Goal: Information Seeking & Learning: Find specific fact

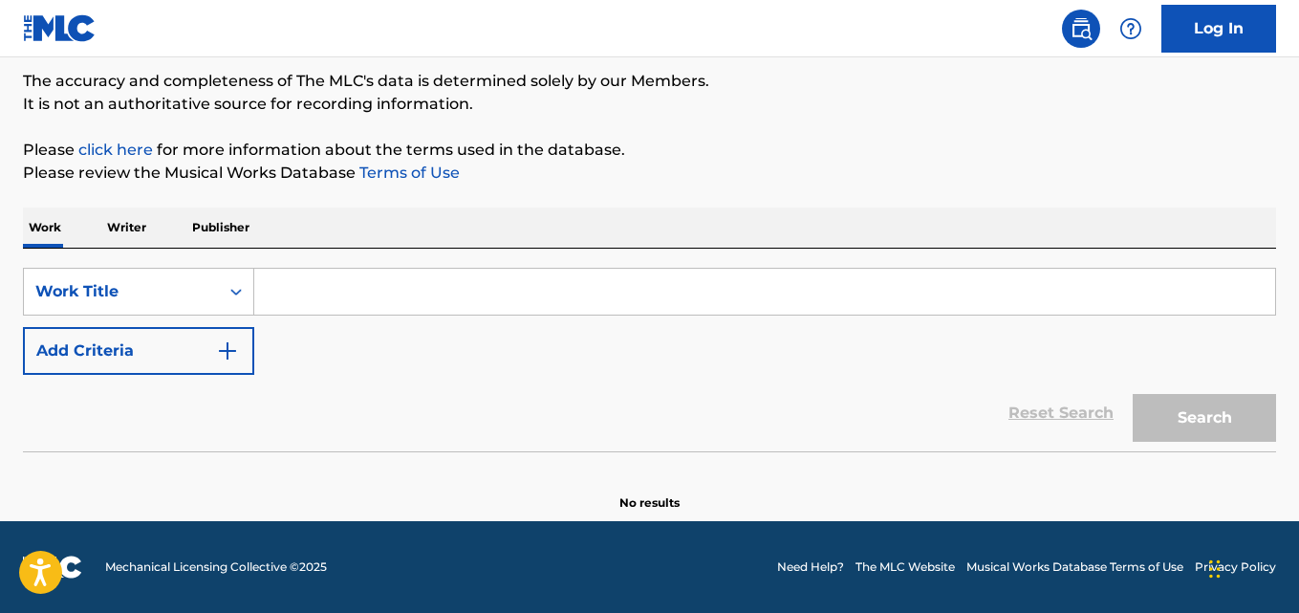
scroll to position [158, 0]
click at [212, 64] on div "The MLC Public Work Search" at bounding box center [649, 17] width 1253 height 140
click at [209, 52] on nav "Log In" at bounding box center [649, 28] width 1299 height 57
click at [348, 355] on div "SearchWithCriteriad989629f-42e5-4f06-bc44-bd5e9be740e8 Work Title Add Criteria" at bounding box center [649, 321] width 1253 height 107
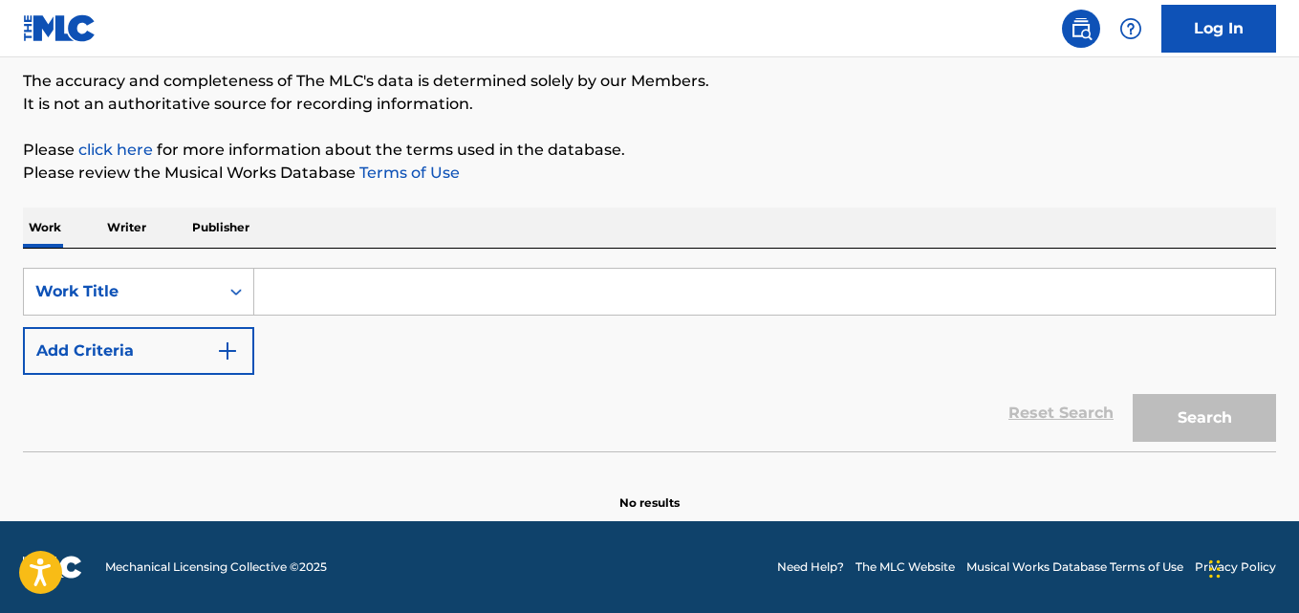
click at [459, 275] on input "Search Form" at bounding box center [764, 292] width 1021 height 46
paste input "Traveling"
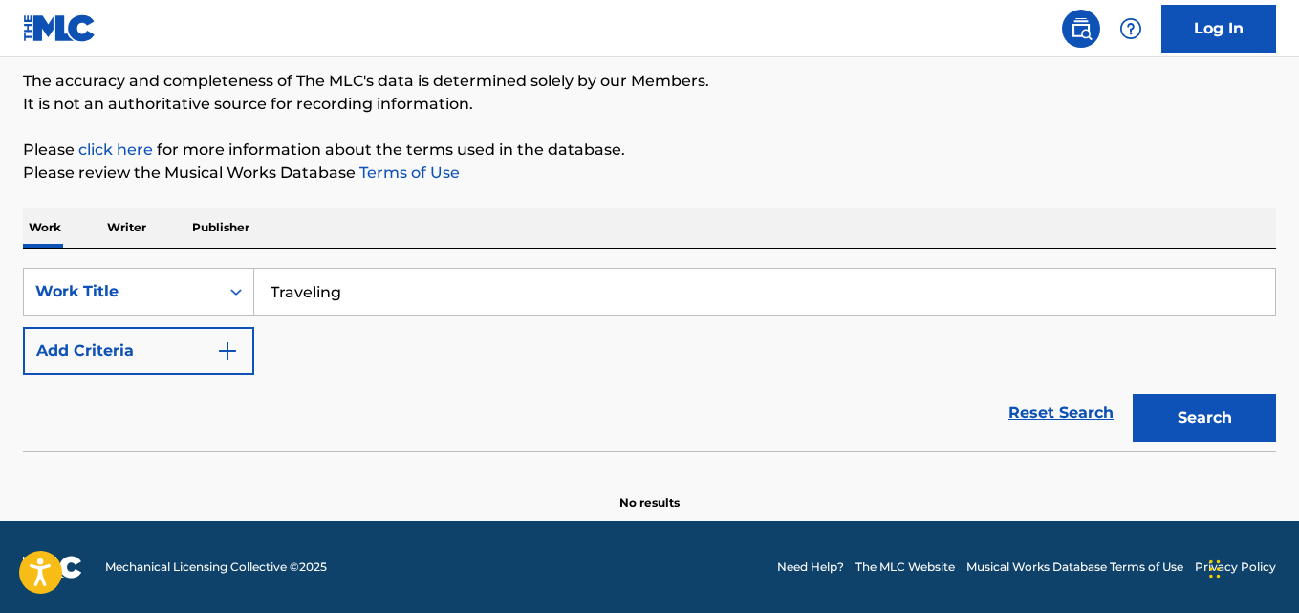
type input "Traveling"
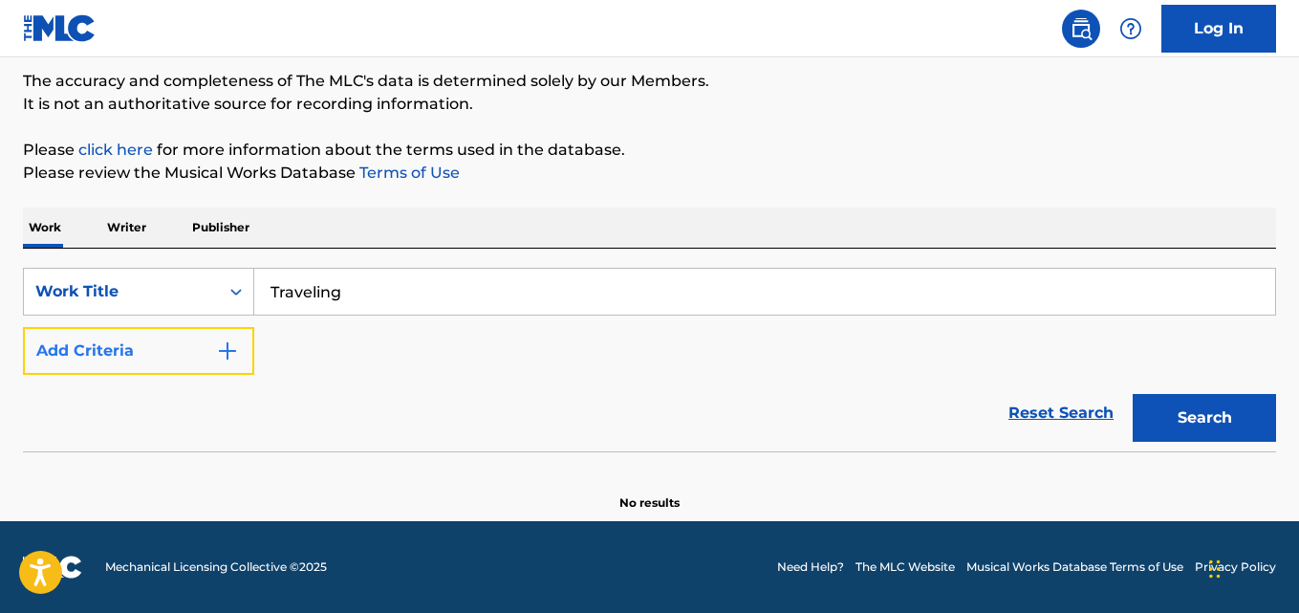
drag, startPoint x: 203, startPoint y: 339, endPoint x: 224, endPoint y: 339, distance: 21.0
click at [204, 339] on button "Add Criteria" at bounding box center [138, 351] width 231 height 48
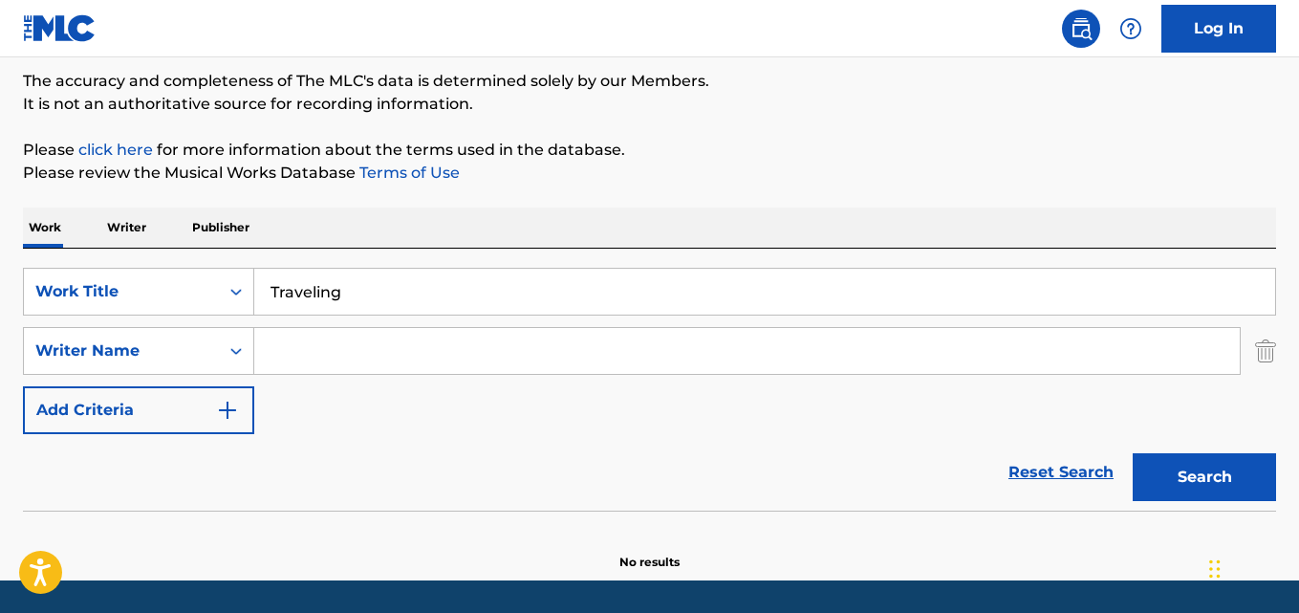
click at [328, 339] on input "Search Form" at bounding box center [747, 351] width 986 height 46
paste input "[PERSON_NAME]"
click at [1133, 453] on button "Search" at bounding box center [1204, 477] width 143 height 48
drag, startPoint x: 401, startPoint y: 354, endPoint x: 284, endPoint y: 367, distance: 117.4
click at [284, 367] on input "[PERSON_NAME]" at bounding box center [747, 351] width 986 height 46
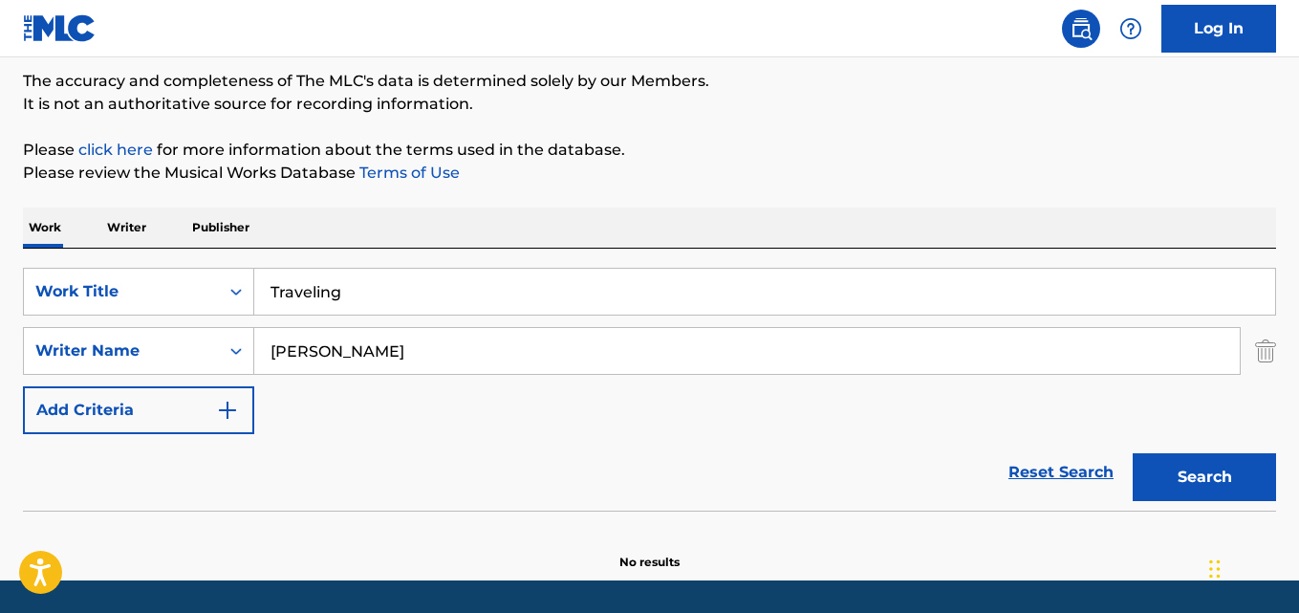
paste input "[PERSON_NAME] [PERSON_NAME]"
drag, startPoint x: 393, startPoint y: 358, endPoint x: 274, endPoint y: 359, distance: 118.6
click at [274, 359] on input "PDROGE [PERSON_NAME]" at bounding box center [747, 351] width 986 height 46
paste input "Search Form"
type input "[PERSON_NAME] [PERSON_NAME]"
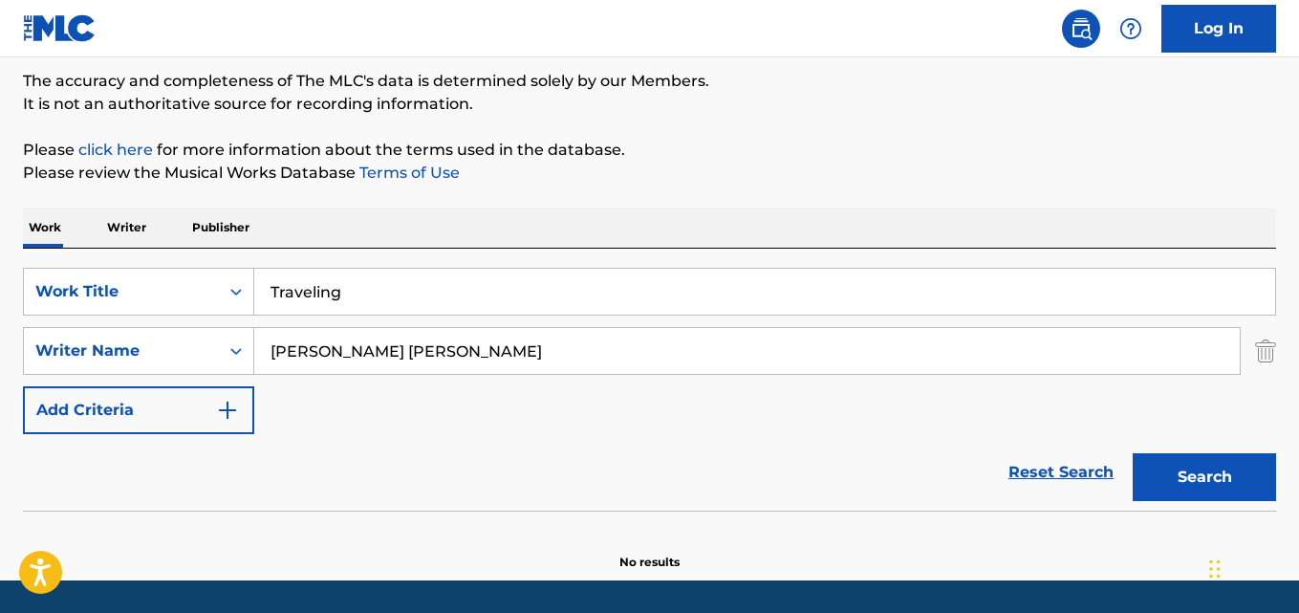
click at [1133, 453] on button "Search" at bounding box center [1204, 477] width 143 height 48
drag, startPoint x: 459, startPoint y: 294, endPoint x: 161, endPoint y: 268, distance: 299.4
click at [146, 296] on div "SearchWithCriteriad989629f-42e5-4f06-bc44-bd5e9be740e8 Work Title Traveling" at bounding box center [649, 292] width 1253 height 48
paste input "We Save [PERSON_NAME]'s Life, Part VIII"
type input "We Save [PERSON_NAME]'s Life, Part VIII"
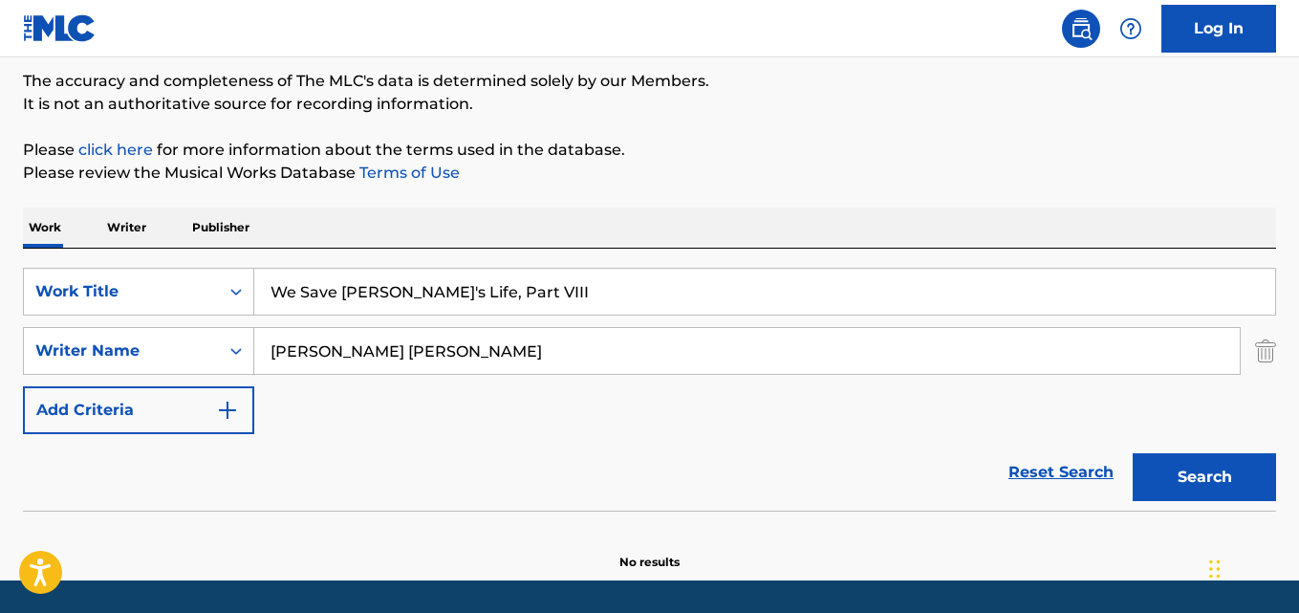
drag, startPoint x: 452, startPoint y: 360, endPoint x: 490, endPoint y: 381, distance: 42.8
click at [94, 403] on div "SearchWithCriteriad989629f-42e5-4f06-bc44-bd5e9be740e8 Work Title We Save [PERS…" at bounding box center [649, 351] width 1253 height 166
paste input "[PERSON_NAME] and the Potters"
click at [1133, 453] on button "Search" at bounding box center [1204, 477] width 143 height 48
click at [542, 298] on input "We Save [PERSON_NAME]'s Life, Part VIII" at bounding box center [764, 292] width 1021 height 46
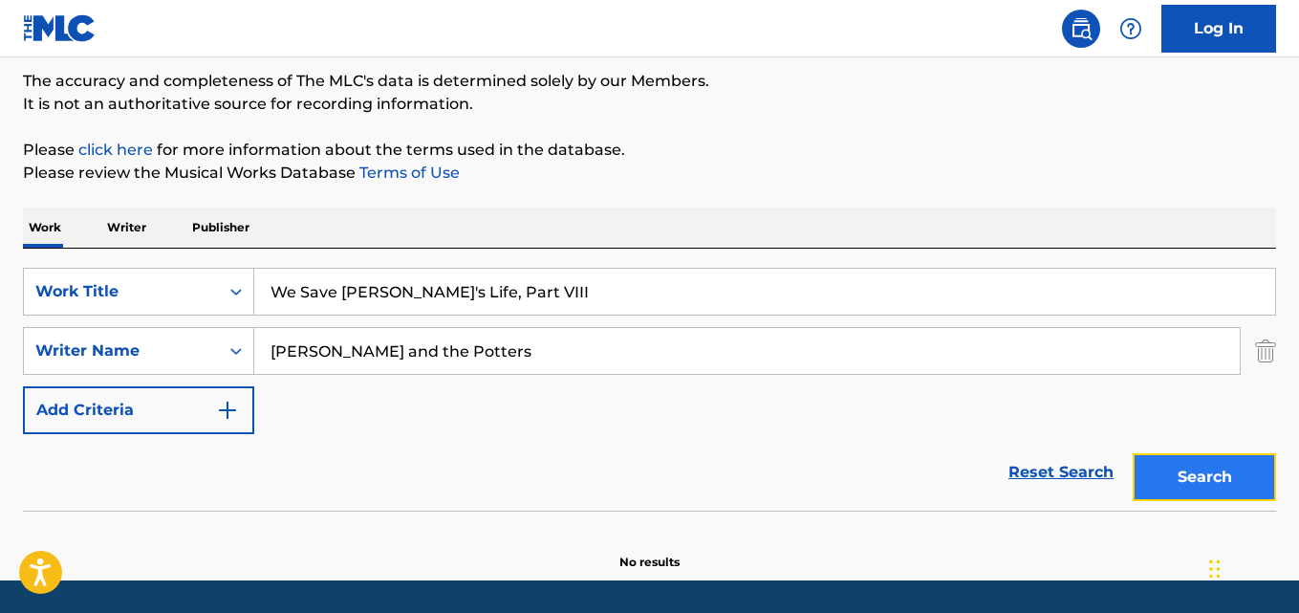
click at [1172, 455] on button "Search" at bounding box center [1204, 477] width 143 height 48
drag, startPoint x: 523, startPoint y: 341, endPoint x: 21, endPoint y: 360, distance: 502.3
click at [21, 360] on div "The MLC Public Work Search The accuracy and completeness of The MLC's data is d…" at bounding box center [649, 258] width 1299 height 623
paste input "[PERSON_NAME]"
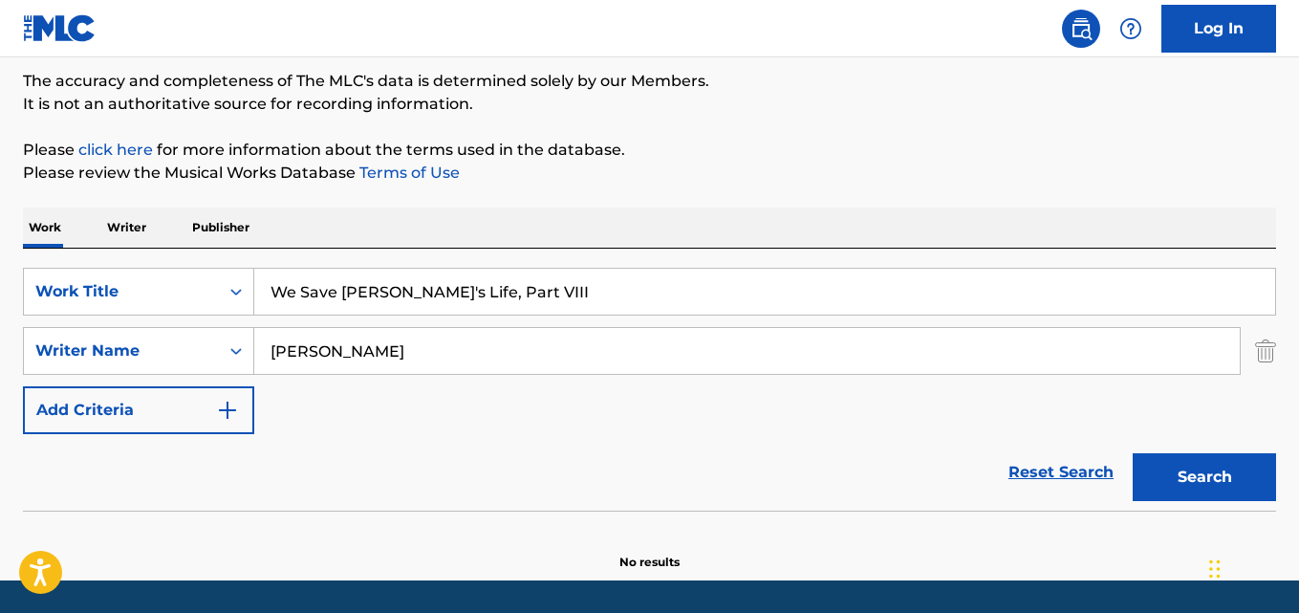
type input "[PERSON_NAME]"
click at [1133, 453] on button "Search" at bounding box center [1204, 477] width 143 height 48
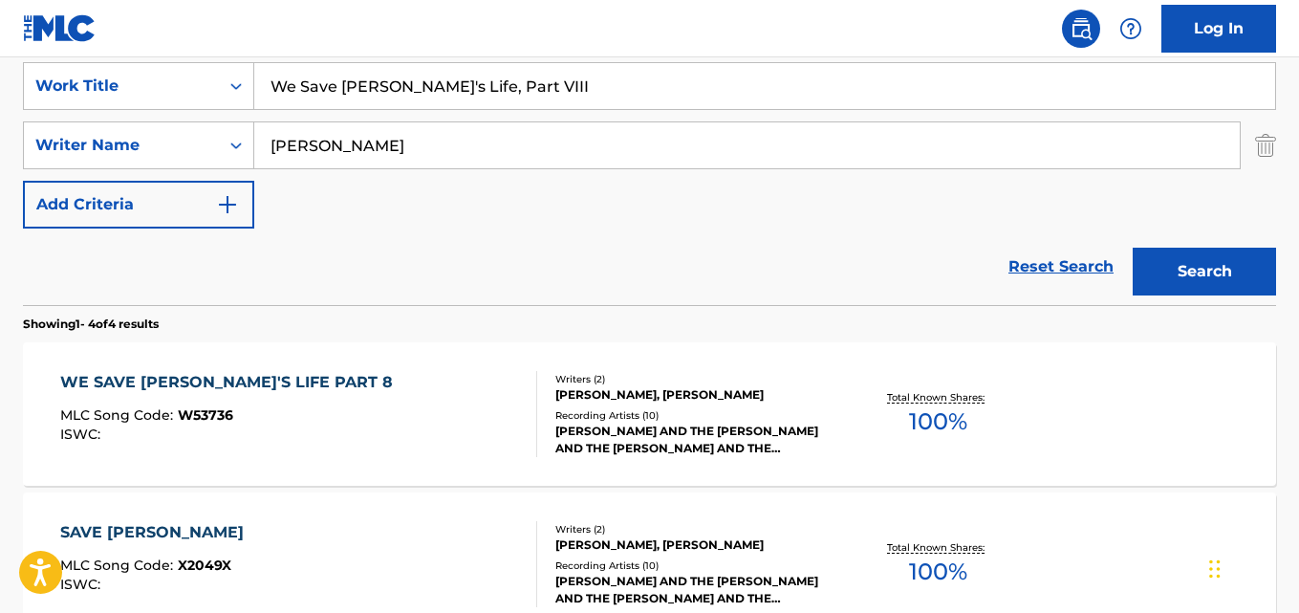
scroll to position [317, 0]
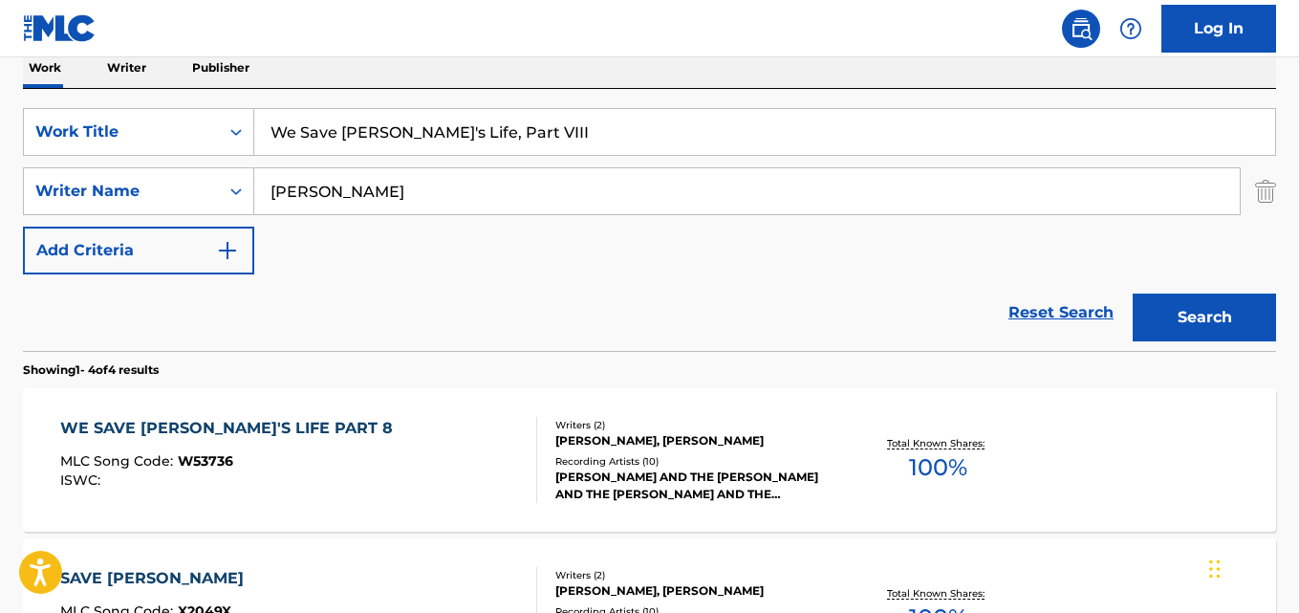
click at [268, 425] on div "WE SAVE [PERSON_NAME]'S LIFE PART 8" at bounding box center [231, 428] width 342 height 23
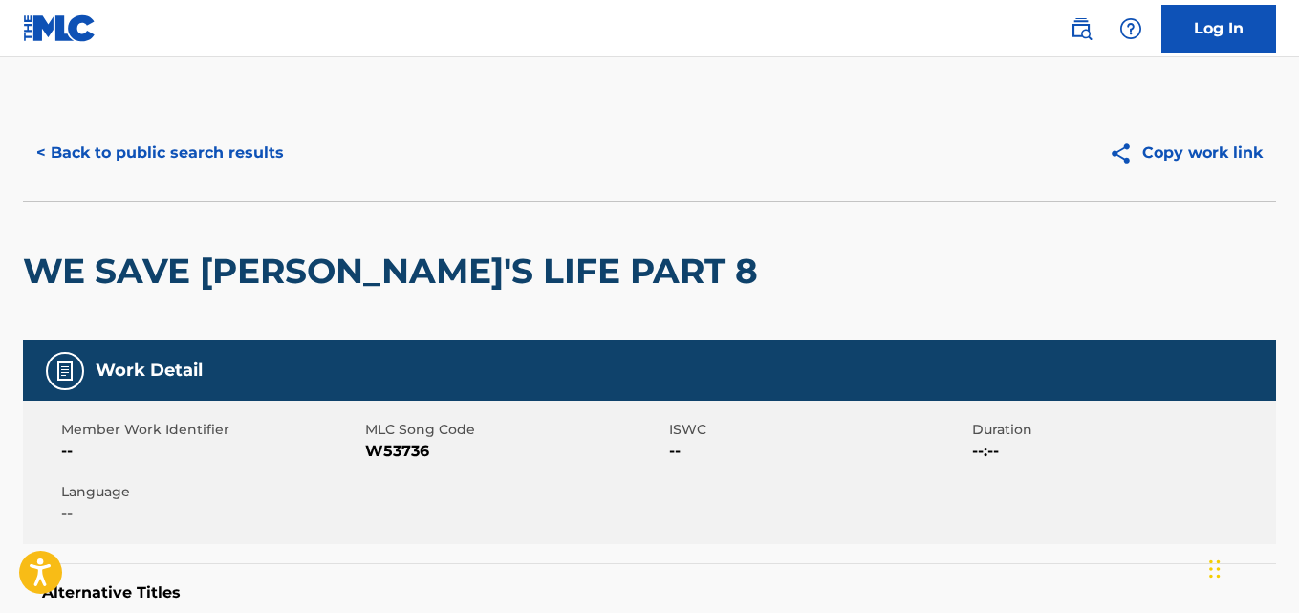
click at [229, 189] on div "< Back to public search results Copy work link" at bounding box center [649, 153] width 1253 height 96
click at [222, 176] on button "< Back to public search results" at bounding box center [160, 153] width 274 height 48
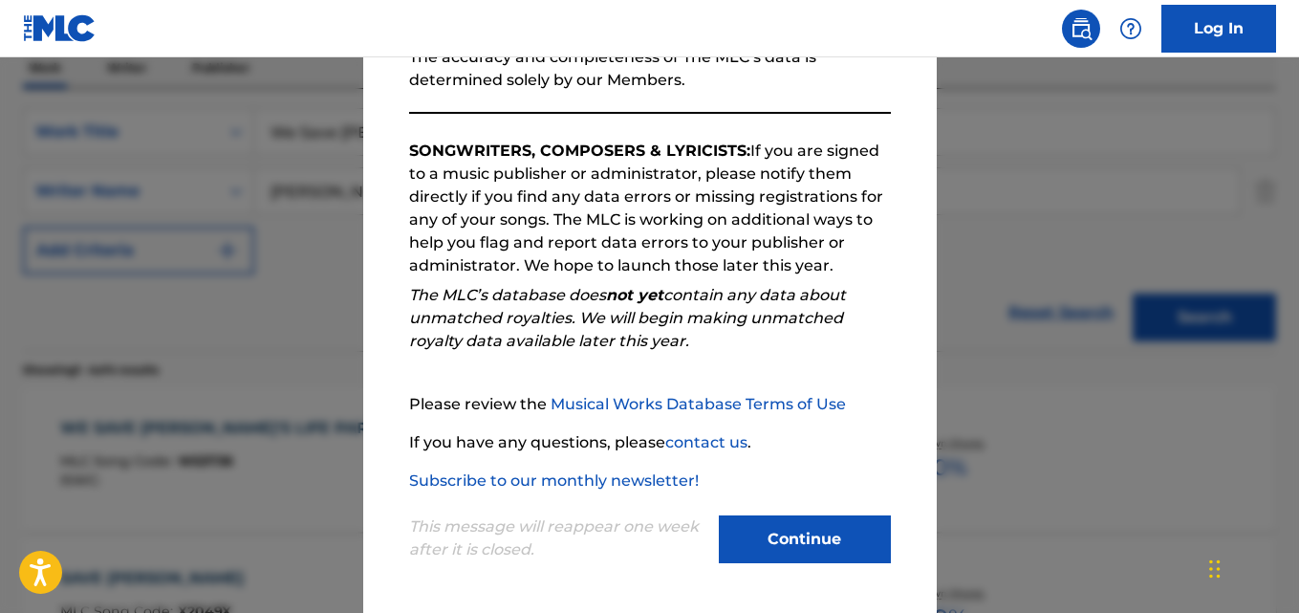
scroll to position [262, 0]
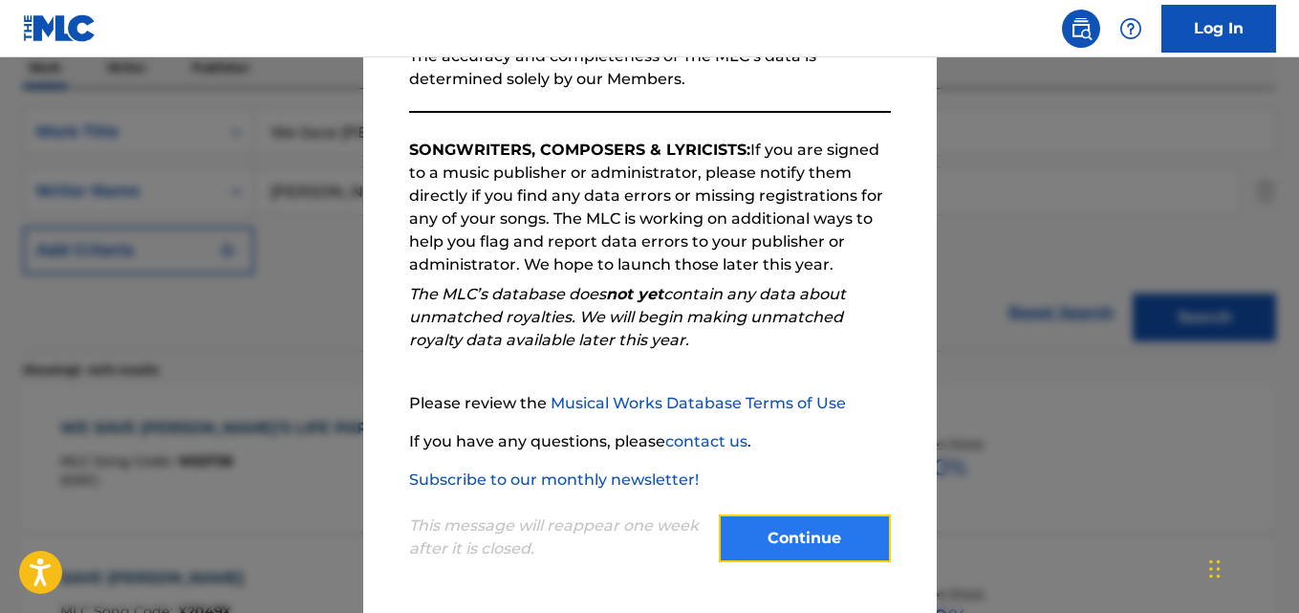
click at [768, 516] on button "Continue" at bounding box center [805, 538] width 172 height 48
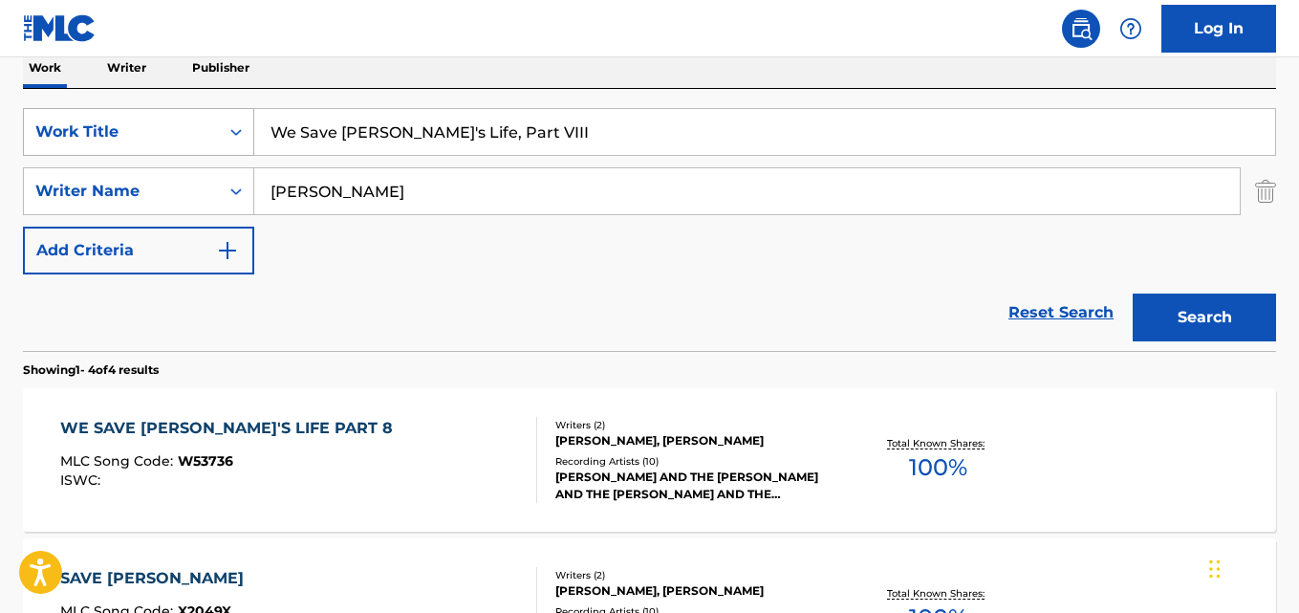
drag, startPoint x: 539, startPoint y: 138, endPoint x: 252, endPoint y: 139, distance: 286.8
click at [259, 138] on input "We Save [PERSON_NAME]'s Life, Part VIII" at bounding box center [764, 132] width 1021 height 46
paste input "Keep It Like That"
type input "Keep It Like That"
drag, startPoint x: 478, startPoint y: 186, endPoint x: 189, endPoint y: 201, distance: 289.1
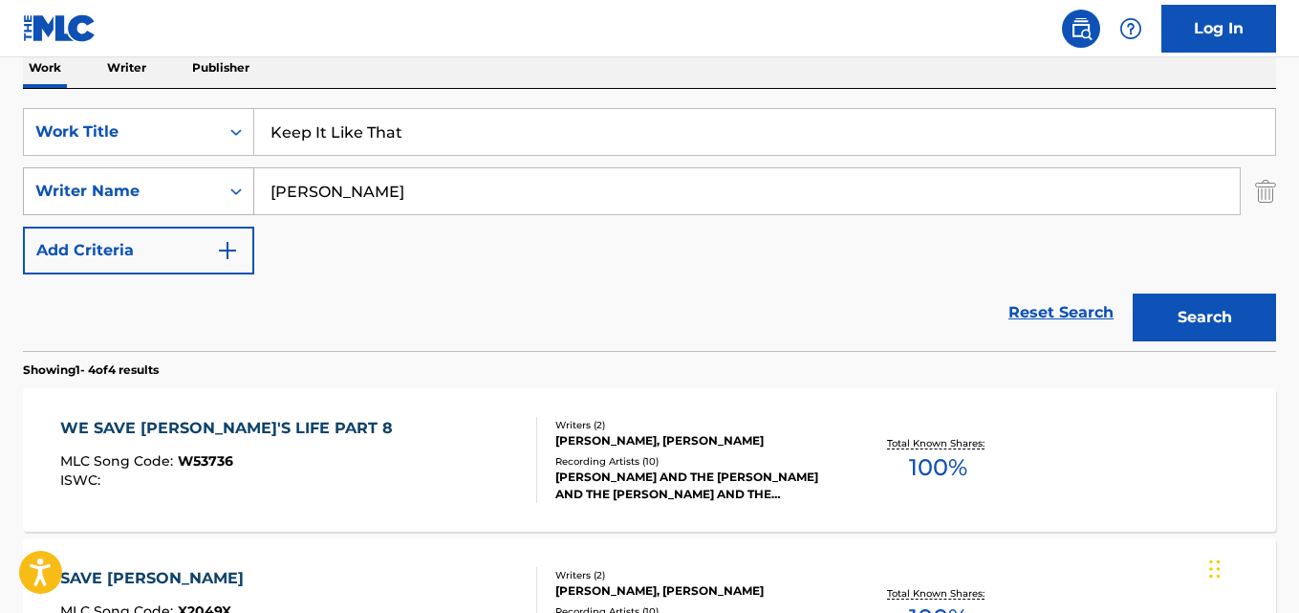
click at [189, 201] on div "SearchWithCriteriad3342fd7-9985-4a1f-98fe-1155e49594e5 Writer Name [PERSON_NAME]" at bounding box center [649, 191] width 1253 height 48
paste input "[PERSON_NAME]"
click at [1227, 308] on button "Search" at bounding box center [1204, 318] width 143 height 48
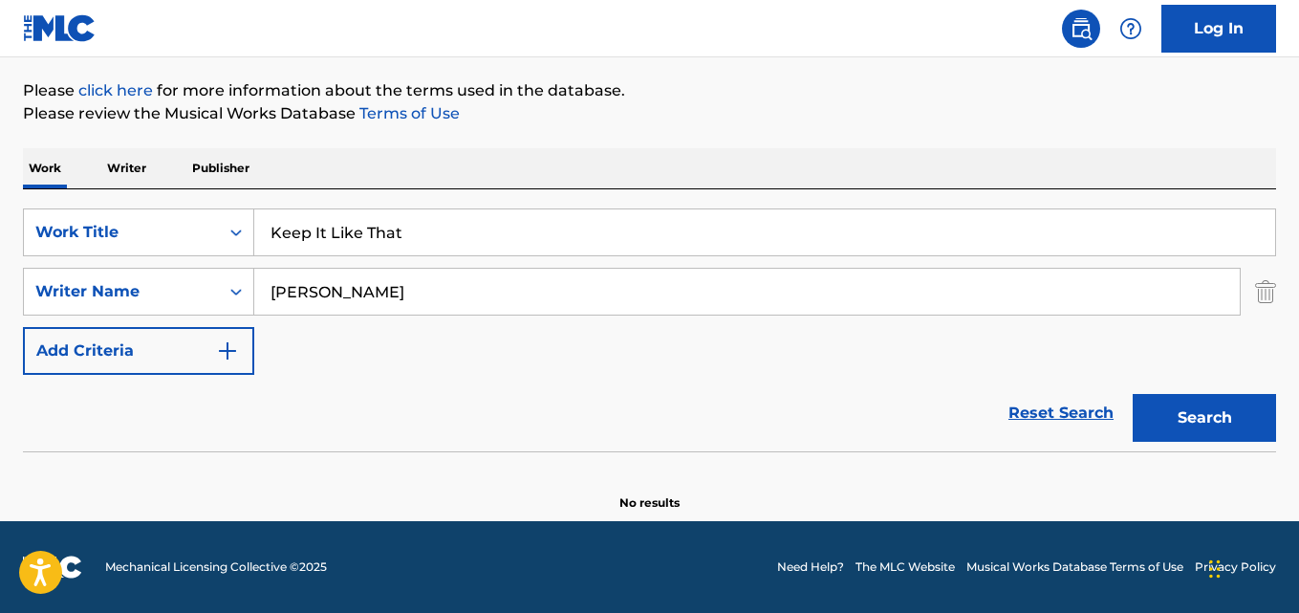
scroll to position [217, 0]
drag, startPoint x: 418, startPoint y: 313, endPoint x: 91, endPoint y: 339, distance: 328.1
click at [91, 339] on div "SearchWithCriteriad989629f-42e5-4f06-bc44-bd5e9be740e8 Work Title Keep It Like …" at bounding box center [649, 291] width 1253 height 166
paste input "[PERSON_NAME]"
type input "[PERSON_NAME]"
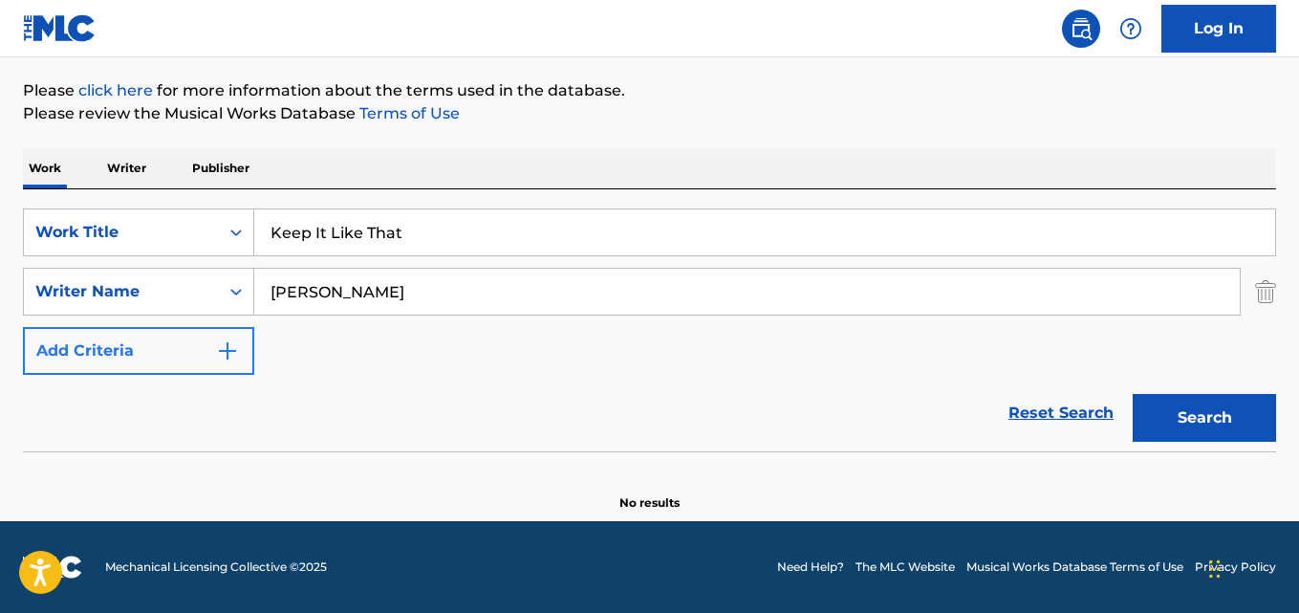
click at [1133, 394] on button "Search" at bounding box center [1204, 418] width 143 height 48
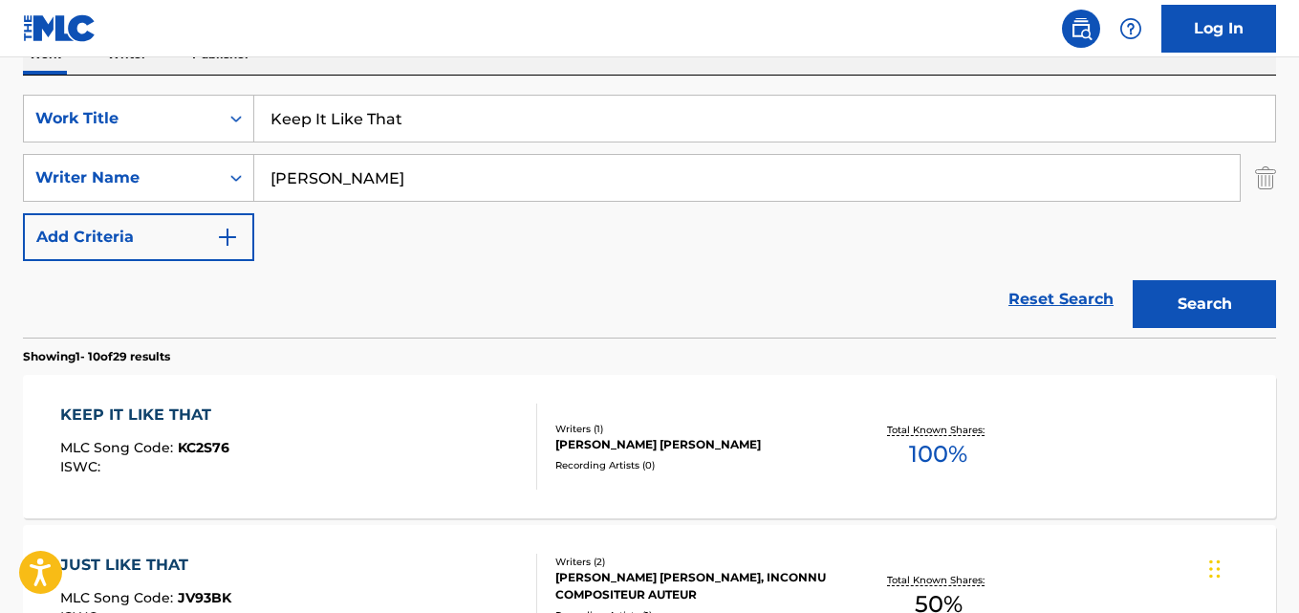
scroll to position [377, 0]
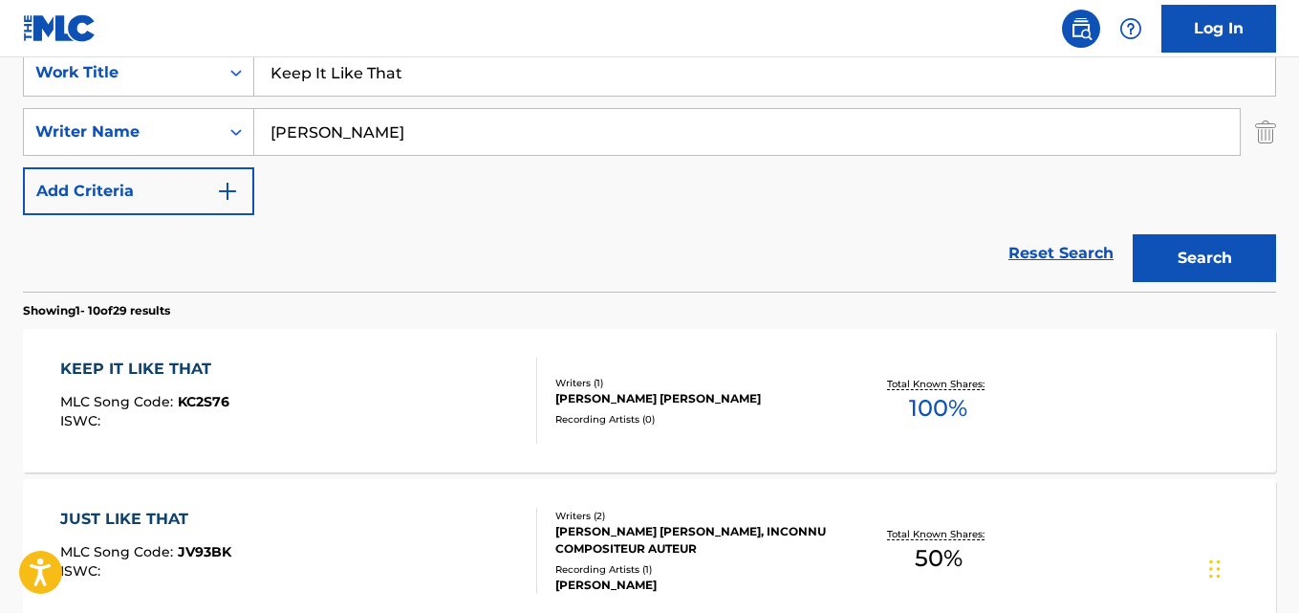
click at [154, 360] on div "KEEP IT LIKE THAT" at bounding box center [144, 369] width 169 height 23
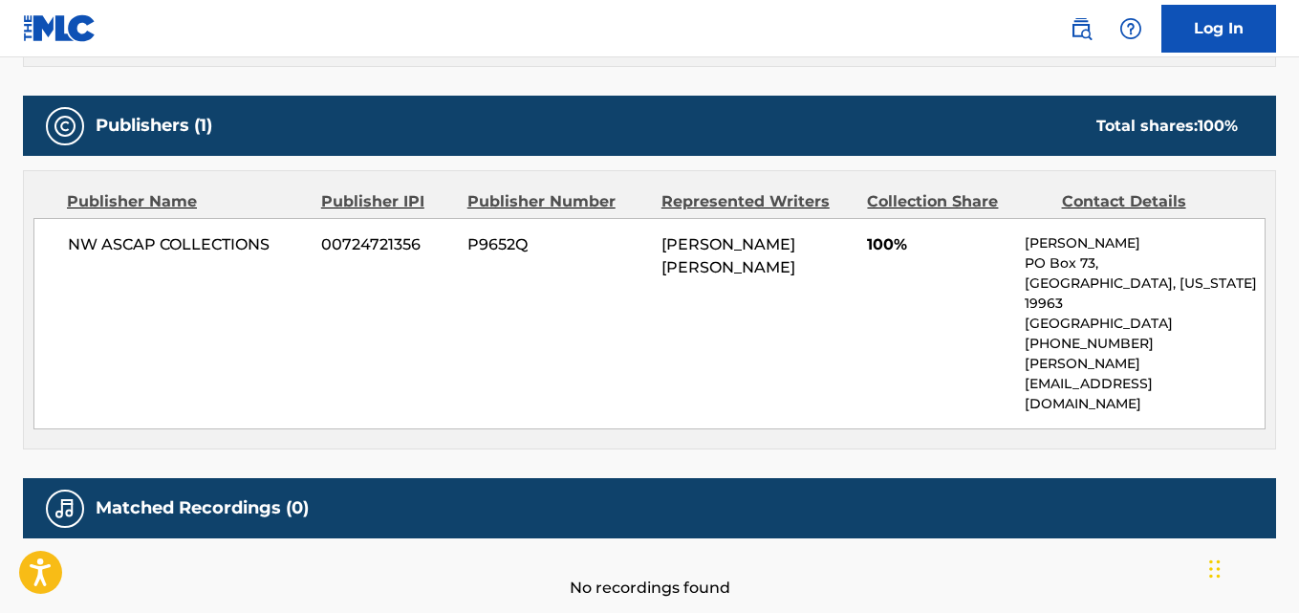
scroll to position [638, 0]
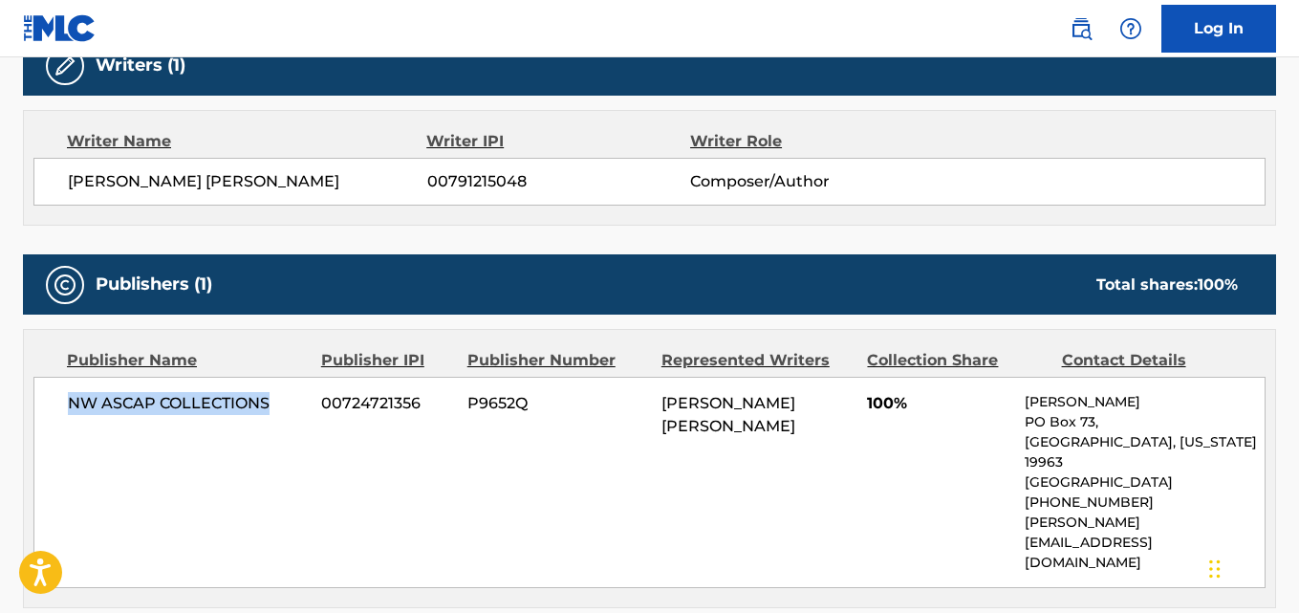
drag, startPoint x: 62, startPoint y: 400, endPoint x: 490, endPoint y: 517, distance: 443.3
click at [287, 401] on div "NW ASCAP COLLECTIONS 00724721356 P9652Q ANDRAE [PERSON_NAME] 100% [PERSON_NAME]…" at bounding box center [649, 482] width 1232 height 211
copy span "NW ASCAP COLLECTIONS"
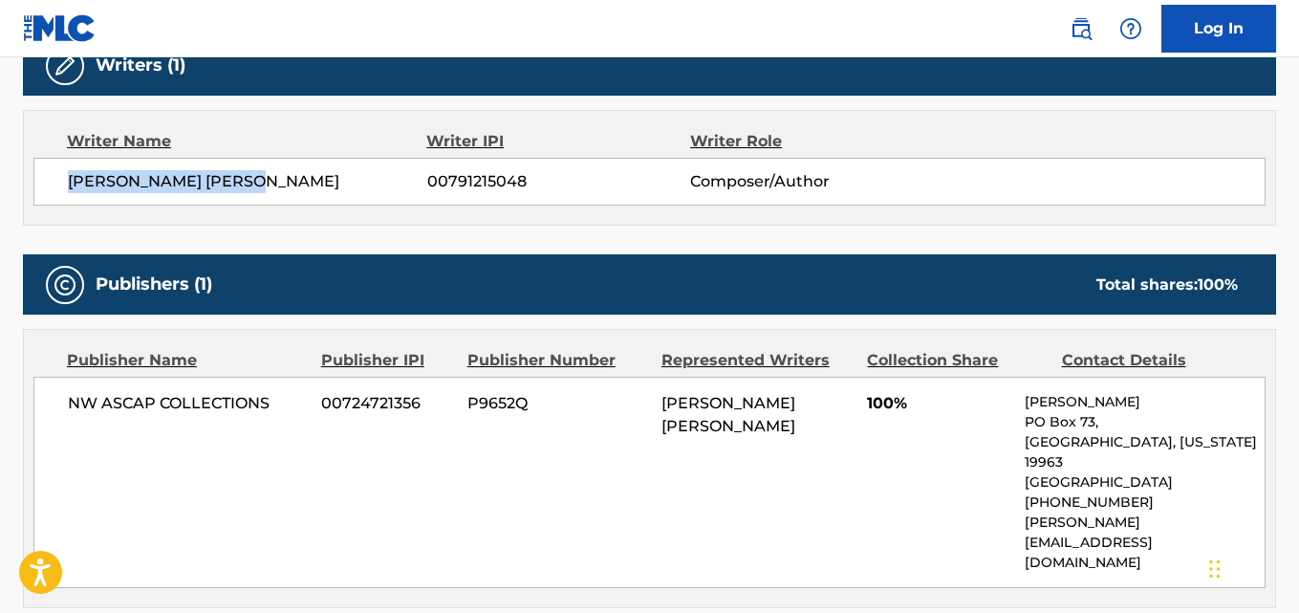
drag, startPoint x: 70, startPoint y: 185, endPoint x: 342, endPoint y: 185, distance: 272.5
click at [342, 185] on span "[PERSON_NAME] [PERSON_NAME]" at bounding box center [247, 181] width 359 height 23
copy span "[PERSON_NAME] [PERSON_NAME]"
click at [462, 182] on span "00791215048" at bounding box center [558, 181] width 263 height 23
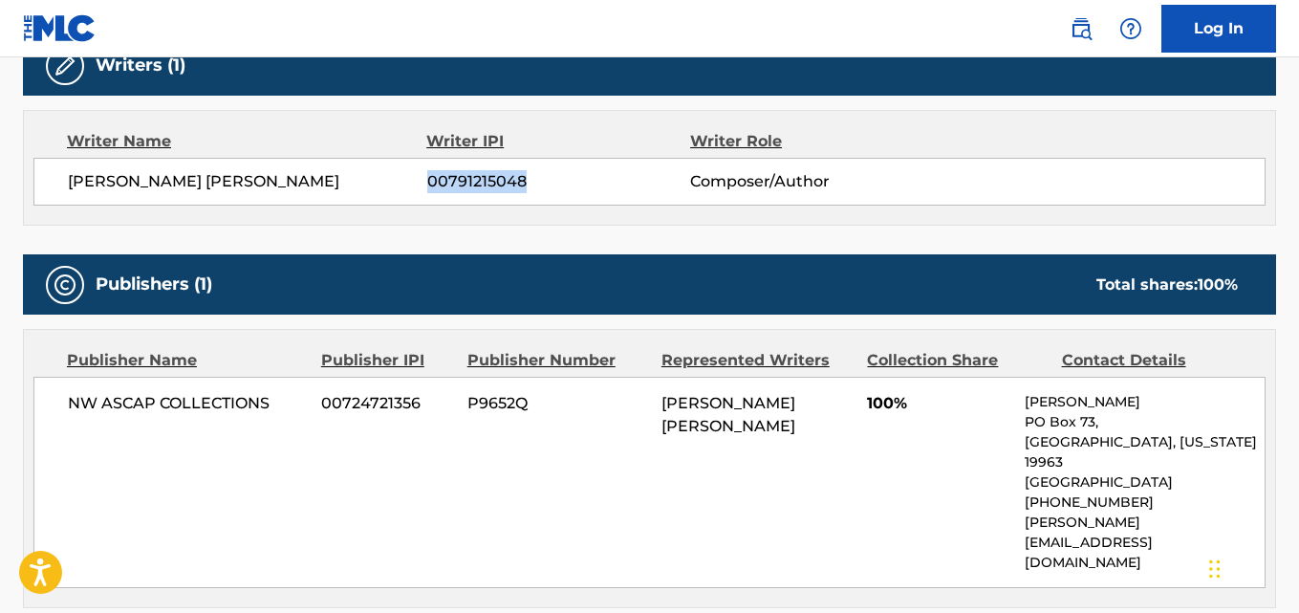
click at [462, 182] on span "00791215048" at bounding box center [558, 181] width 263 height 23
copy span "00791215048"
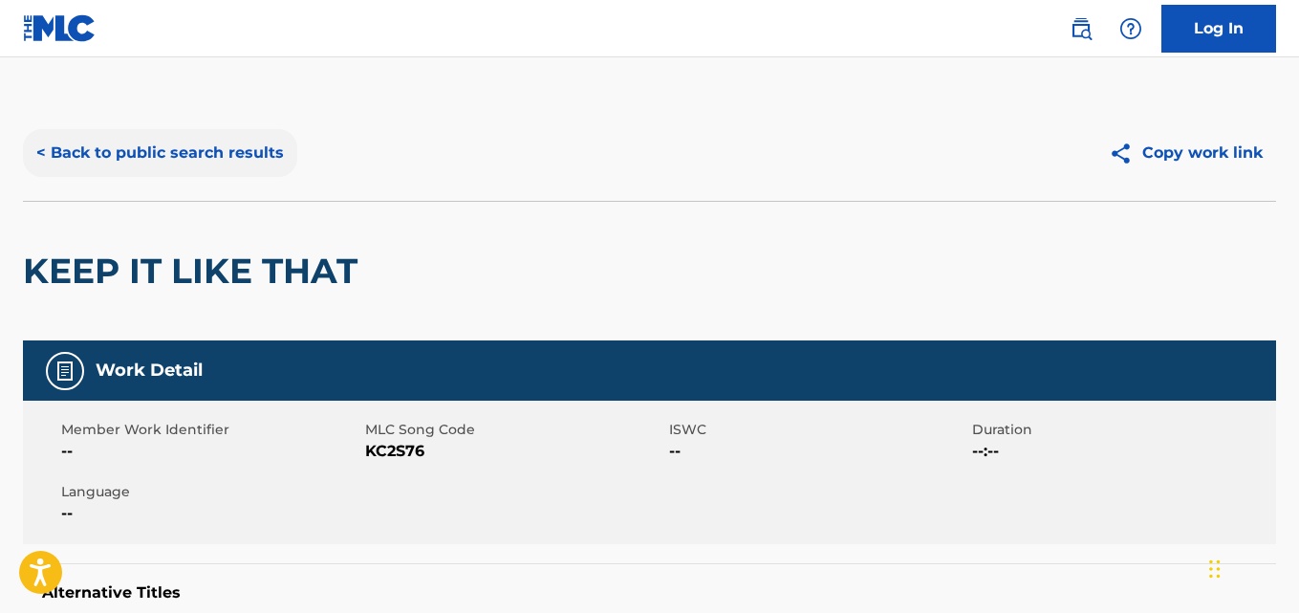
drag, startPoint x: 231, startPoint y: 205, endPoint x: 219, endPoint y: 176, distance: 31.3
click at [229, 198] on div "< Back to public search results Copy work link KEEP IT LIKE THAT" at bounding box center [649, 222] width 1253 height 235
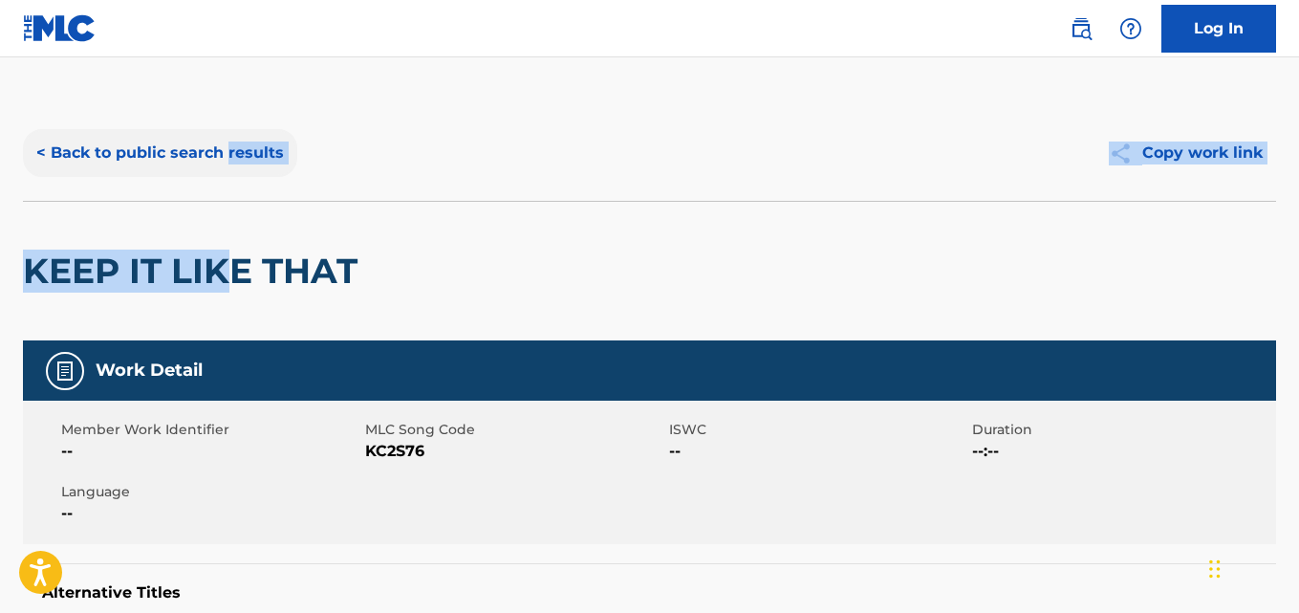
click at [219, 176] on button "< Back to public search results" at bounding box center [160, 153] width 274 height 48
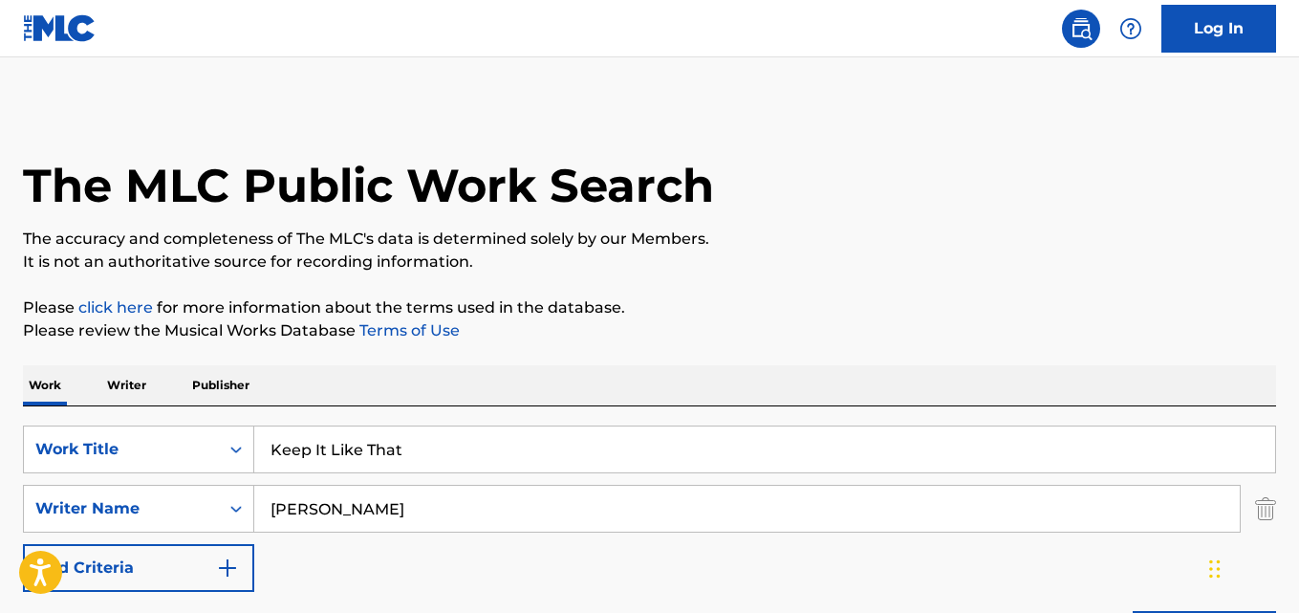
scroll to position [377, 0]
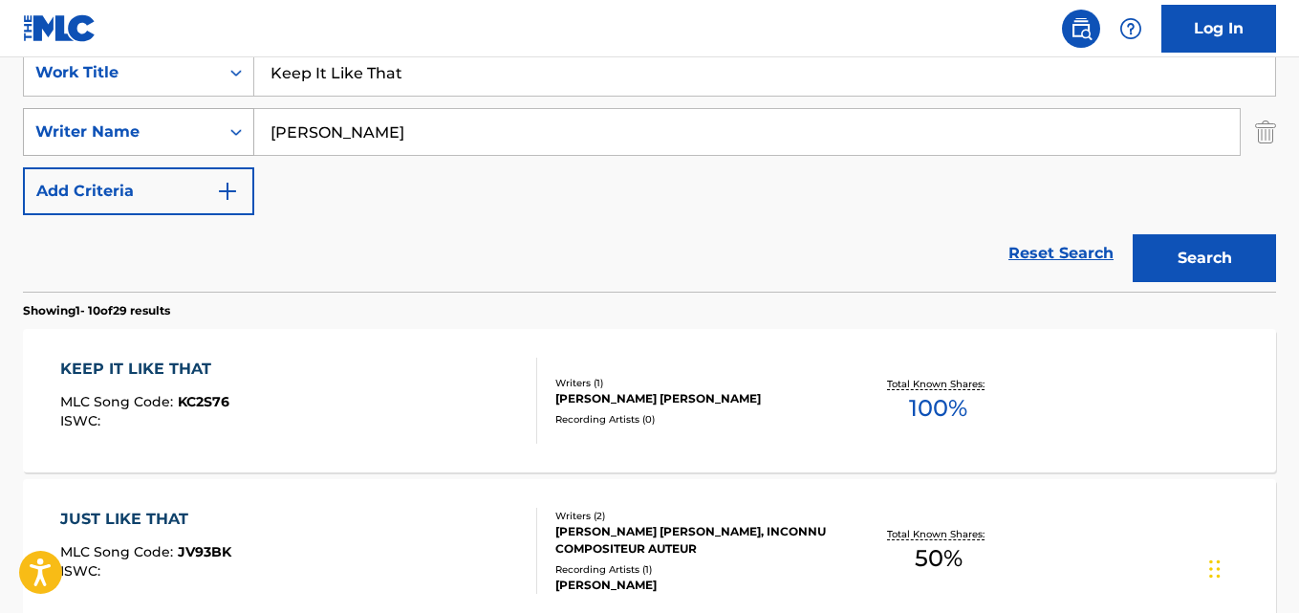
drag, startPoint x: 450, startPoint y: 92, endPoint x: 137, endPoint y: 117, distance: 314.6
click at [137, 117] on div "SearchWithCriteriad989629f-42e5-4f06-bc44-bd5e9be740e8 Work Title Keep It Like …" at bounding box center [649, 132] width 1253 height 166
paste input "Vacation"
type input "Vacation"
drag, startPoint x: 463, startPoint y: 123, endPoint x: 99, endPoint y: 167, distance: 366.0
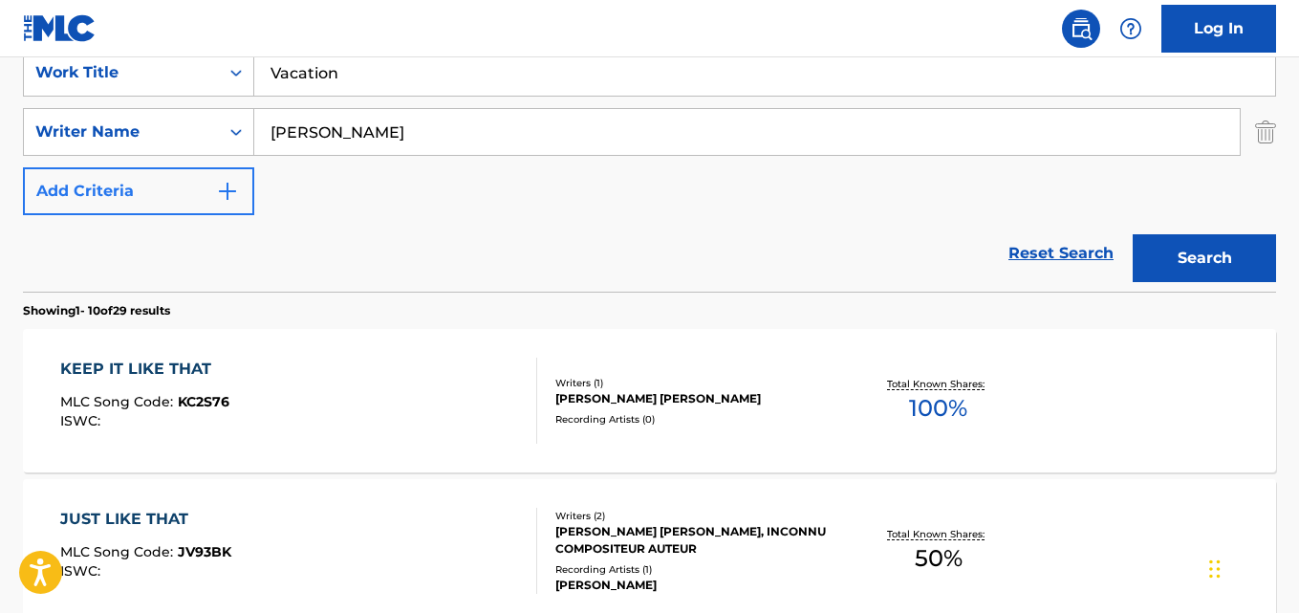
click at [99, 167] on div "SearchWithCriteriad989629f-42e5-4f06-bc44-bd5e9be740e8 Work Title Vacation Sear…" at bounding box center [649, 132] width 1253 height 166
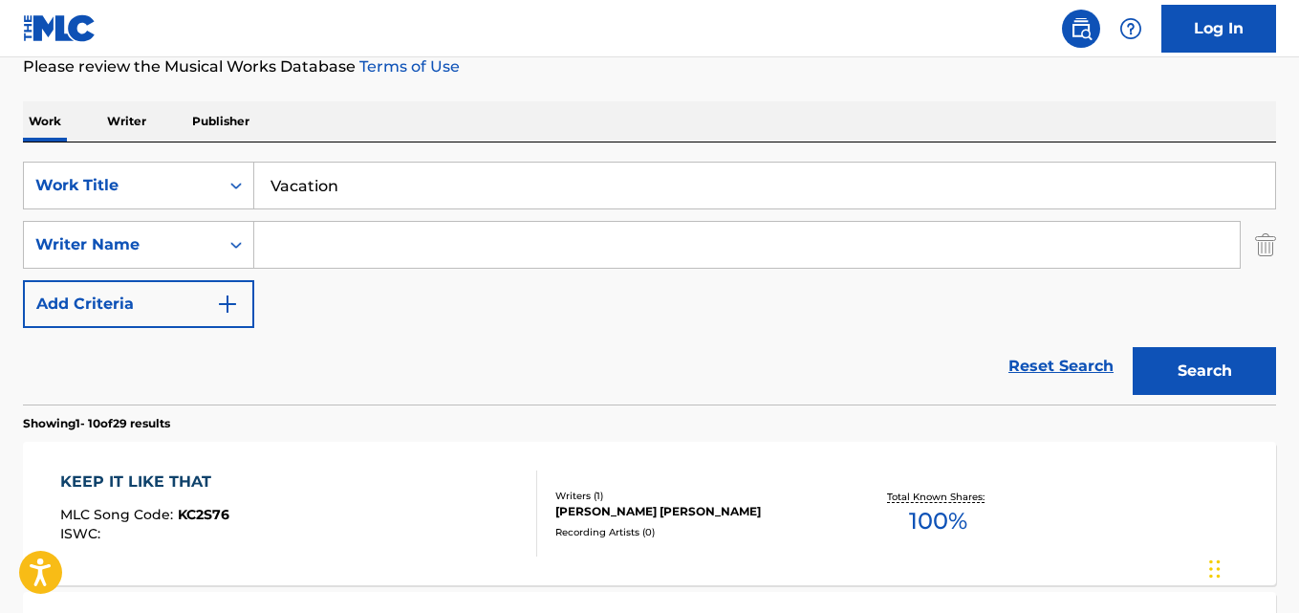
scroll to position [217, 0]
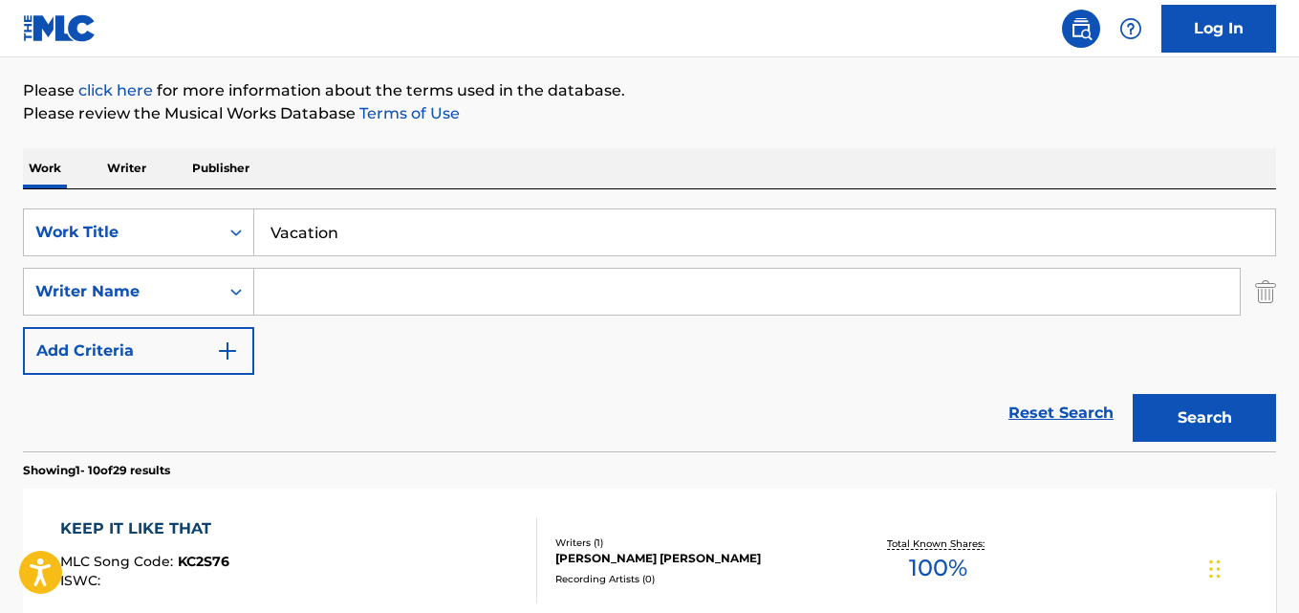
paste input "Caribian Party Music"
click at [1133, 394] on button "Search" at bounding box center [1204, 418] width 143 height 48
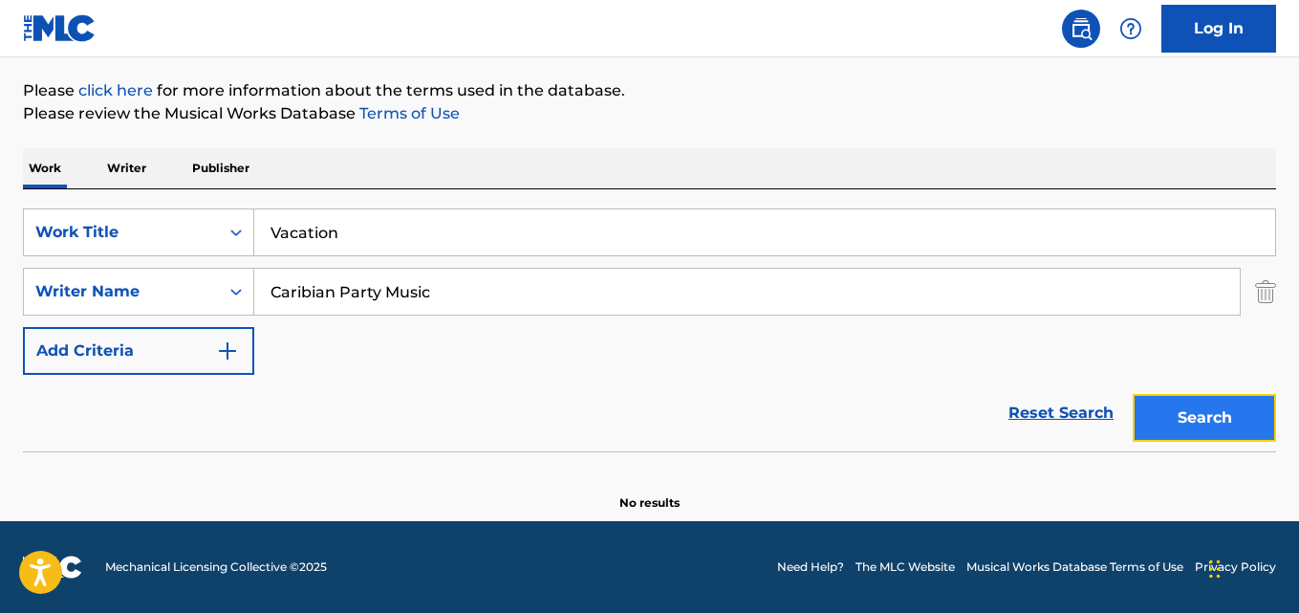
click at [1185, 422] on button "Search" at bounding box center [1204, 418] width 143 height 48
drag, startPoint x: 479, startPoint y: 279, endPoint x: 116, endPoint y: 279, distance: 363.3
click at [116, 279] on div "SearchWithCriteriad3342fd7-9985-4a1f-98fe-1155e49594e5 Writer Name Caribian Par…" at bounding box center [649, 292] width 1253 height 48
paste input "[PERSON_NAME]"
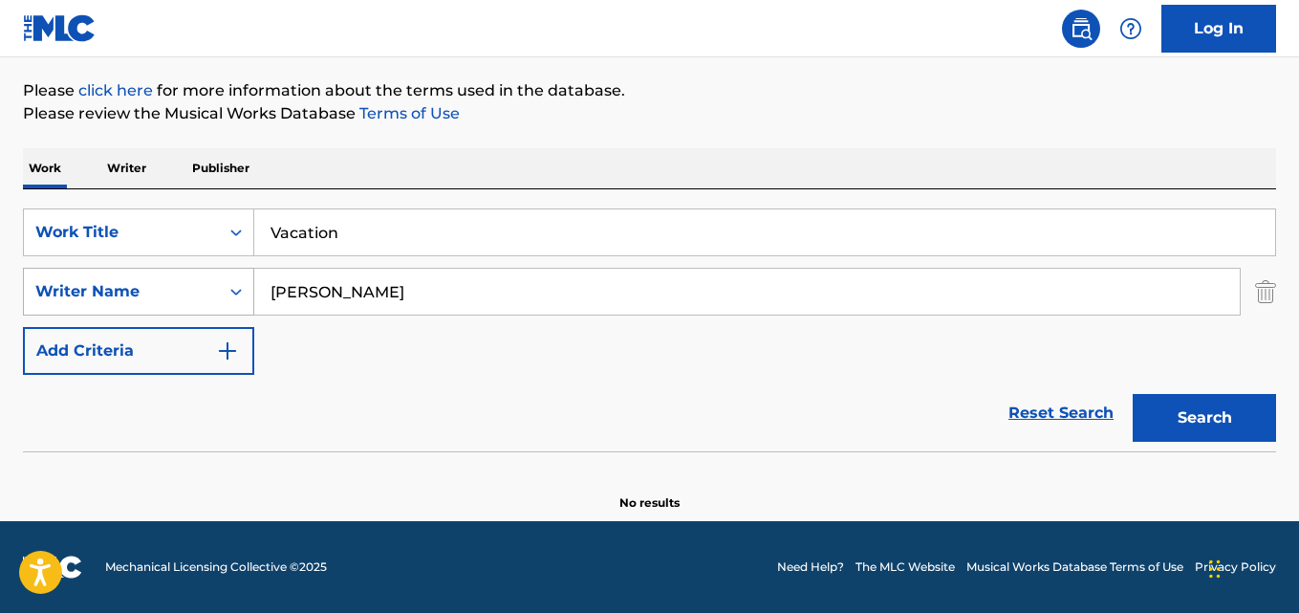
type input "[PERSON_NAME]"
click at [1133, 394] on button "Search" at bounding box center [1204, 418] width 143 height 48
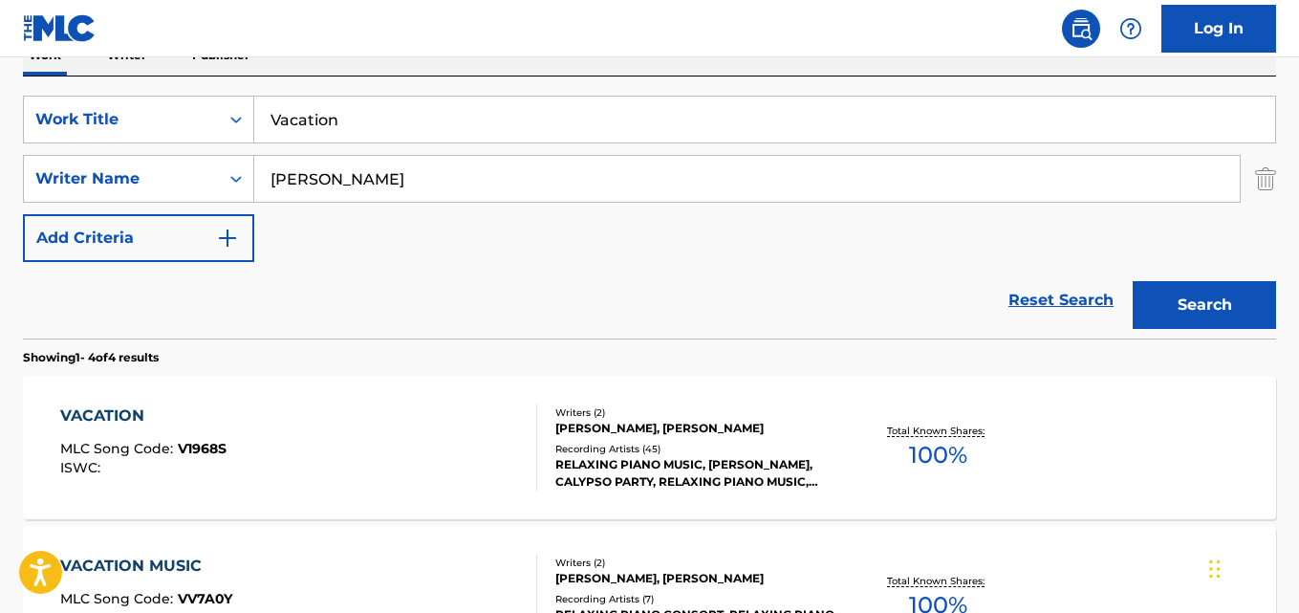
scroll to position [377, 0]
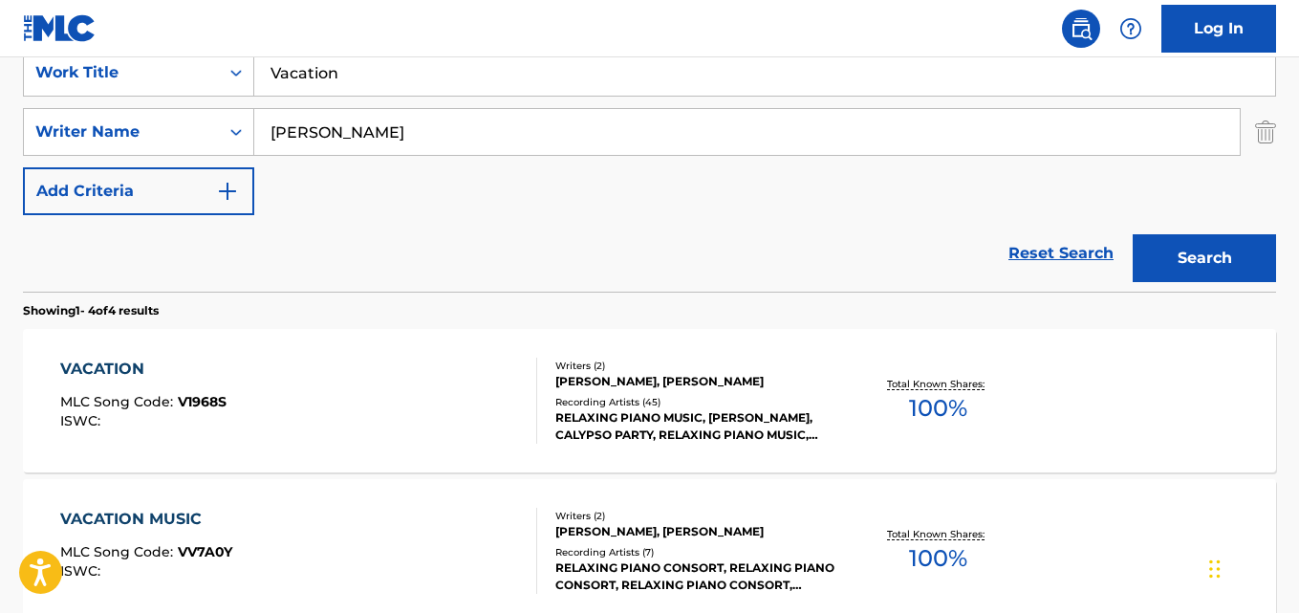
click at [142, 369] on div "VACATION" at bounding box center [143, 369] width 166 height 23
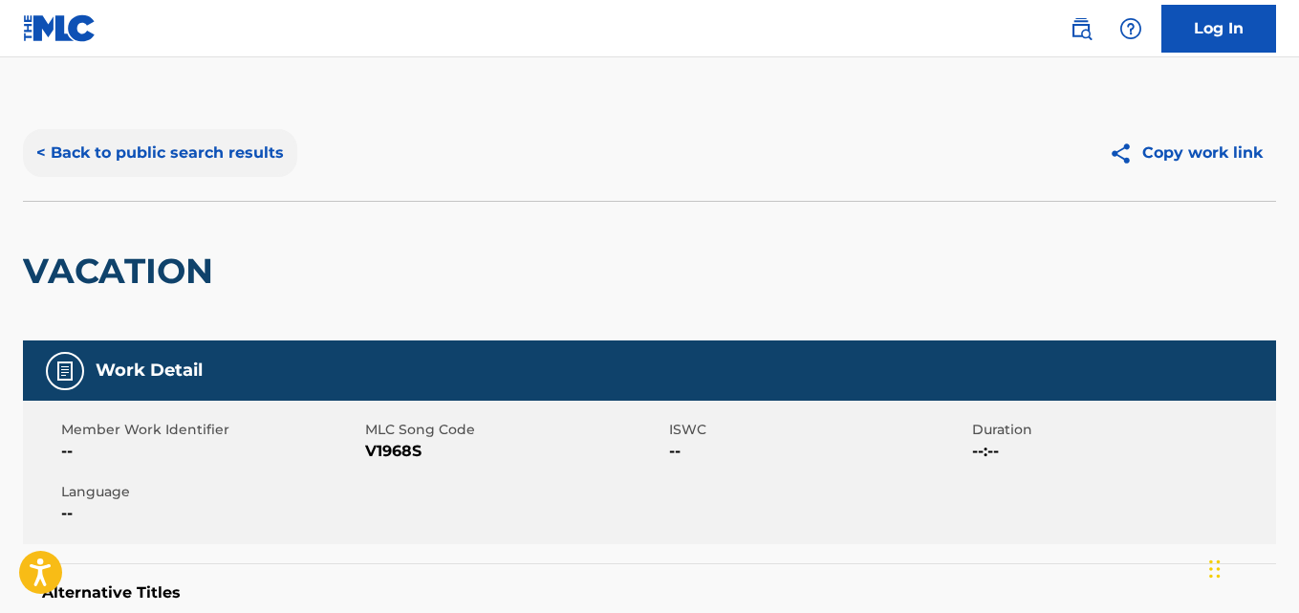
click at [171, 152] on button "< Back to public search results" at bounding box center [160, 153] width 274 height 48
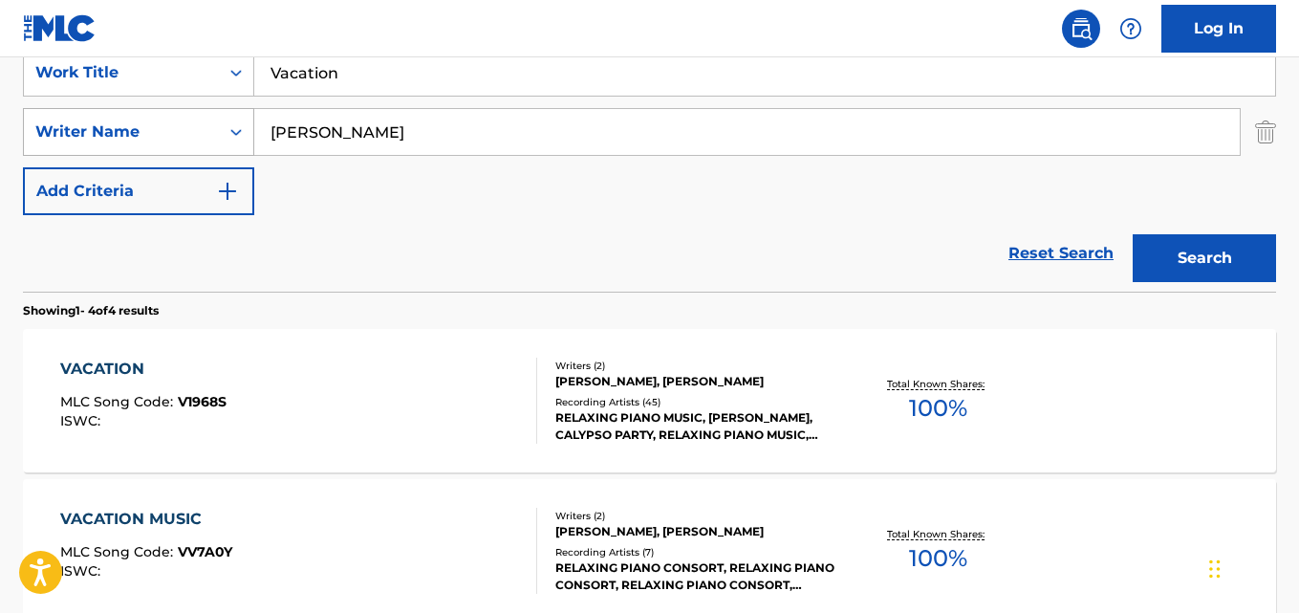
drag, startPoint x: 358, startPoint y: 60, endPoint x: 216, endPoint y: 150, distance: 167.6
click at [208, 89] on div "SearchWithCriteriad989629f-42e5-4f06-bc44-bd5e9be740e8 Work Title Vacation" at bounding box center [649, 73] width 1253 height 48
paste input "I Was Hurt"
type input "I Was Hurt"
drag, startPoint x: 393, startPoint y: 136, endPoint x: 130, endPoint y: 171, distance: 265.3
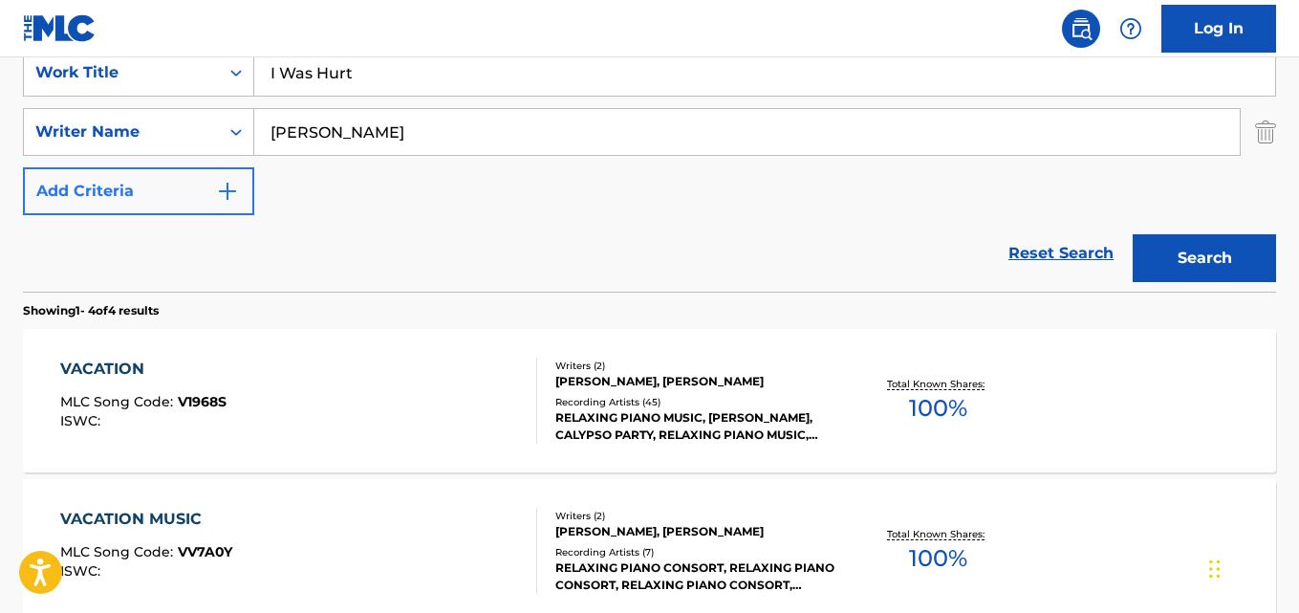
click at [133, 169] on div "SearchWithCriteriad989629f-42e5-4f06-bc44-bd5e9be740e8 Work Title I Was Hurt Se…" at bounding box center [649, 132] width 1253 height 166
paste input "[PERSON_NAME] "Audio" [PERSON_NAME], II"
drag, startPoint x: 339, startPoint y: 134, endPoint x: 408, endPoint y: 135, distance: 68.8
click at [408, 135] on input "[PERSON_NAME] "Audio" [PERSON_NAME], II" at bounding box center [747, 132] width 986 height 46
drag, startPoint x: 402, startPoint y: 136, endPoint x: 532, endPoint y: 136, distance: 130.0
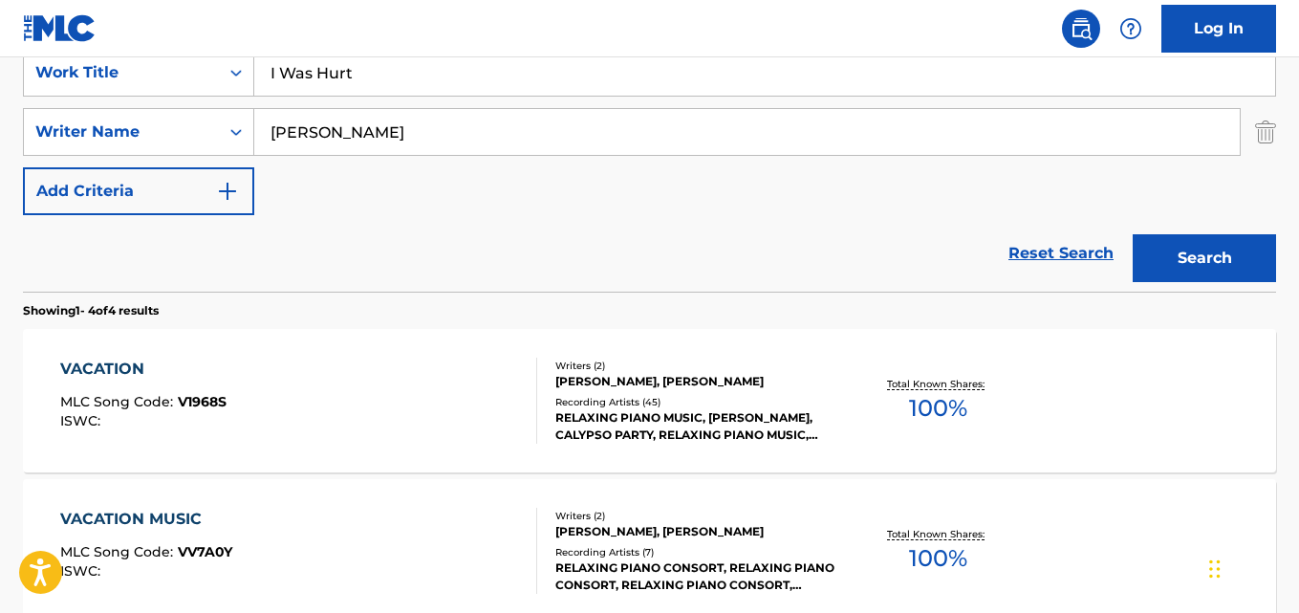
click at [532, 136] on input "[PERSON_NAME]" at bounding box center [747, 132] width 986 height 46
drag, startPoint x: 437, startPoint y: 132, endPoint x: 101, endPoint y: 132, distance: 335.6
click at [101, 132] on div "SearchWithCriteriad3342fd7-9985-4a1f-98fe-1155e49594e5 Writer Name [PERSON_NAME]" at bounding box center [649, 132] width 1253 height 48
click at [340, 130] on input "[PERSON_NAME]" at bounding box center [747, 132] width 986 height 46
drag, startPoint x: 402, startPoint y: 132, endPoint x: 153, endPoint y: 155, distance: 249.6
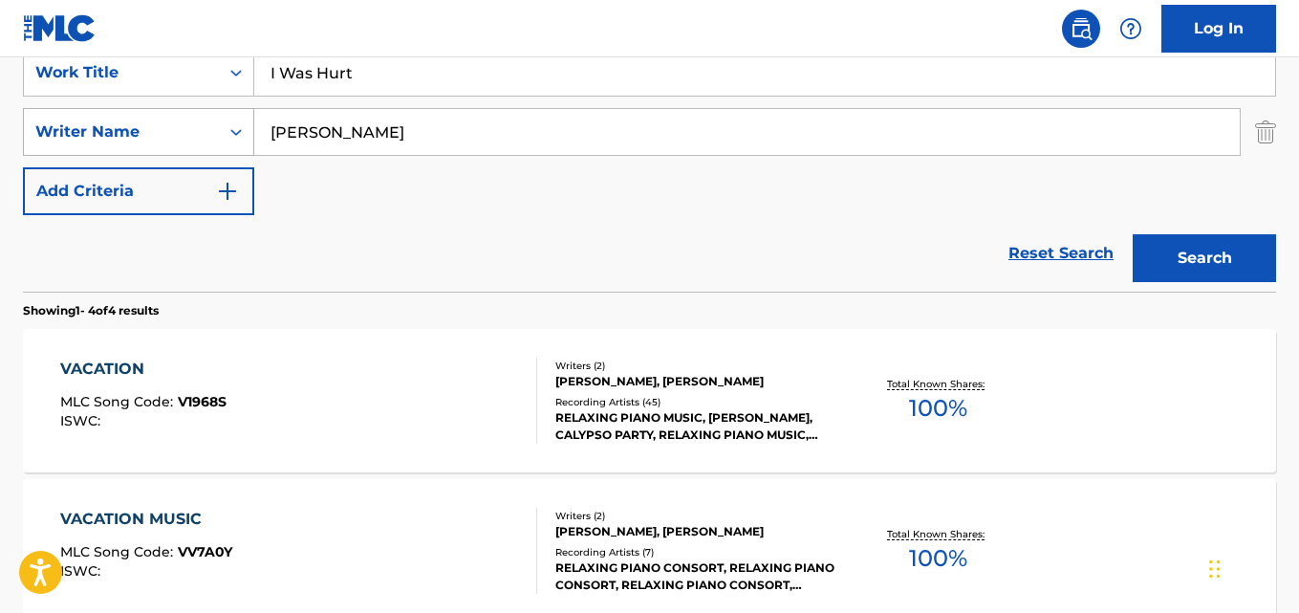
click at [153, 155] on div "SearchWithCriteriad3342fd7-9985-4a1f-98fe-1155e49594e5 Writer Name [PERSON_NAME]" at bounding box center [649, 132] width 1253 height 48
click at [1133, 234] on button "Search" at bounding box center [1204, 258] width 143 height 48
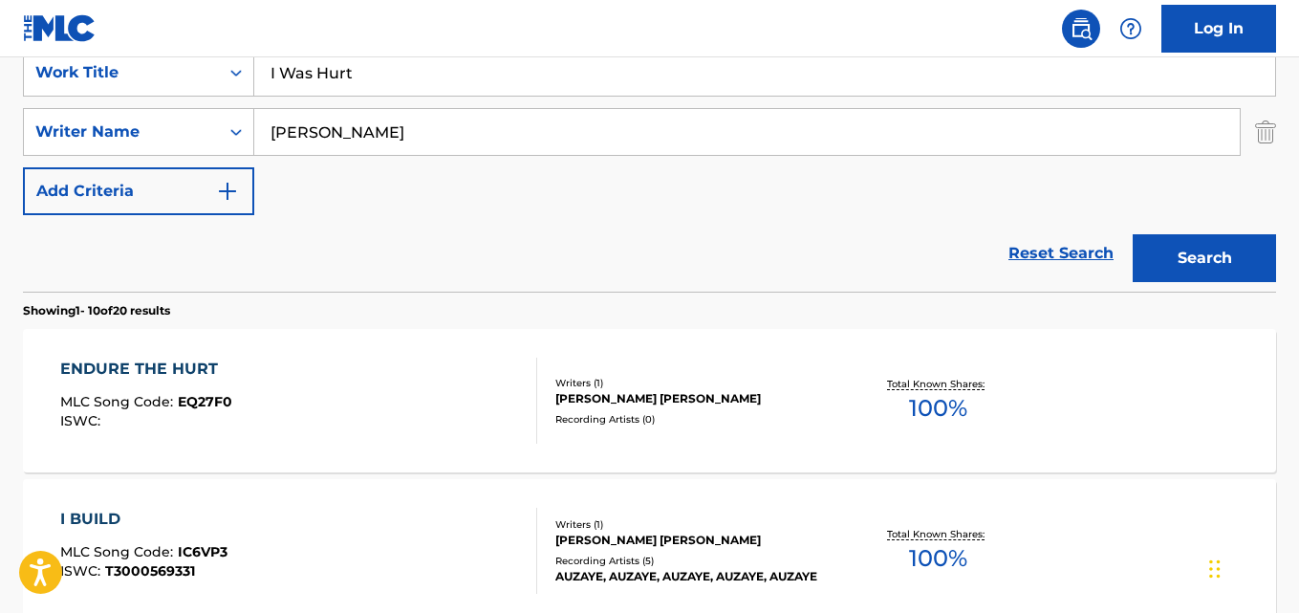
click at [435, 149] on input "[PERSON_NAME]" at bounding box center [747, 132] width 986 height 46
drag, startPoint x: 474, startPoint y: 135, endPoint x: 178, endPoint y: 145, distance: 296.6
click at [178, 145] on div "SearchWithCriteriad3342fd7-9985-4a1f-98fe-1155e49594e5 Writer Name [PERSON_NAME]" at bounding box center [649, 132] width 1253 height 48
paste input "Search Form"
type input "[PERSON_NAME]"
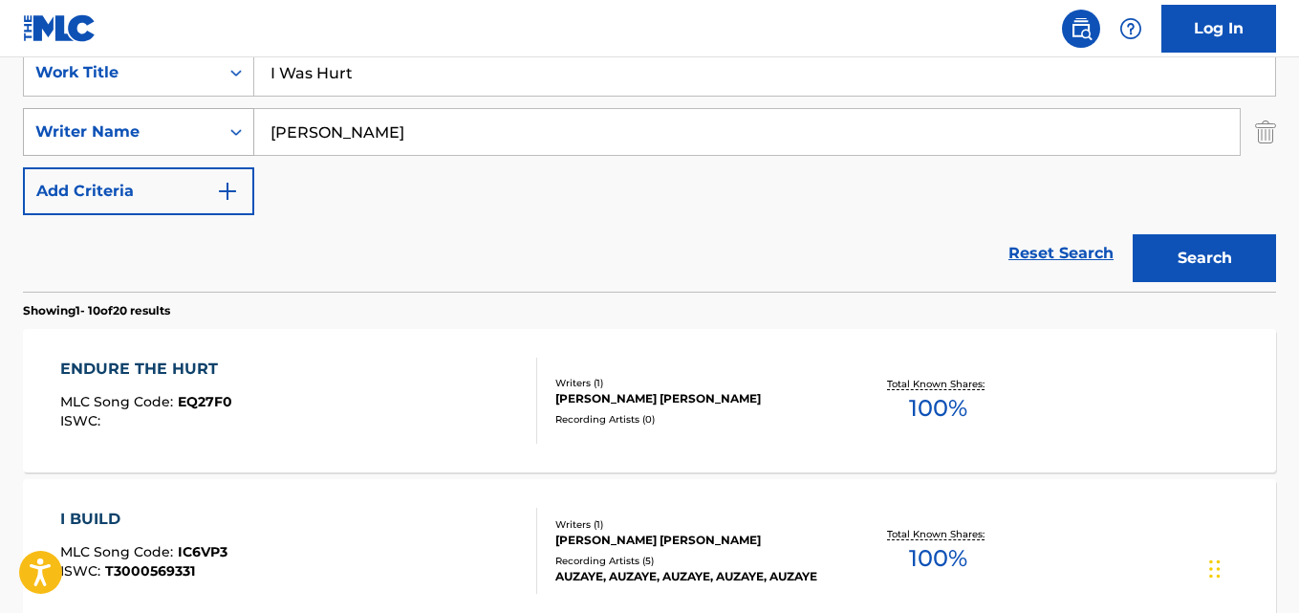
click at [1133, 234] on button "Search" at bounding box center [1204, 258] width 143 height 48
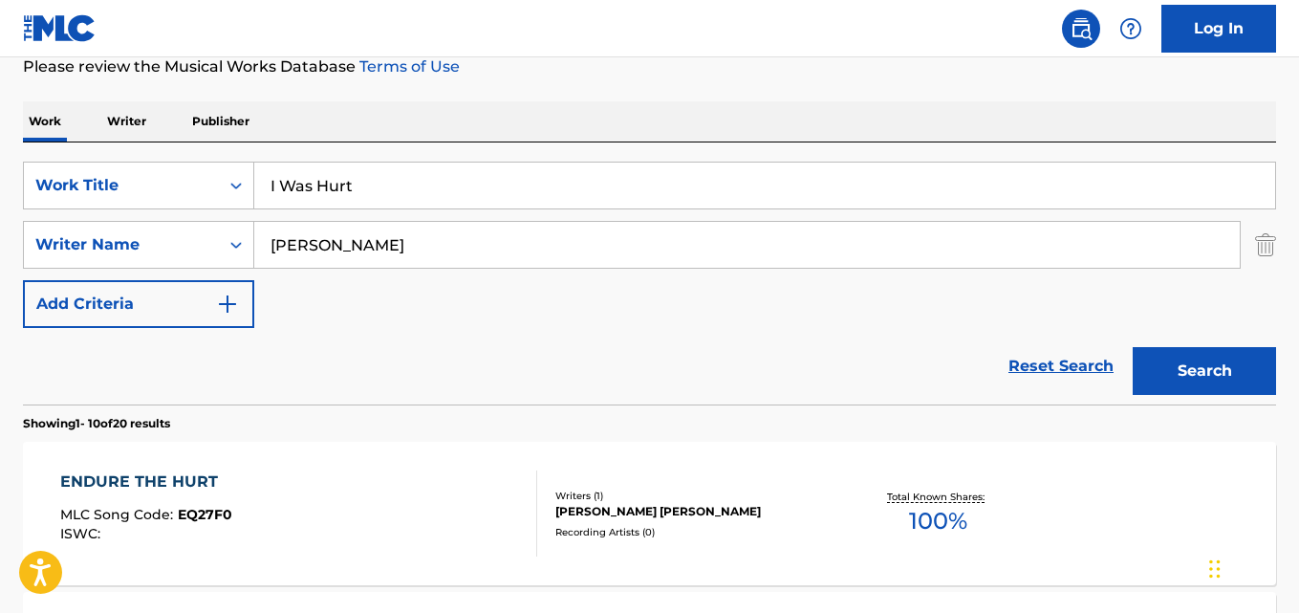
scroll to position [217, 0]
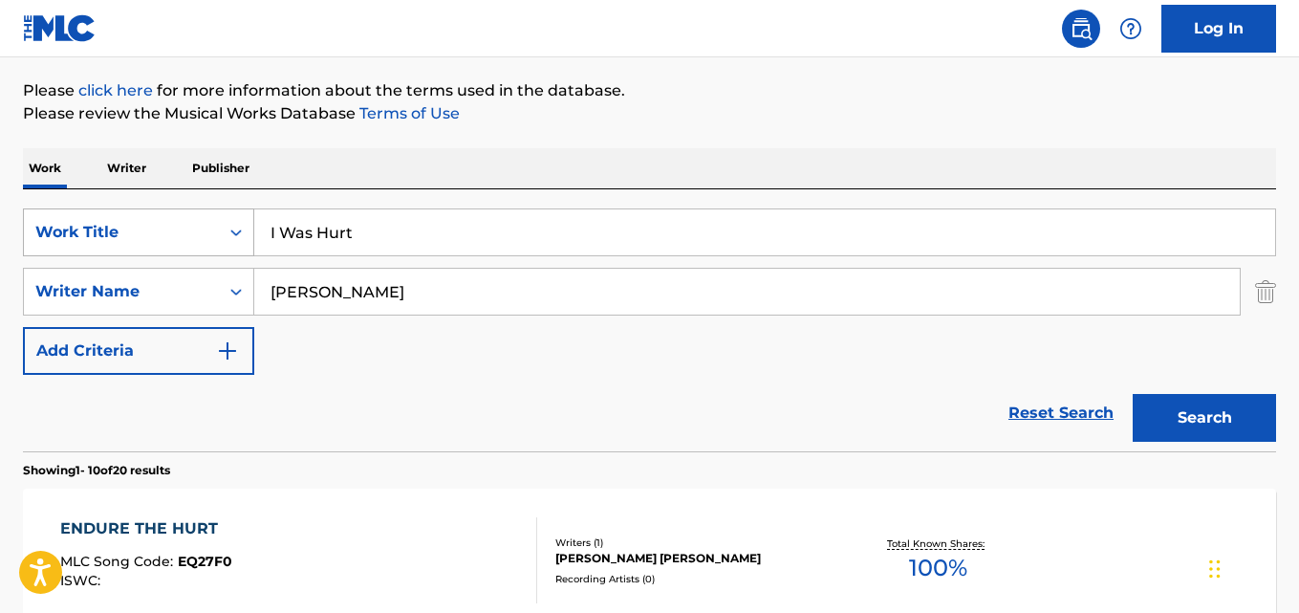
drag, startPoint x: 389, startPoint y: 236, endPoint x: 146, endPoint y: 250, distance: 243.2
click at [146, 250] on div "SearchWithCriteriad989629f-42e5-4f06-bc44-bd5e9be740e8 Work Title I Was Hurt" at bounding box center [649, 232] width 1253 height 48
paste input "Like Yeah"
type input "Like Yeah"
drag, startPoint x: 453, startPoint y: 276, endPoint x: 209, endPoint y: 292, distance: 244.3
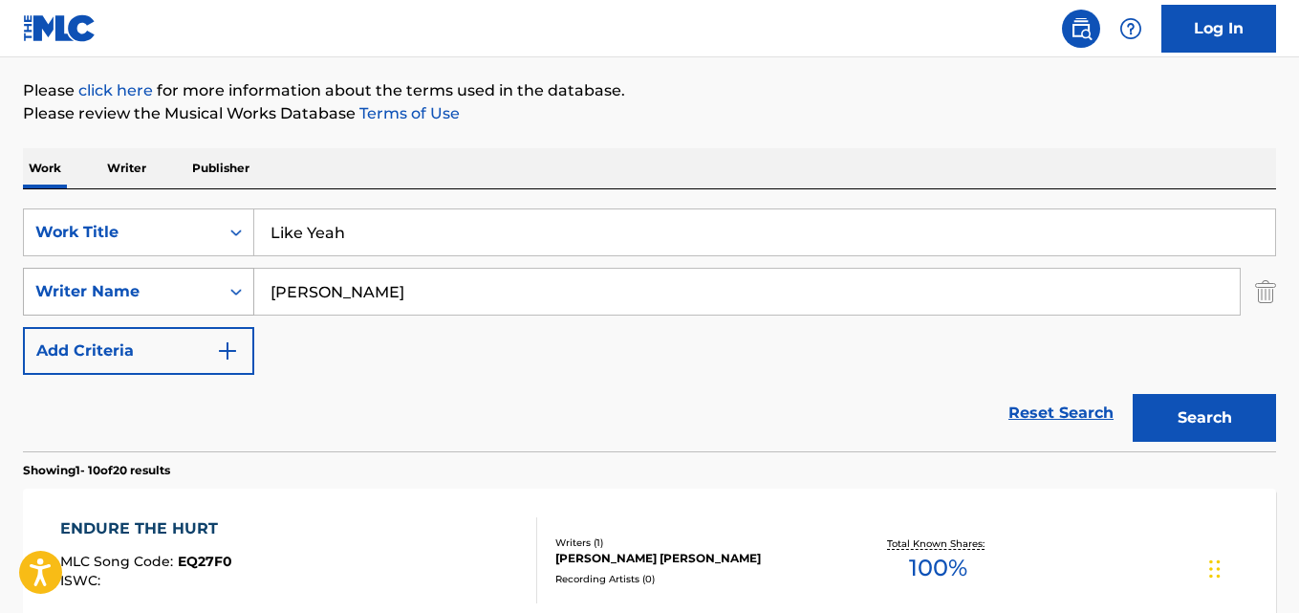
click at [209, 292] on div "SearchWithCriteriad3342fd7-9985-4a1f-98fe-1155e49594e5 Writer Name [PERSON_NAME]" at bounding box center [649, 292] width 1253 height 48
paste input "[PERSON_NAME] 32"
click at [1133, 394] on button "Search" at bounding box center [1204, 418] width 143 height 48
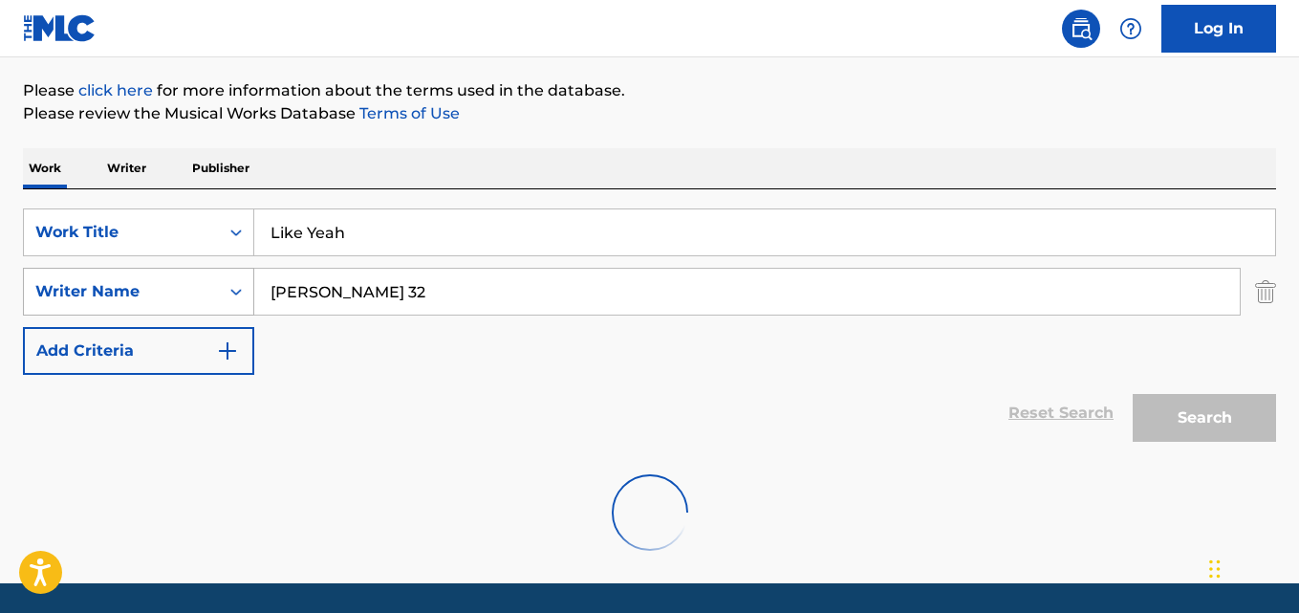
drag, startPoint x: 314, startPoint y: 294, endPoint x: 216, endPoint y: 298, distance: 97.6
click at [216, 298] on div "SearchWithCriteriad3342fd7-9985-4a1f-98fe-1155e49594e5 Writer Name [PERSON_NAME…" at bounding box center [649, 292] width 1253 height 48
click at [293, 298] on input "[PERSON_NAME] 32" at bounding box center [747, 292] width 986 height 46
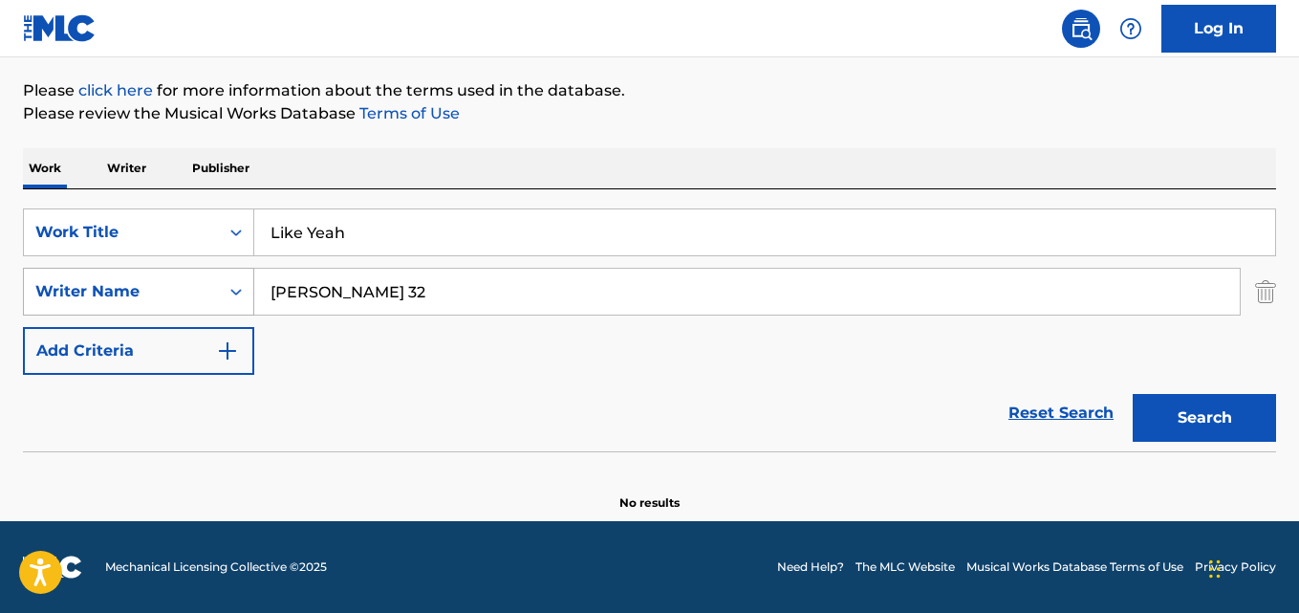
drag, startPoint x: 300, startPoint y: 289, endPoint x: 196, endPoint y: 289, distance: 104.2
click at [196, 289] on div "SearchWithCriteriad3342fd7-9985-4a1f-98fe-1155e49594e5 Writer Name [PERSON_NAME…" at bounding box center [649, 292] width 1253 height 48
drag, startPoint x: 381, startPoint y: 280, endPoint x: 185, endPoint y: 279, distance: 196.0
click at [185, 279] on div "SearchWithCriteriad3342fd7-9985-4a1f-98fe-1155e49594e5 Writer Name [PERSON_NAME…" at bounding box center [649, 292] width 1253 height 48
type input "[PERSON_NAME] 32"
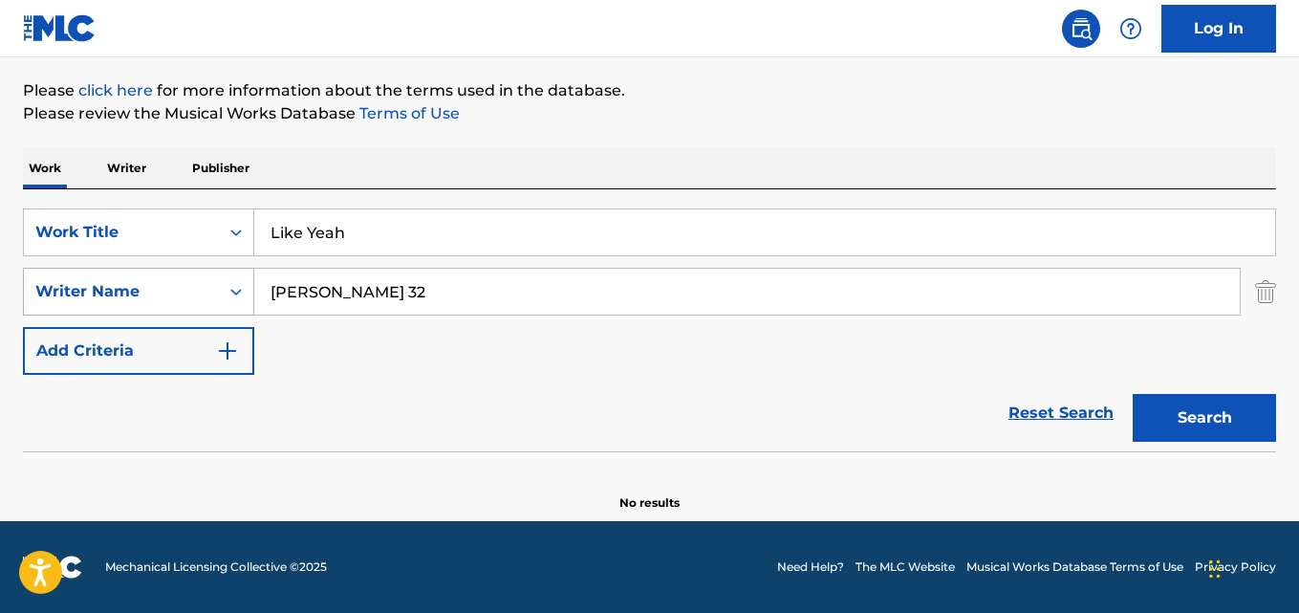
click at [1133, 394] on button "Search" at bounding box center [1204, 418] width 143 height 48
drag, startPoint x: 388, startPoint y: 225, endPoint x: 138, endPoint y: 250, distance: 251.8
click at [138, 250] on div "SearchWithCriteriad989629f-42e5-4f06-bc44-bd5e9be740e8 Work Title Like Yeah" at bounding box center [649, 232] width 1253 height 48
paste input "Pilates"
type input "Pilates"
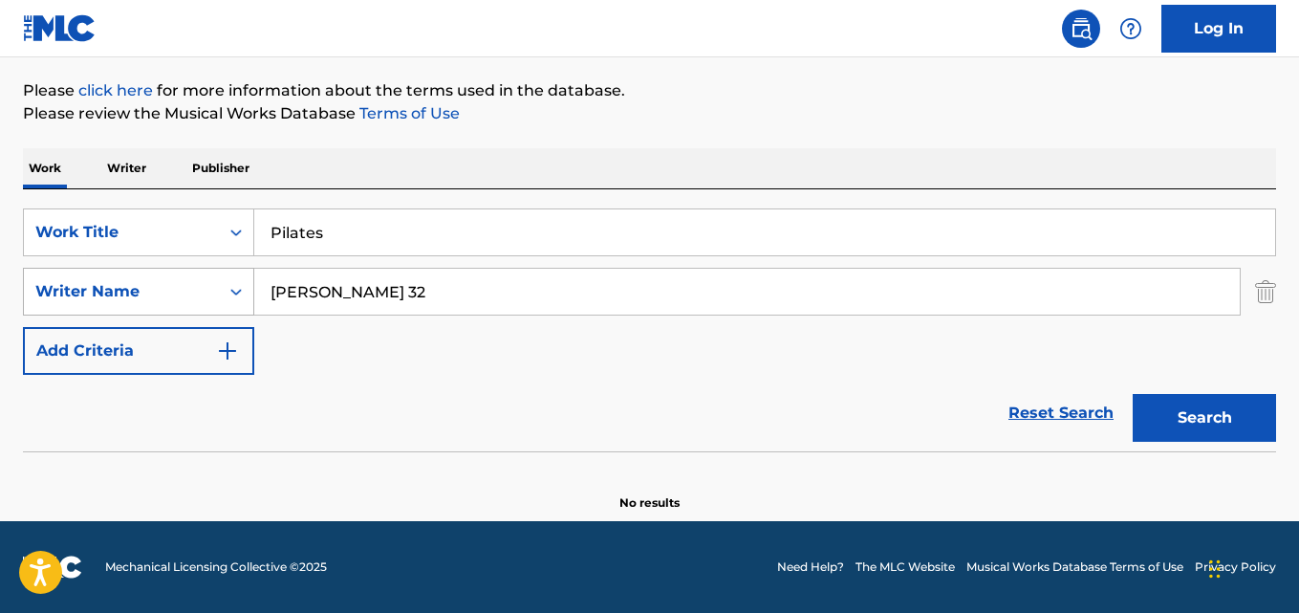
drag, startPoint x: 400, startPoint y: 281, endPoint x: 209, endPoint y: 294, distance: 190.7
click at [209, 294] on div "SearchWithCriteriad3342fd7-9985-4a1f-98fe-1155e49594e5 Writer Name [PERSON_NAME…" at bounding box center [649, 292] width 1253 height 48
paste input "Work Out Music"
type input "Work Out Music"
click at [1133, 394] on button "Search" at bounding box center [1204, 418] width 143 height 48
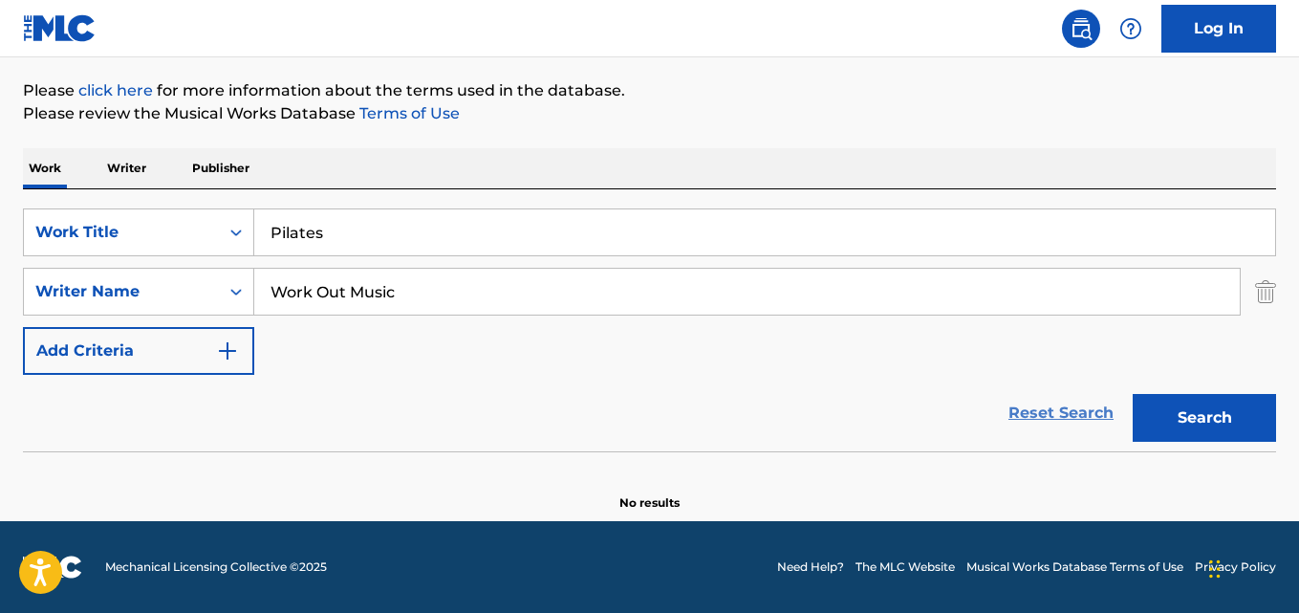
click at [1059, 402] on link "Reset Search" at bounding box center [1061, 413] width 124 height 42
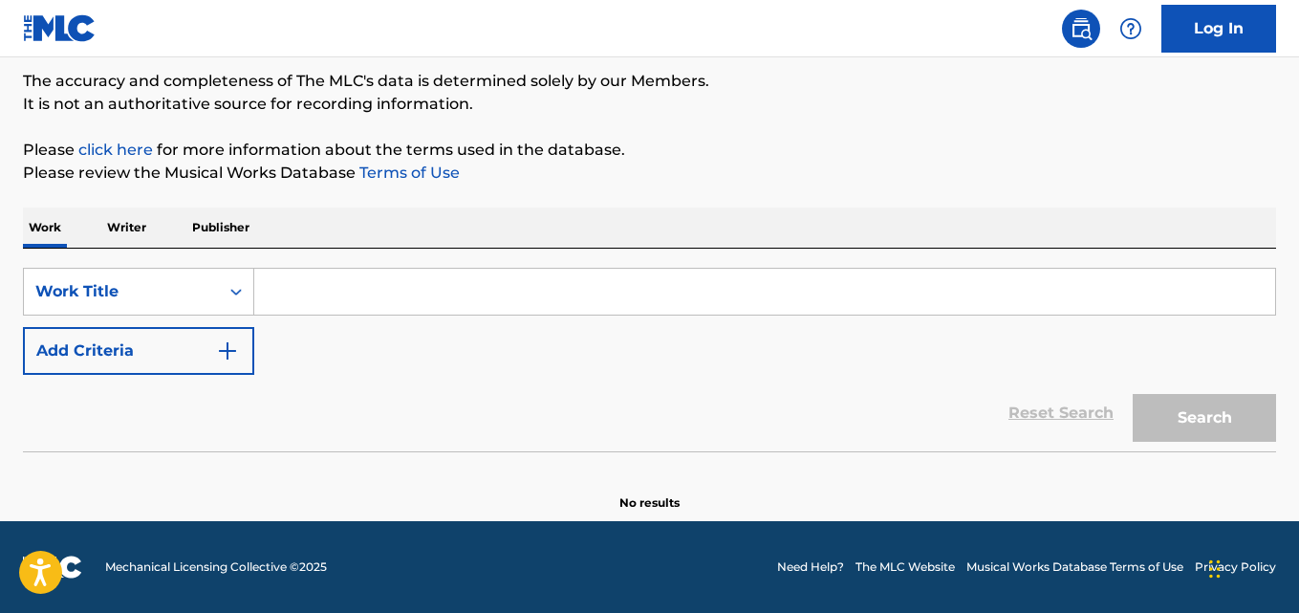
click at [942, 102] on p "It is not an authoritative source for recording information." at bounding box center [649, 104] width 1253 height 23
click at [837, 414] on div "Reset Search Search" at bounding box center [649, 413] width 1253 height 76
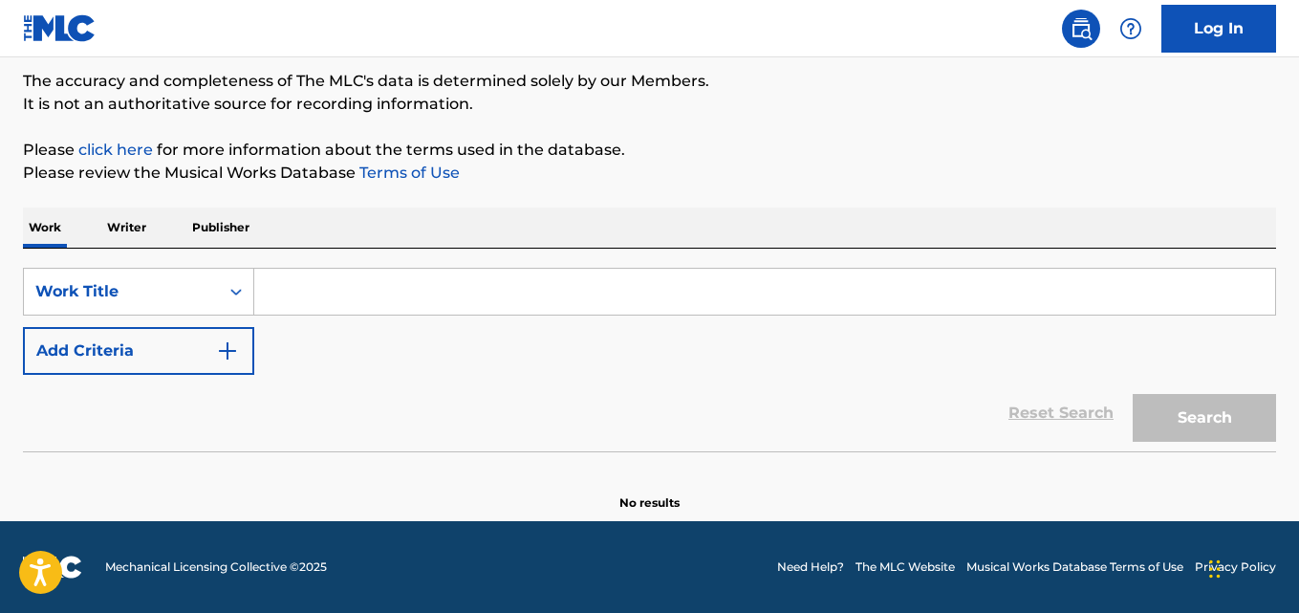
click at [837, 414] on div "Reset Search Search" at bounding box center [649, 413] width 1253 height 76
click at [740, 370] on div "SearchWithCriteriad989629f-42e5-4f06-bc44-bd5e9be740e8 Work Title Add Criteria" at bounding box center [649, 321] width 1253 height 107
click at [368, 298] on input "Search Form" at bounding box center [764, 292] width 1021 height 46
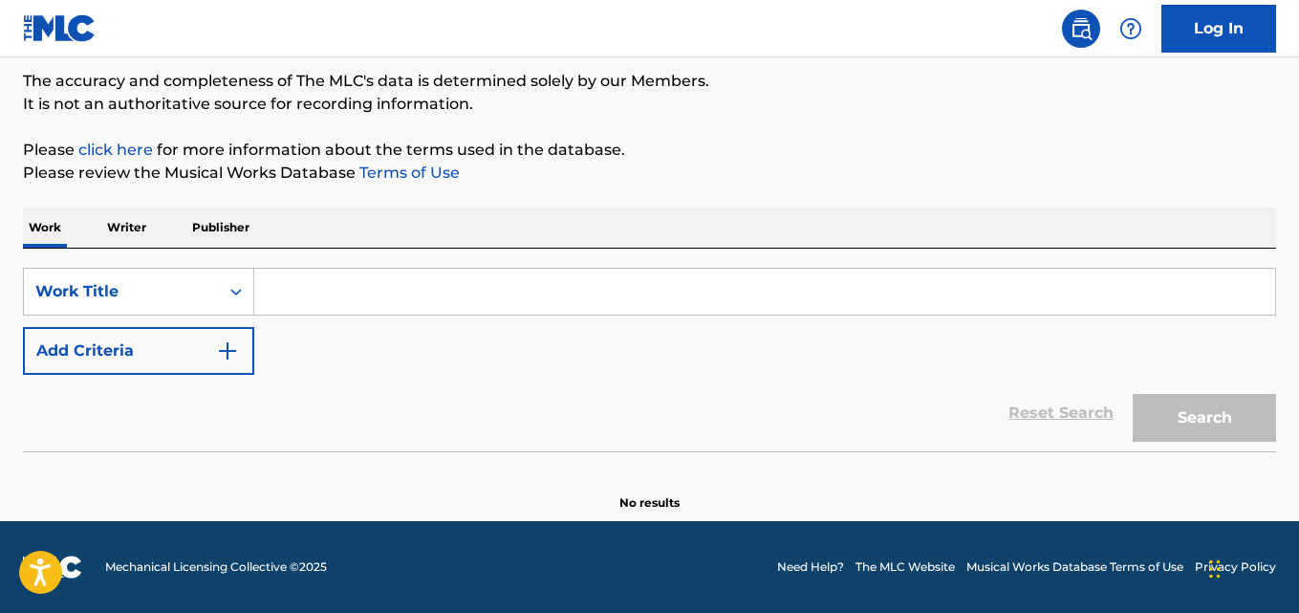
paste input "[PERSON_NAME]"
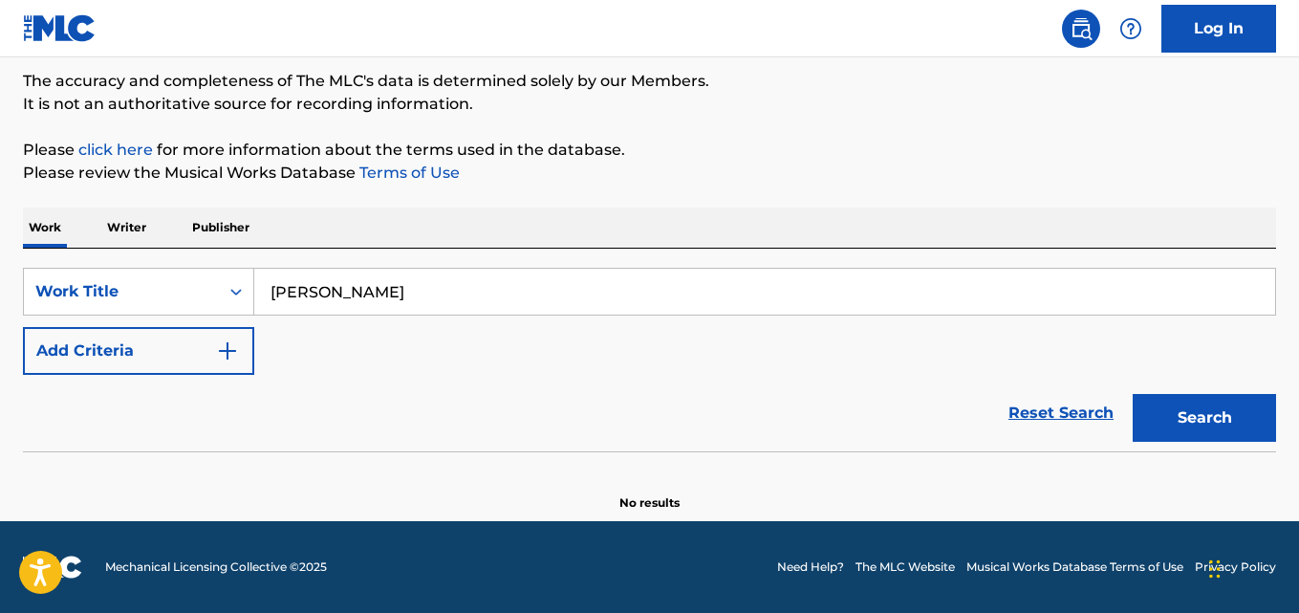
type input "[PERSON_NAME]"
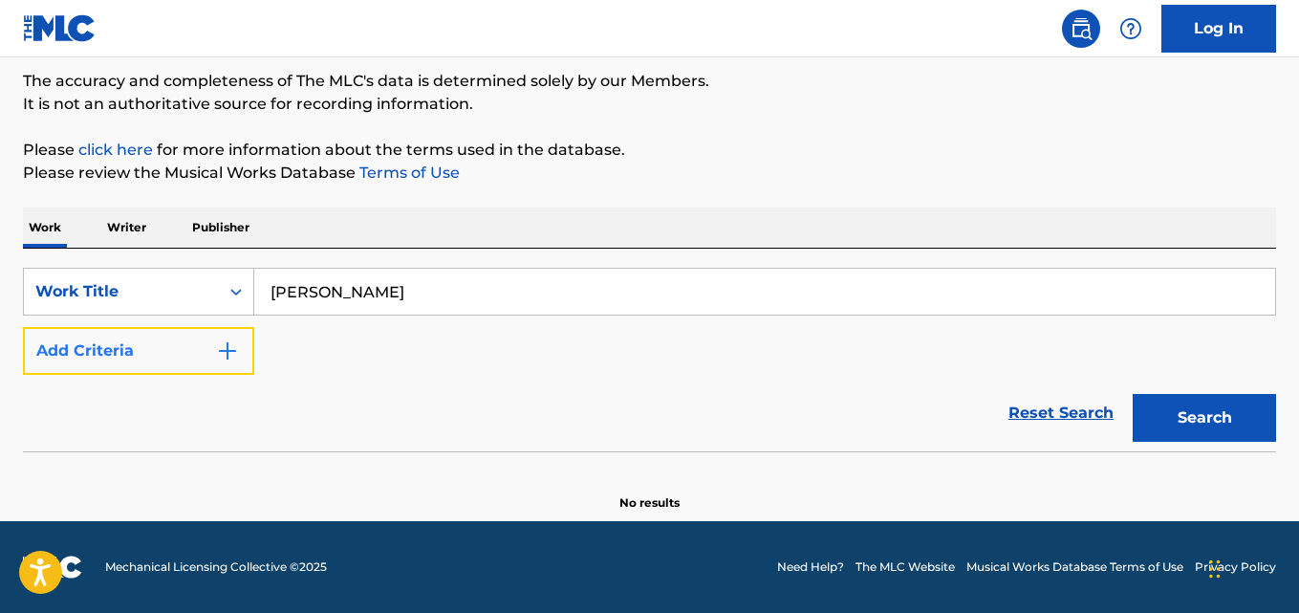
click at [189, 327] on button "Add Criteria" at bounding box center [138, 351] width 231 height 48
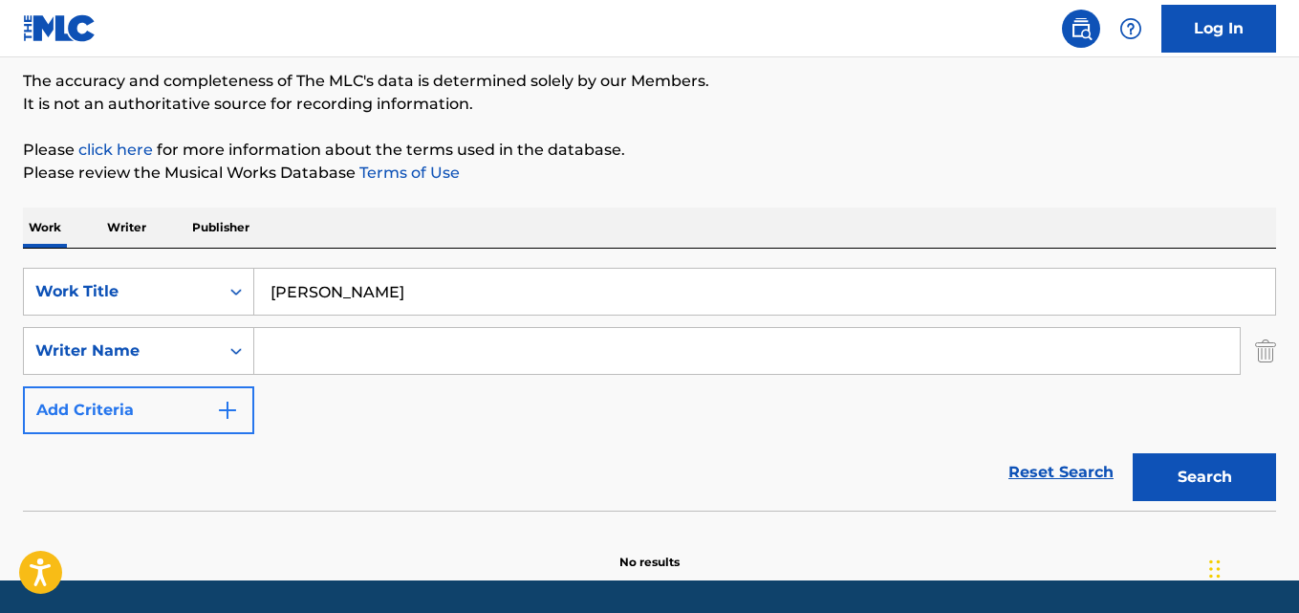
click at [330, 330] on input "Search Form" at bounding box center [747, 351] width 986 height 46
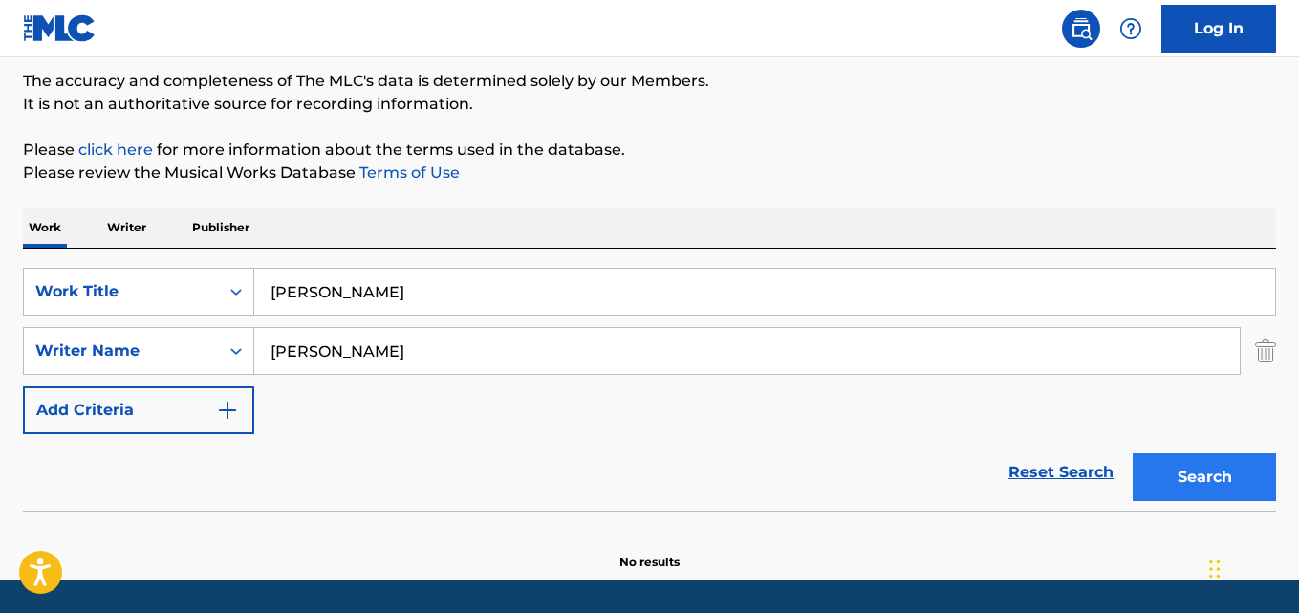
type input "[PERSON_NAME]"
click at [1167, 457] on button "Search" at bounding box center [1204, 477] width 143 height 48
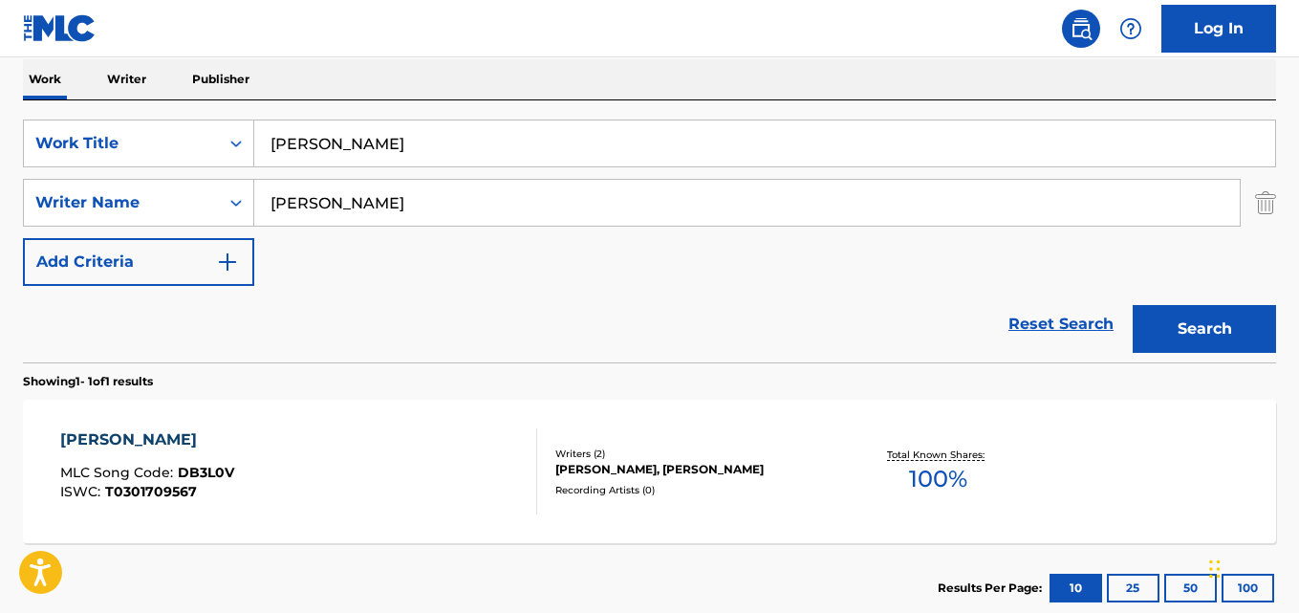
scroll to position [427, 0]
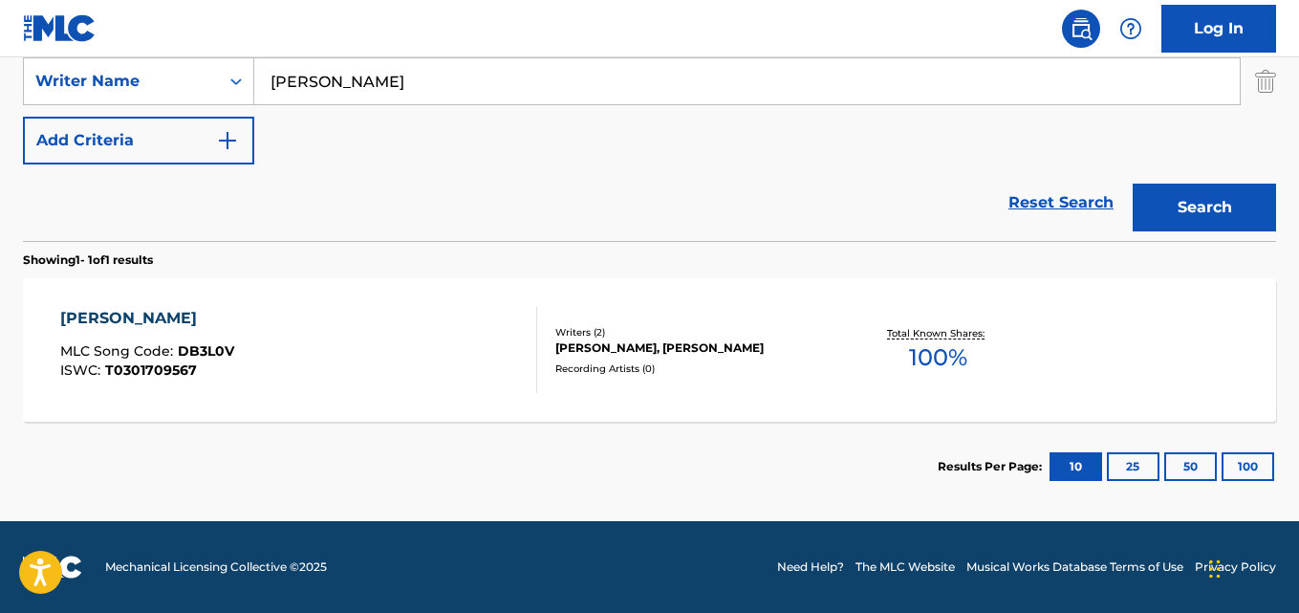
click at [143, 318] on div "[PERSON_NAME]" at bounding box center [147, 318] width 174 height 23
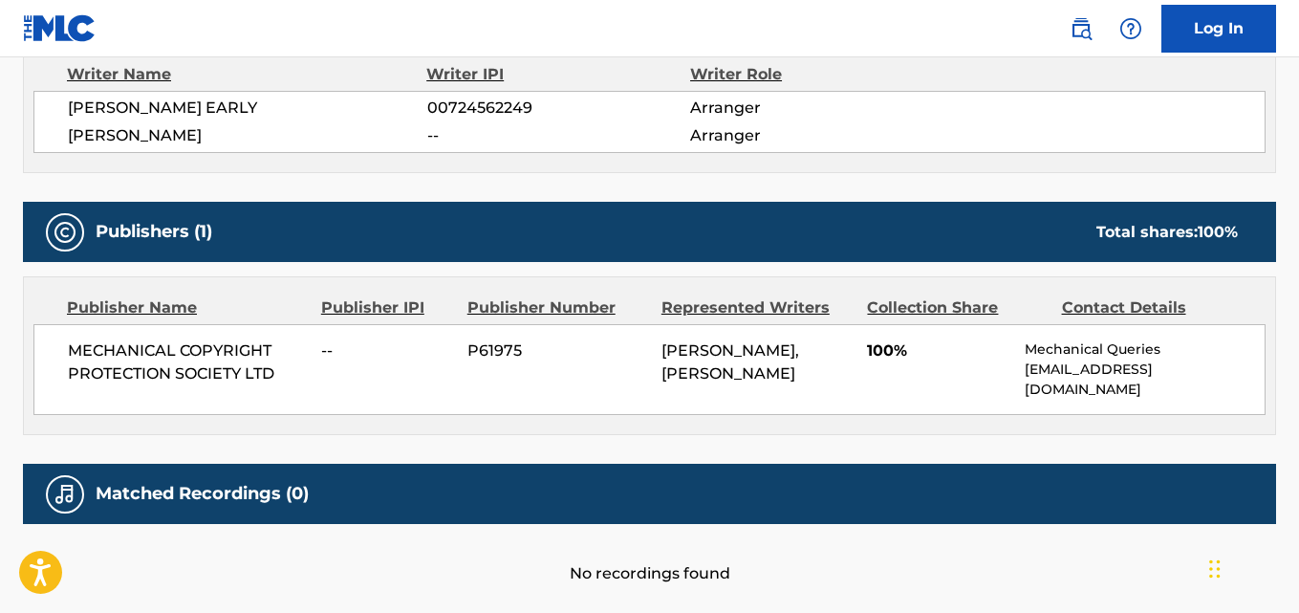
scroll to position [638, 0]
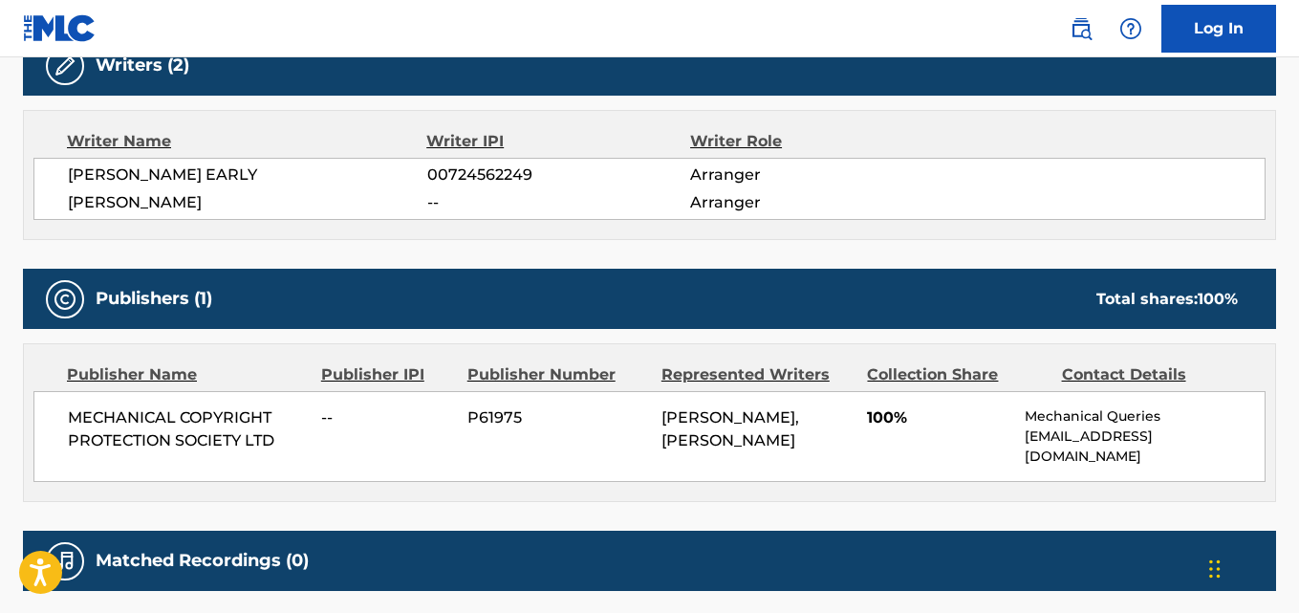
click at [208, 181] on span "[PERSON_NAME] EARLY" at bounding box center [247, 174] width 359 height 23
click at [208, 180] on span "[PERSON_NAME] EARLY" at bounding box center [247, 174] width 359 height 23
copy span "EARLY"
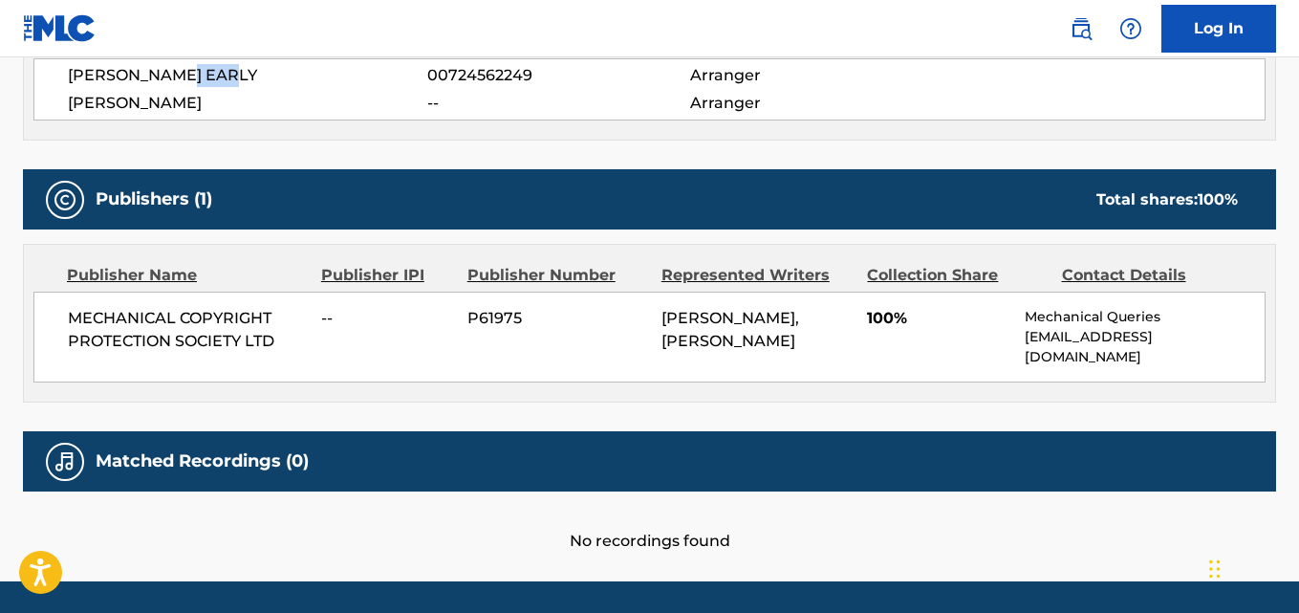
scroll to position [797, 0]
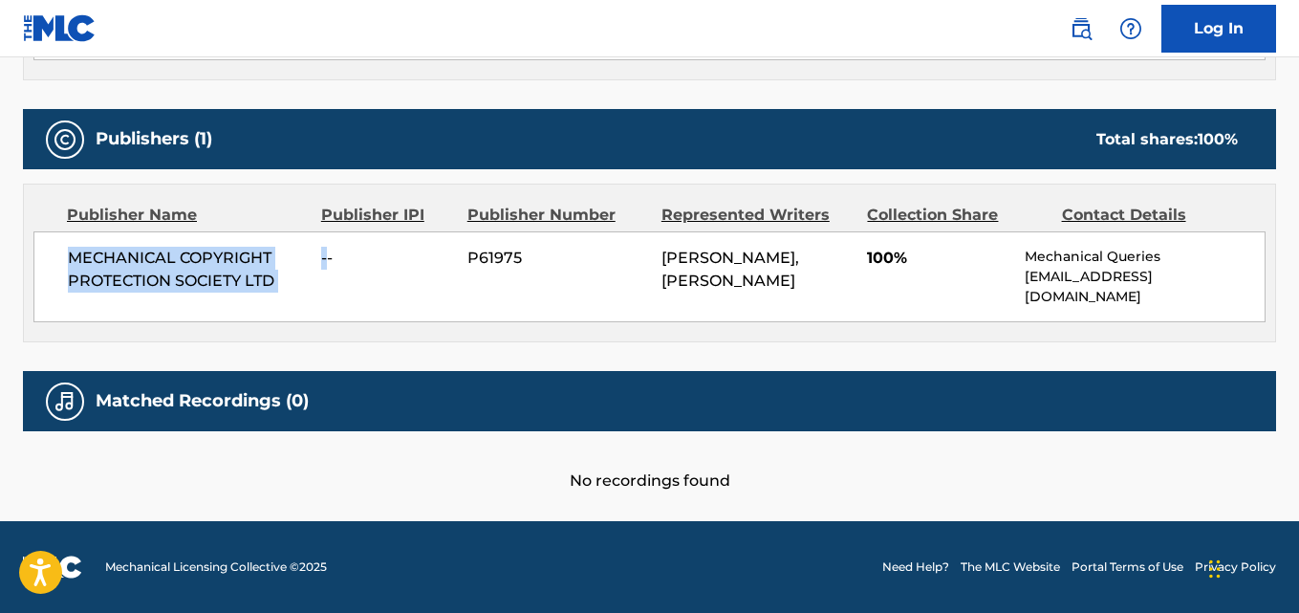
drag, startPoint x: 65, startPoint y: 257, endPoint x: 329, endPoint y: 290, distance: 265.9
click at [329, 290] on div "MECHANICAL COPYRIGHT PROTECTION SOCIETY LTD -- P61975 [PERSON_NAME] EARLY, [PER…" at bounding box center [649, 276] width 1232 height 91
click at [286, 294] on div "MECHANICAL COPYRIGHT PROTECTION SOCIETY LTD -- P61975 [PERSON_NAME] EARLY, [PER…" at bounding box center [649, 276] width 1232 height 91
drag, startPoint x: 66, startPoint y: 260, endPoint x: 295, endPoint y: 291, distance: 231.5
click at [295, 291] on div "MECHANICAL COPYRIGHT PROTECTION SOCIETY LTD -- P61975 [PERSON_NAME] EARLY, [PER…" at bounding box center [649, 276] width 1232 height 91
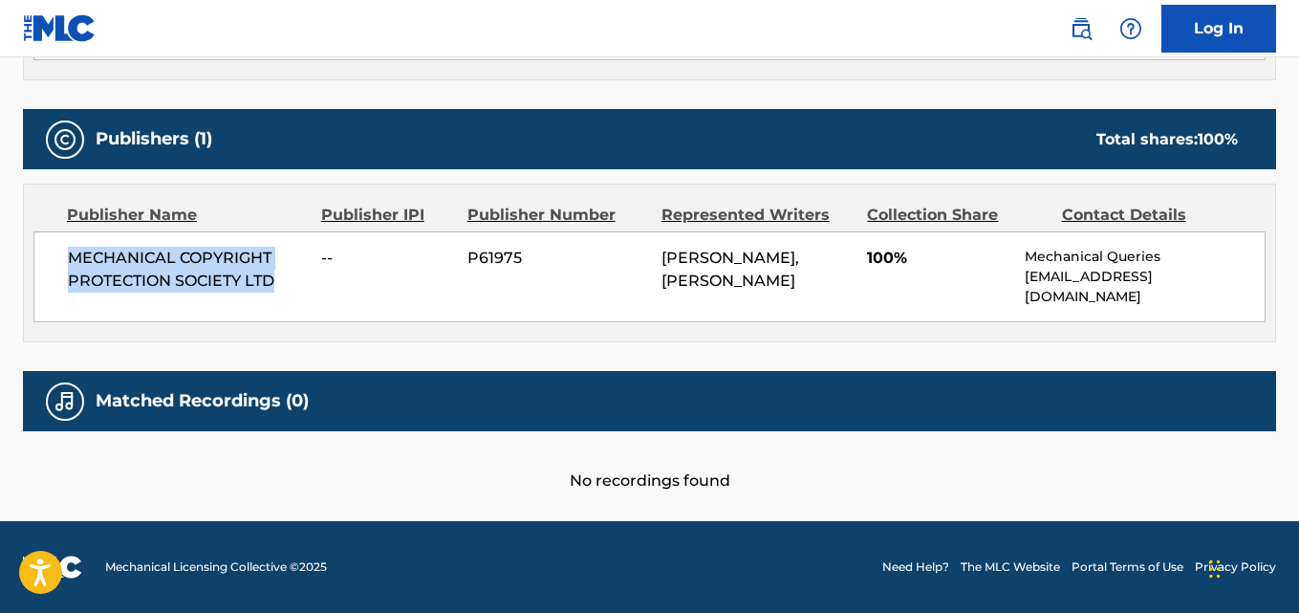
copy span "MECHANICAL COPYRIGHT PROTECTION SOCIETY LTD"
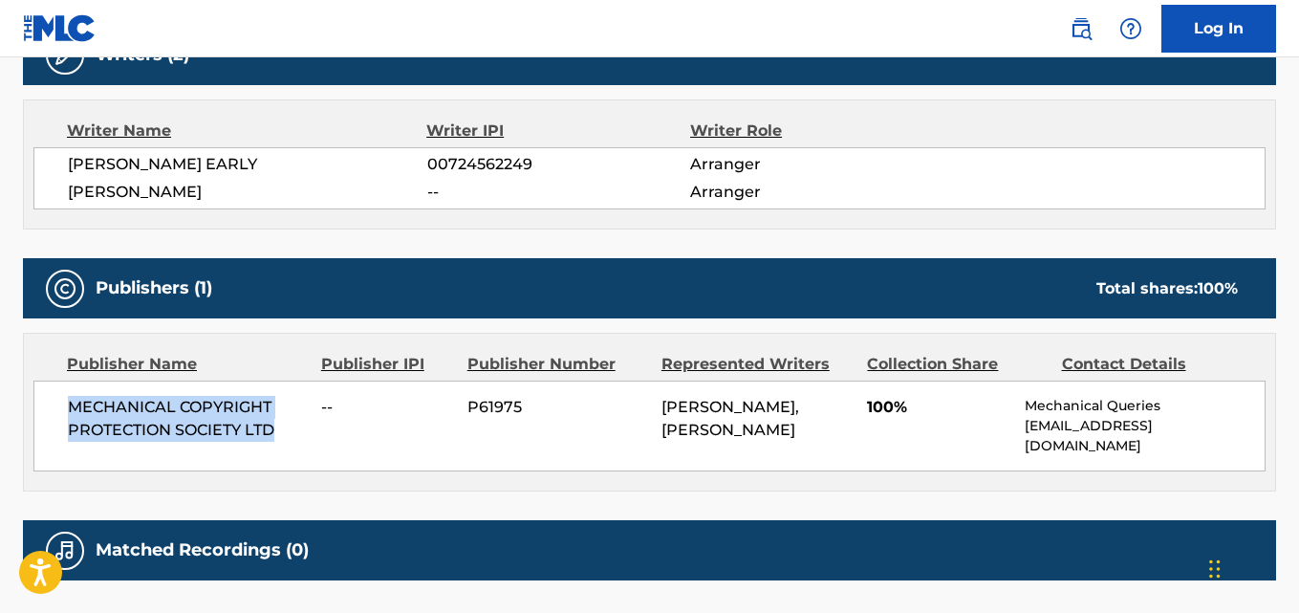
scroll to position [479, 0]
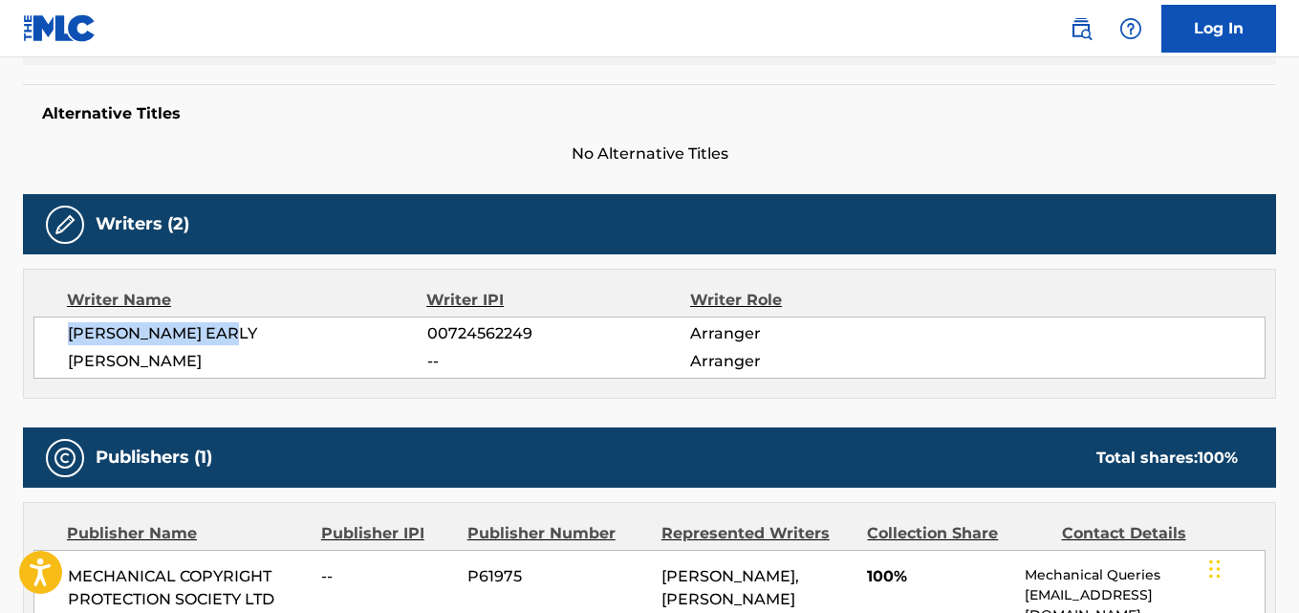
drag, startPoint x: 63, startPoint y: 333, endPoint x: 290, endPoint y: 333, distance: 226.6
click at [290, 333] on div "[PERSON_NAME] EARLY 00724562249 Arranger [PERSON_NAME] -- Arranger" at bounding box center [649, 347] width 1232 height 62
copy span "[PERSON_NAME] EARLY"
drag, startPoint x: 61, startPoint y: 362, endPoint x: 317, endPoint y: 372, distance: 256.4
click at [270, 359] on div "[PERSON_NAME] EARLY 00724562249 Arranger [PERSON_NAME] -- Arranger" at bounding box center [649, 347] width 1232 height 62
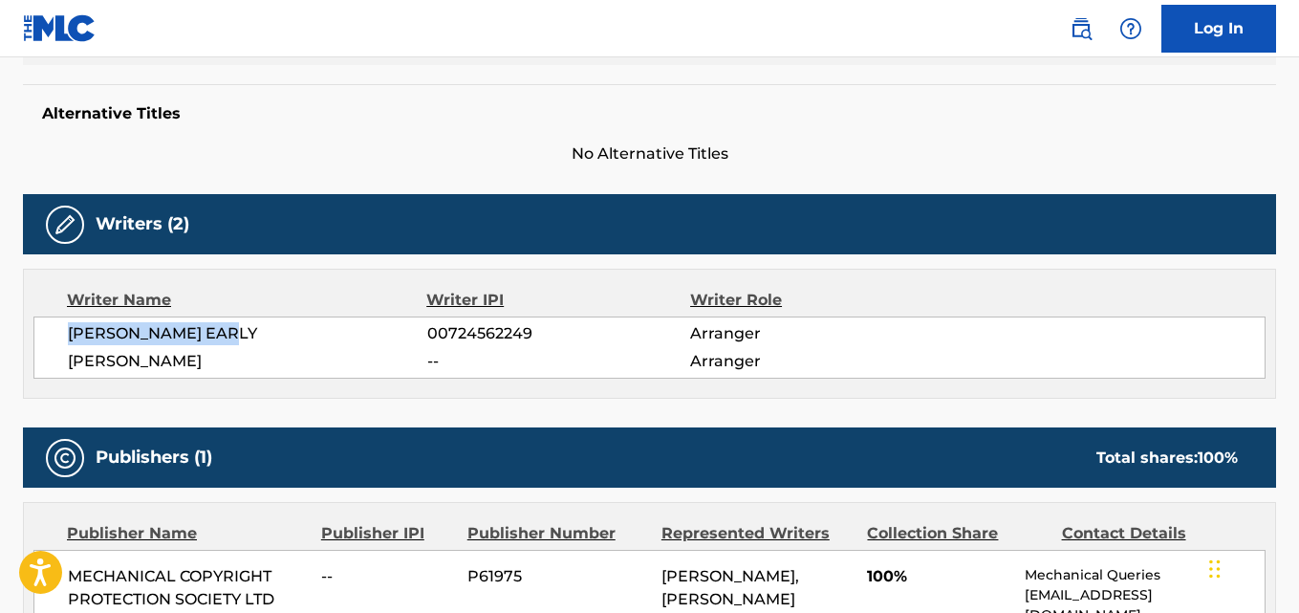
copy span "[PERSON_NAME]"
click at [460, 335] on span "00724562249" at bounding box center [558, 333] width 263 height 23
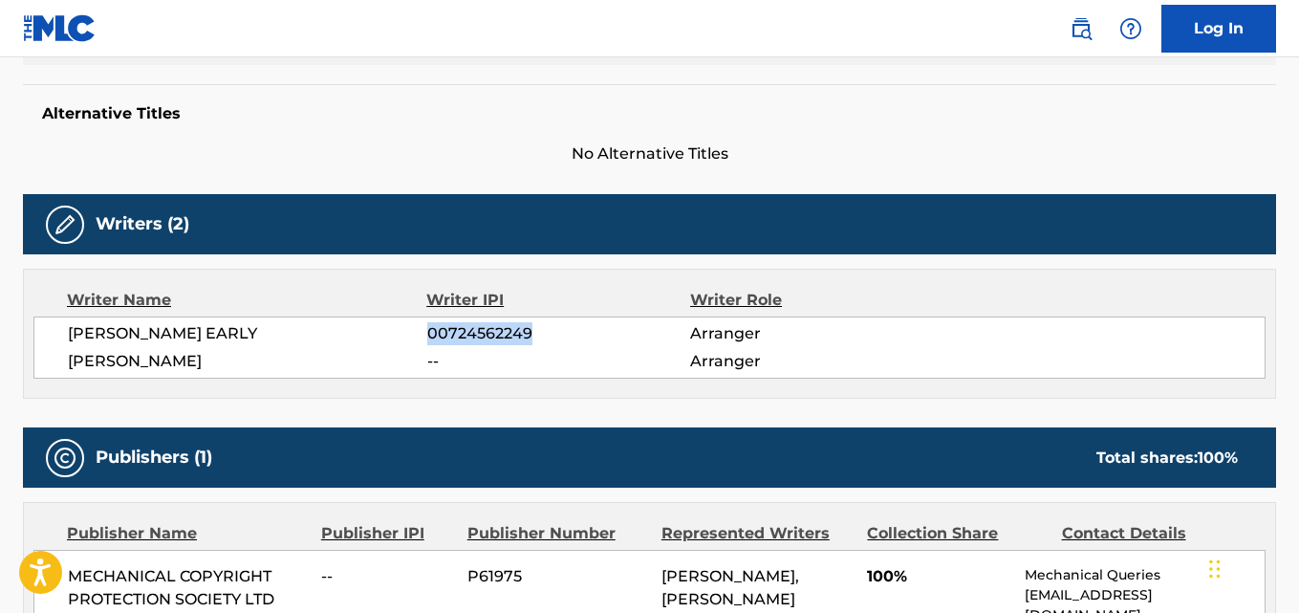
click at [460, 335] on span "00724562249" at bounding box center [558, 333] width 263 height 23
copy span "00724562249"
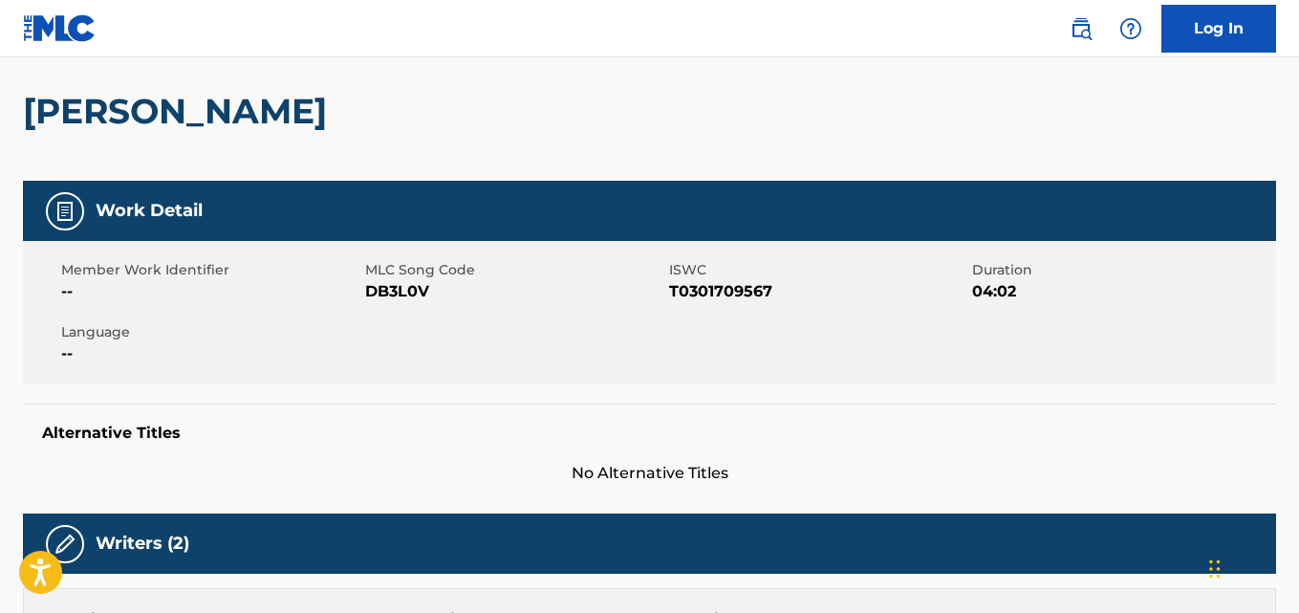
click at [186, 114] on h2 "[PERSON_NAME]" at bounding box center [180, 111] width 314 height 43
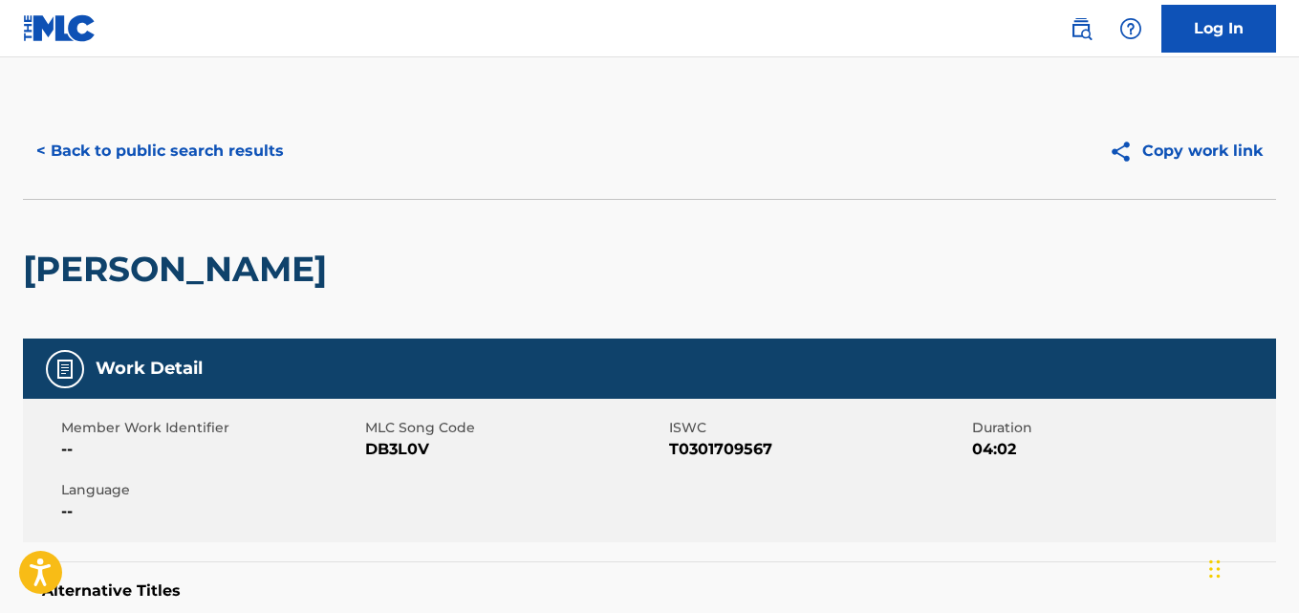
scroll to position [0, 0]
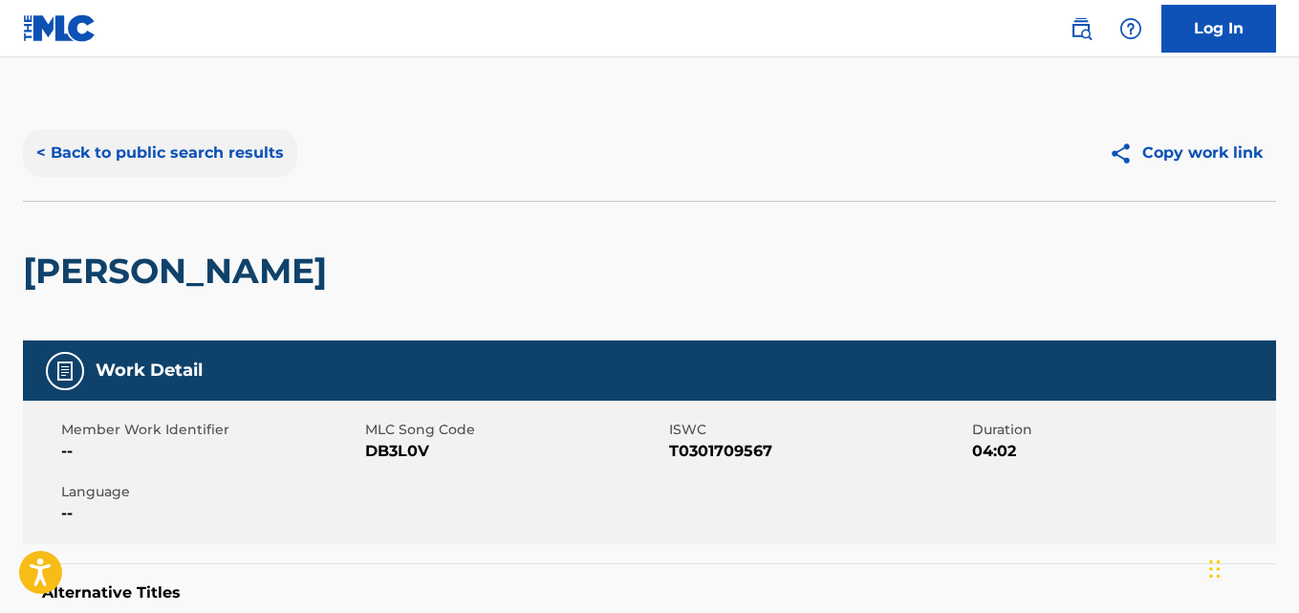
click at [192, 166] on button "< Back to public search results" at bounding box center [160, 153] width 274 height 48
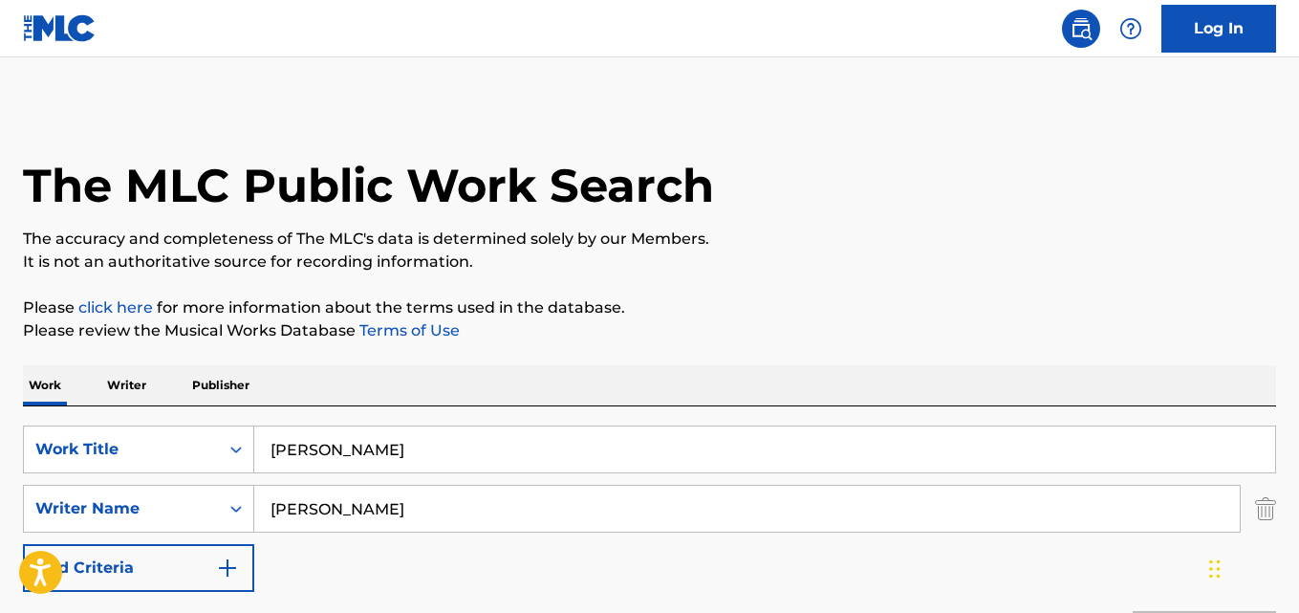
scroll to position [318, 0]
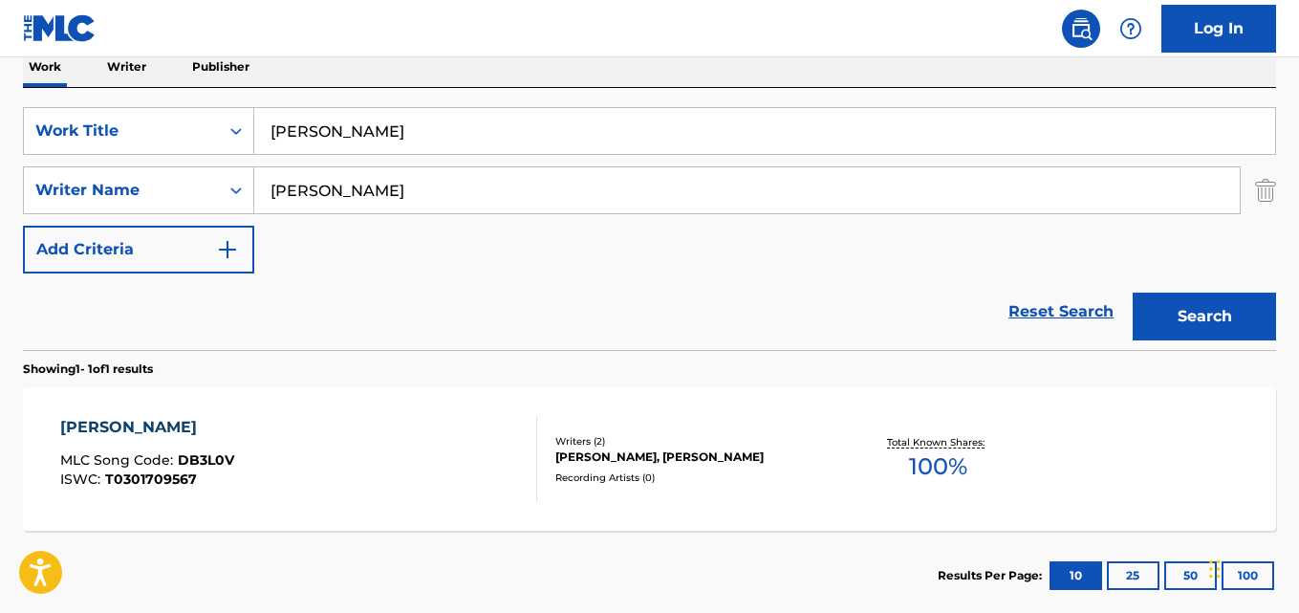
drag, startPoint x: 388, startPoint y: 151, endPoint x: 340, endPoint y: 291, distance: 147.5
click at [242, 160] on div "SearchWithCriteriad989629f-42e5-4f06-bc44-bd5e9be740e8 Work Title [PERSON_NAME]…" at bounding box center [649, 190] width 1253 height 166
paste input "Groov"
type input "Groovy"
drag, startPoint x: 243, startPoint y: 200, endPoint x: 144, endPoint y: 200, distance: 98.5
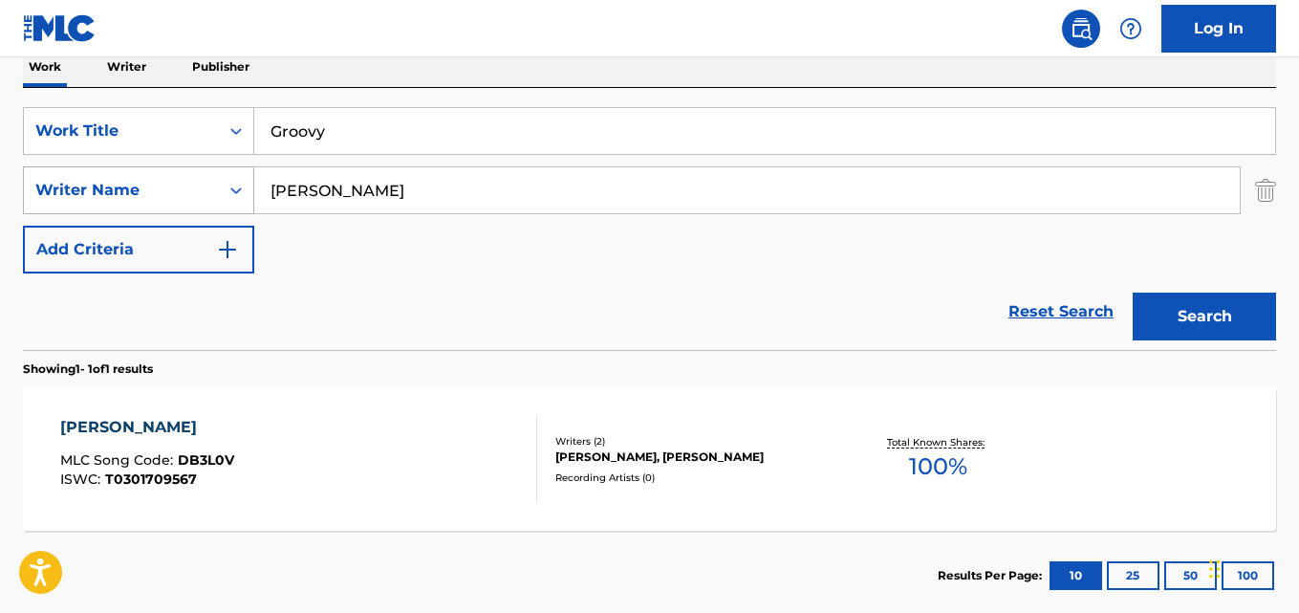
click at [144, 200] on div "SearchWithCriteriad3342fd7-9985-4a1f-98fe-1155e49594e5 Writer Name [PERSON_NAME]" at bounding box center [649, 190] width 1253 height 48
paste input "Denver & The Mile High Orchestra"
click at [1133, 293] on button "Search" at bounding box center [1204, 317] width 143 height 48
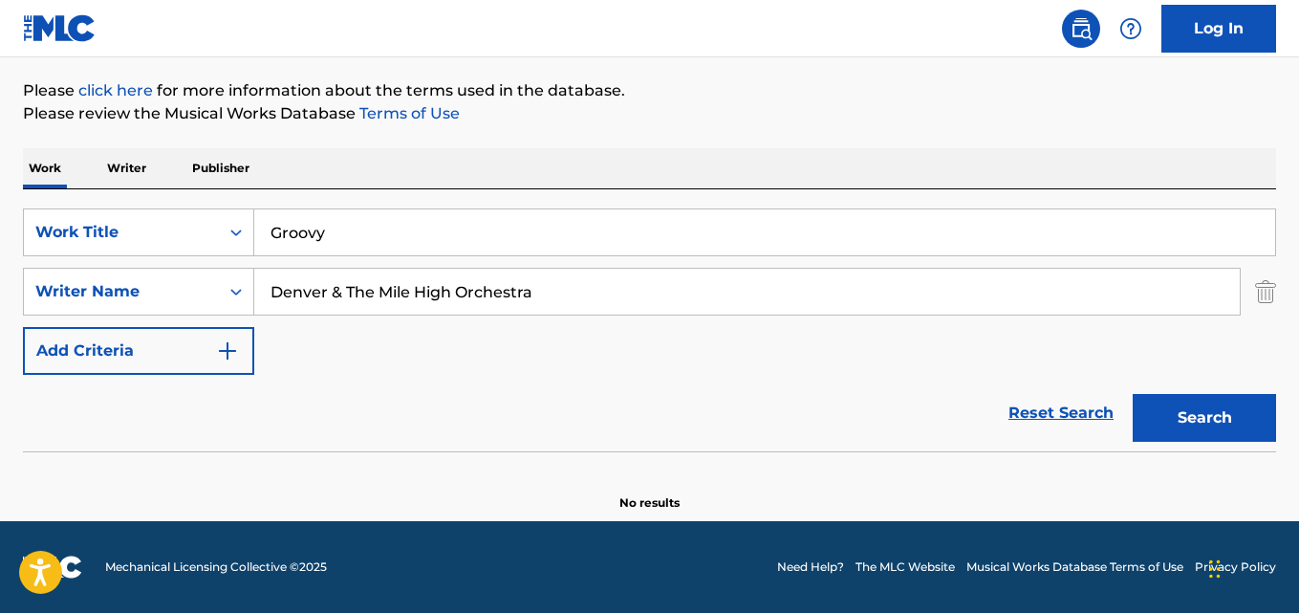
scroll to position [217, 0]
click at [1192, 432] on button "Search" at bounding box center [1204, 418] width 143 height 48
drag, startPoint x: 603, startPoint y: 314, endPoint x: 95, endPoint y: 326, distance: 508.8
click at [95, 326] on div "SearchWithCriteriad989629f-42e5-4f06-bc44-bd5e9be740e8 Work Title Groovy Search…" at bounding box center [649, 291] width 1253 height 166
paste input "[PERSON_NAME]"
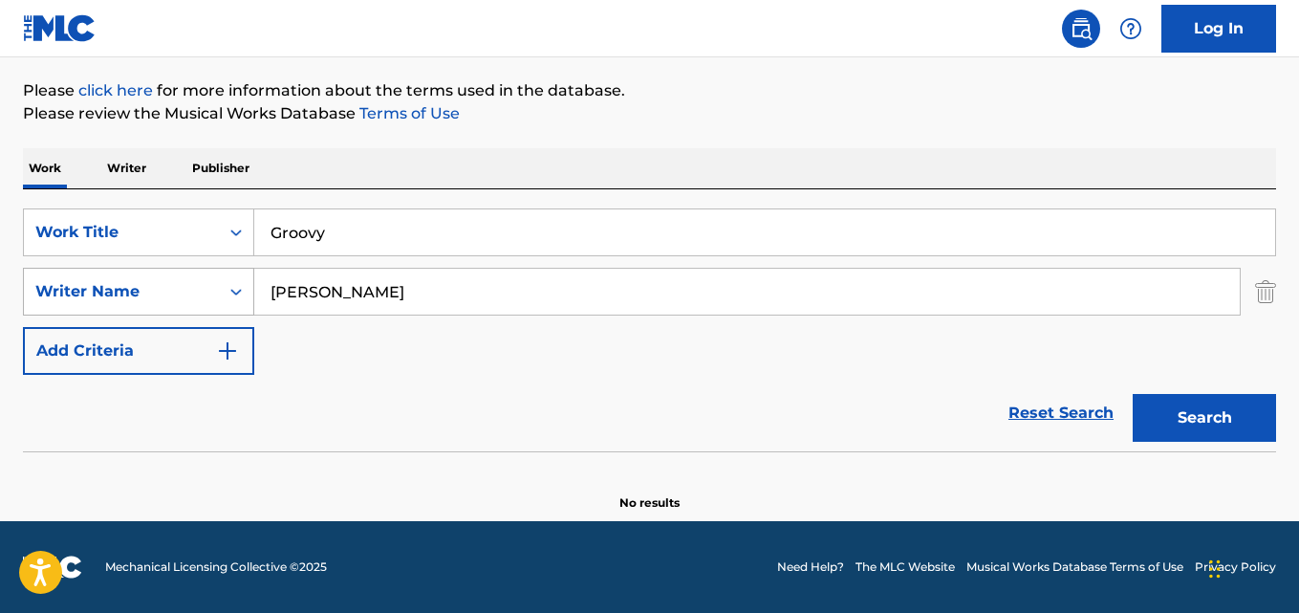
type input "[PERSON_NAME]"
click at [1133, 394] on button "Search" at bounding box center [1204, 418] width 143 height 48
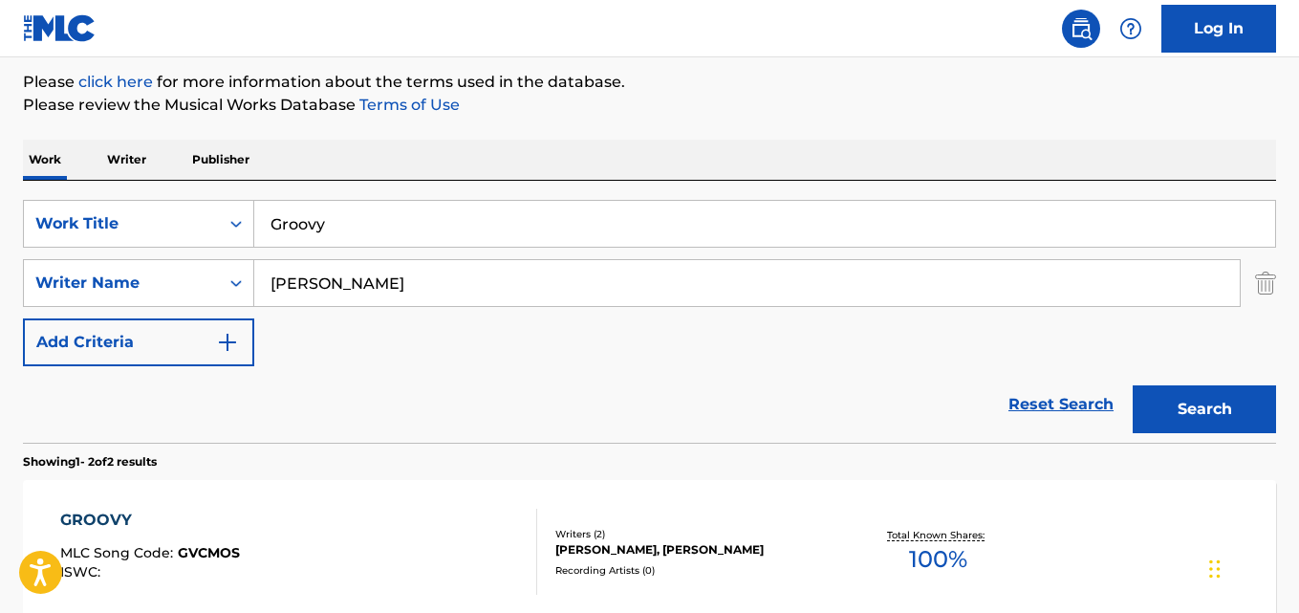
scroll to position [521, 0]
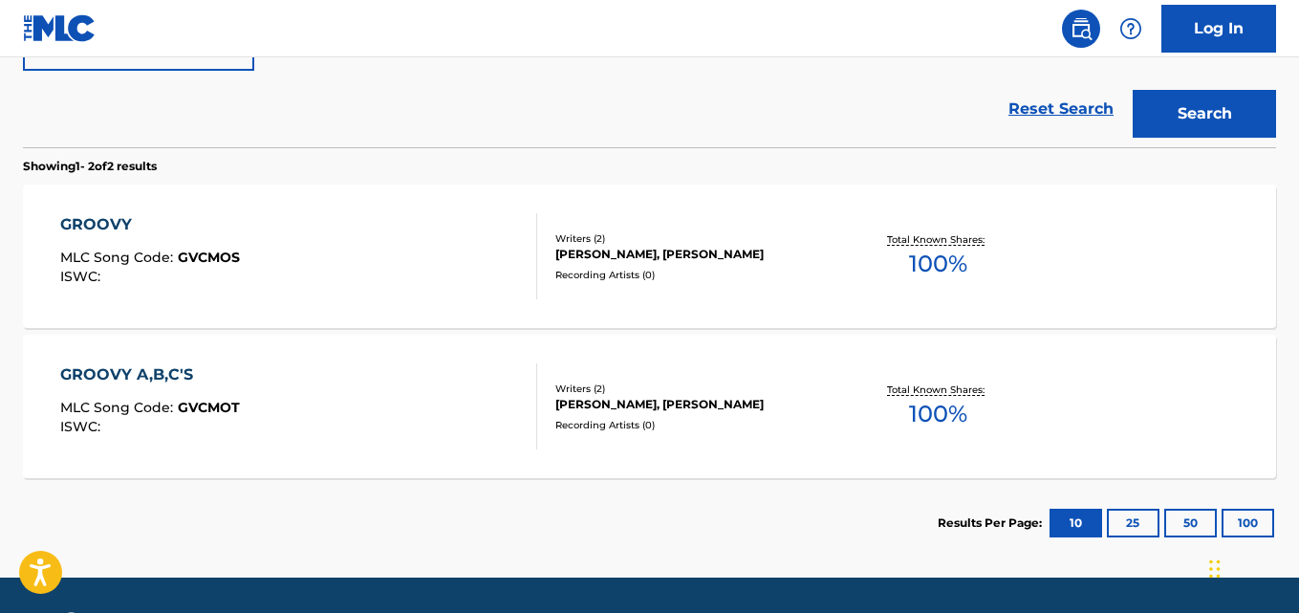
click at [114, 218] on div "GROOVY" at bounding box center [150, 224] width 180 height 23
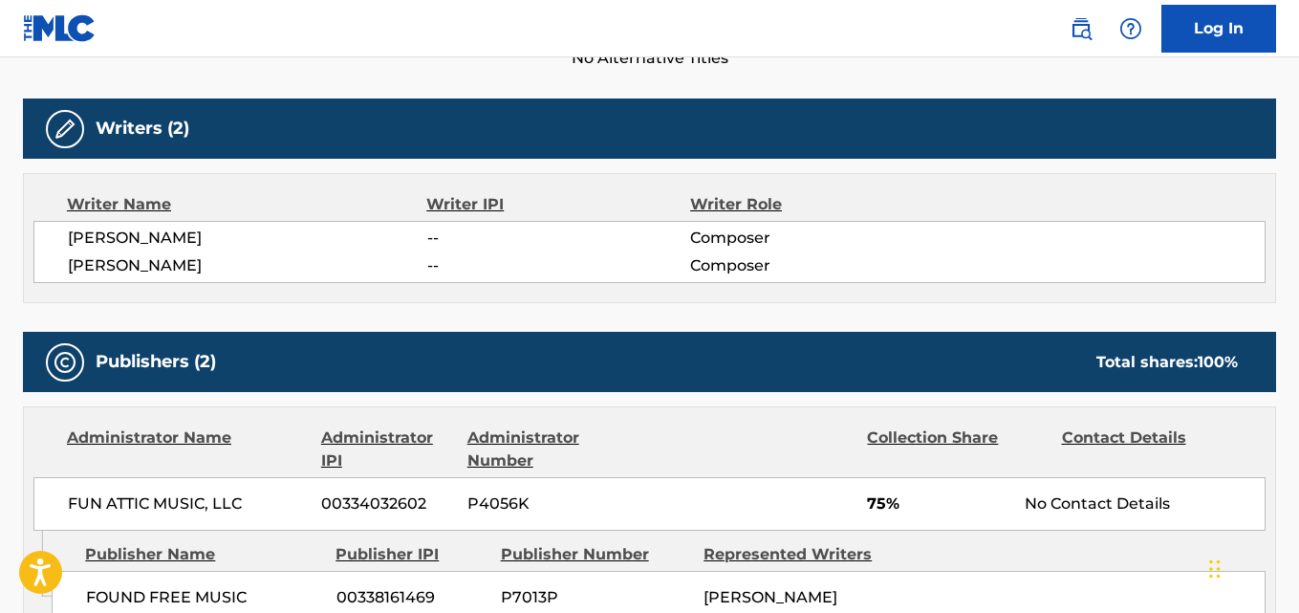
scroll to position [638, 0]
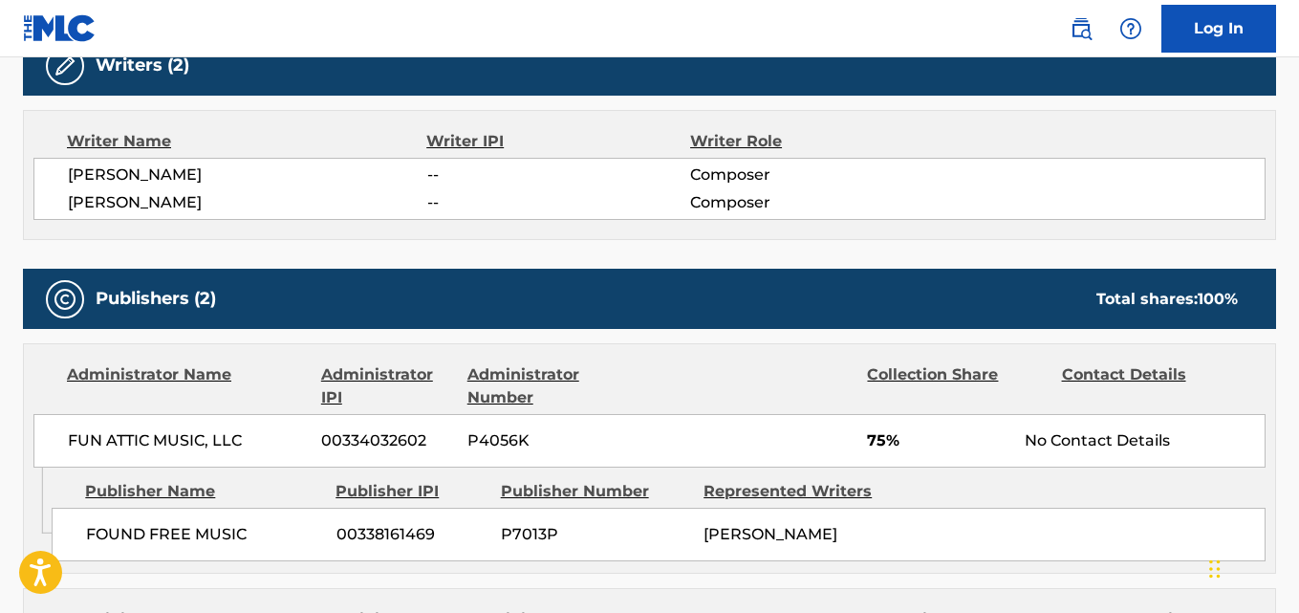
click at [170, 180] on span "[PERSON_NAME]" at bounding box center [247, 174] width 359 height 23
click at [170, 198] on span "[PERSON_NAME]" at bounding box center [247, 202] width 359 height 23
click at [170, 199] on span "[PERSON_NAME]" at bounding box center [247, 202] width 359 height 23
copy span "[PERSON_NAME]"
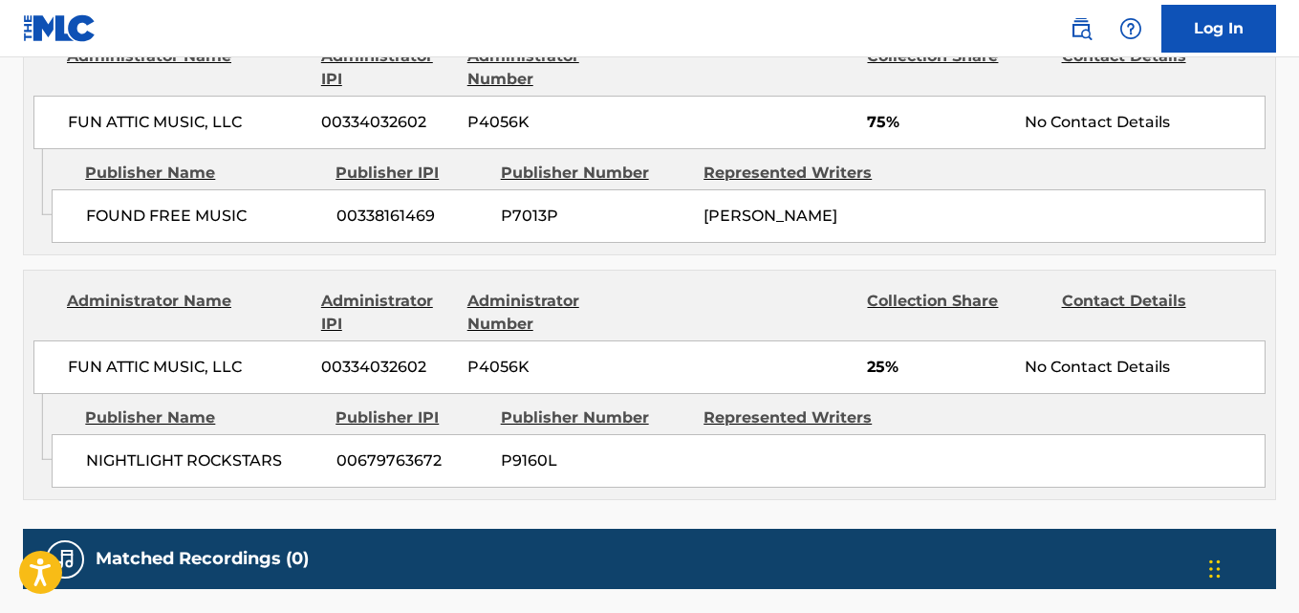
scroll to position [796, 0]
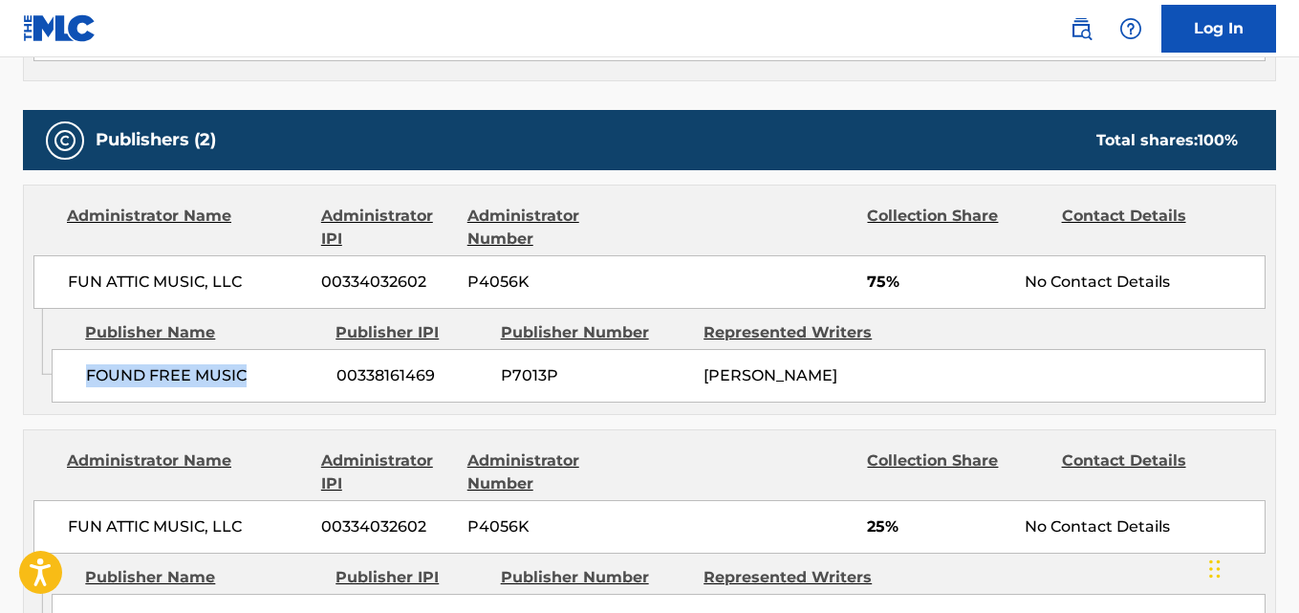
drag, startPoint x: 82, startPoint y: 373, endPoint x: 250, endPoint y: 368, distance: 168.3
click at [250, 368] on div "FOUND FREE MUSIC 00338161469 P7013P [PERSON_NAME]" at bounding box center [659, 376] width 1214 height 54
copy span "FOUND FREE MUSIC"
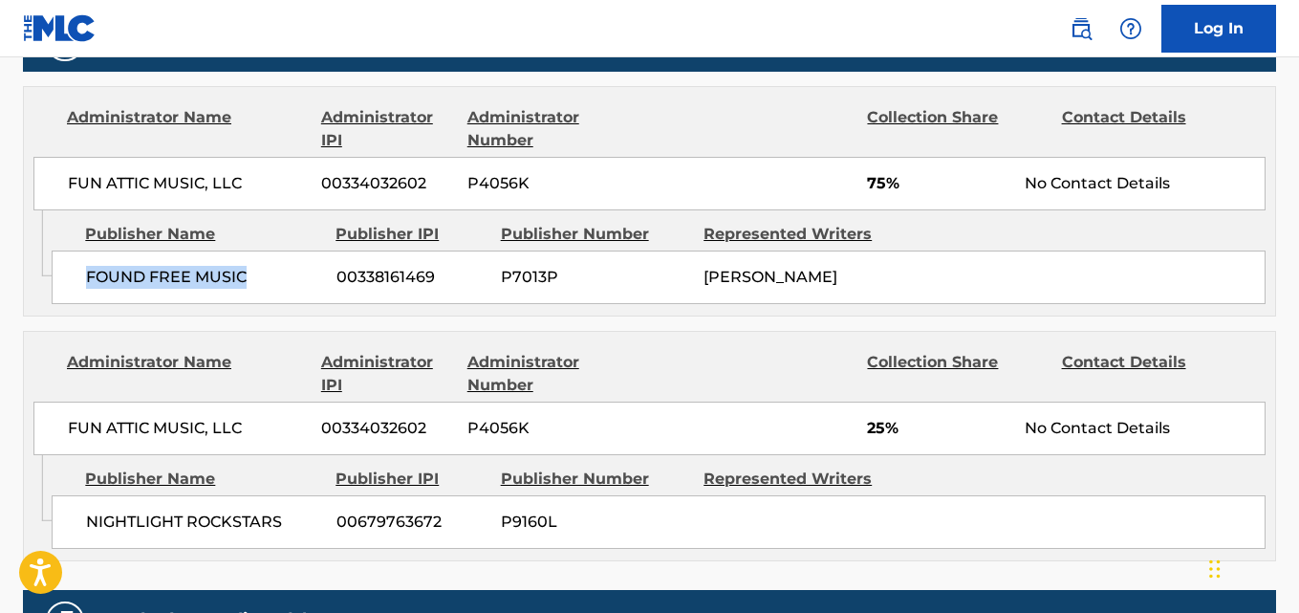
scroll to position [956, 0]
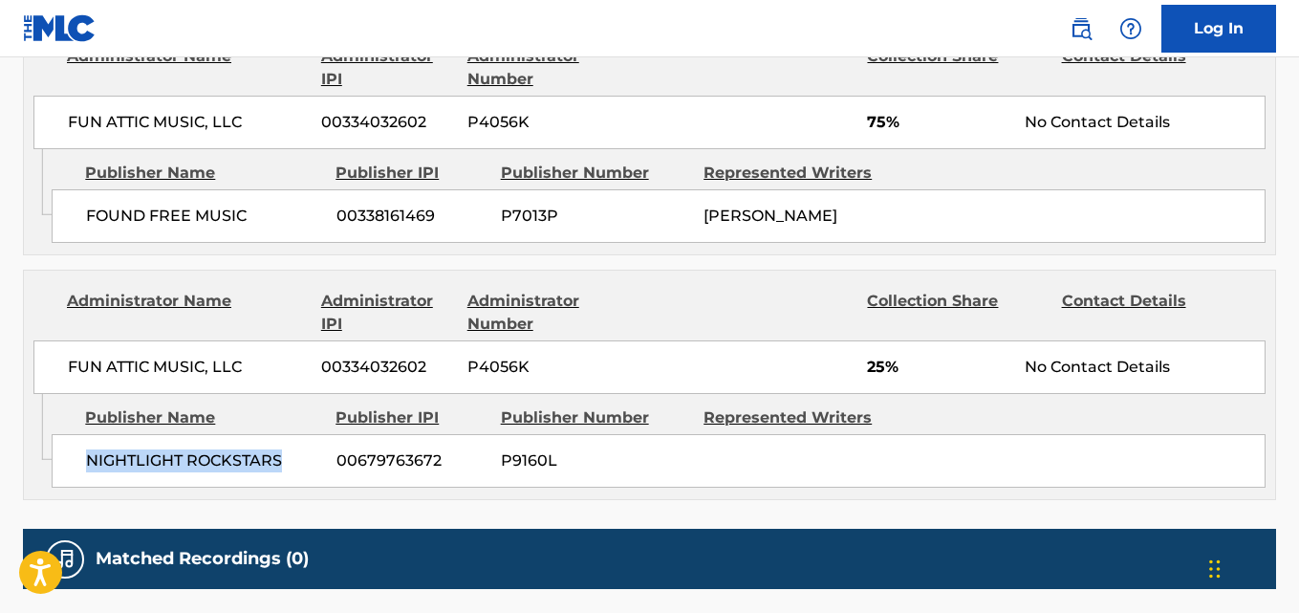
drag, startPoint x: 89, startPoint y: 456, endPoint x: 292, endPoint y: 462, distance: 202.8
click at [292, 462] on span "NIGHTLIGHT ROCKSTARS" at bounding box center [204, 460] width 236 height 23
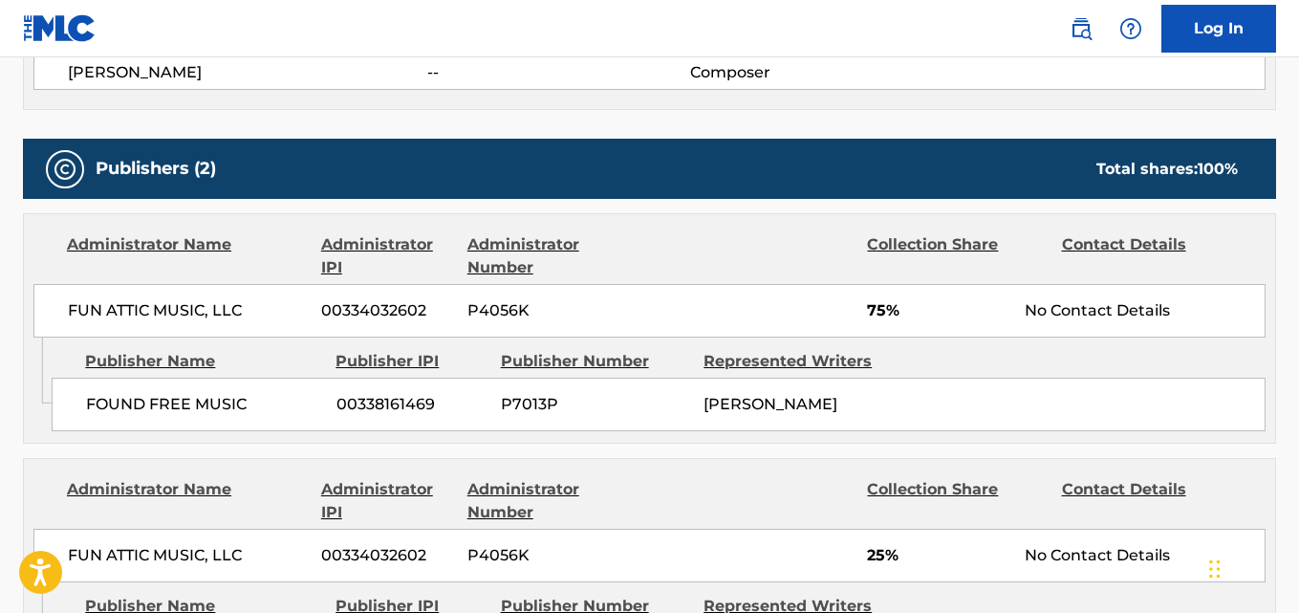
scroll to position [638, 0]
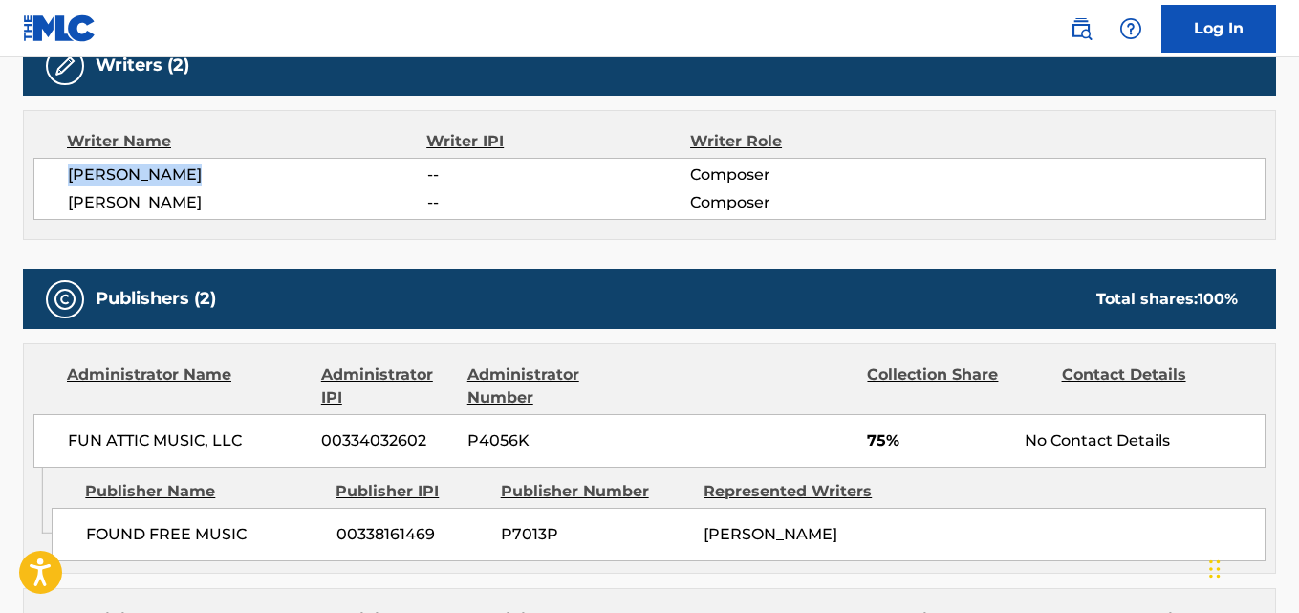
drag, startPoint x: 69, startPoint y: 175, endPoint x: 253, endPoint y: 171, distance: 184.6
click at [253, 171] on span "[PERSON_NAME]" at bounding box center [247, 174] width 359 height 23
drag, startPoint x: 70, startPoint y: 207, endPoint x: 308, endPoint y: 207, distance: 238.1
click at [308, 207] on span "[PERSON_NAME]" at bounding box center [247, 202] width 359 height 23
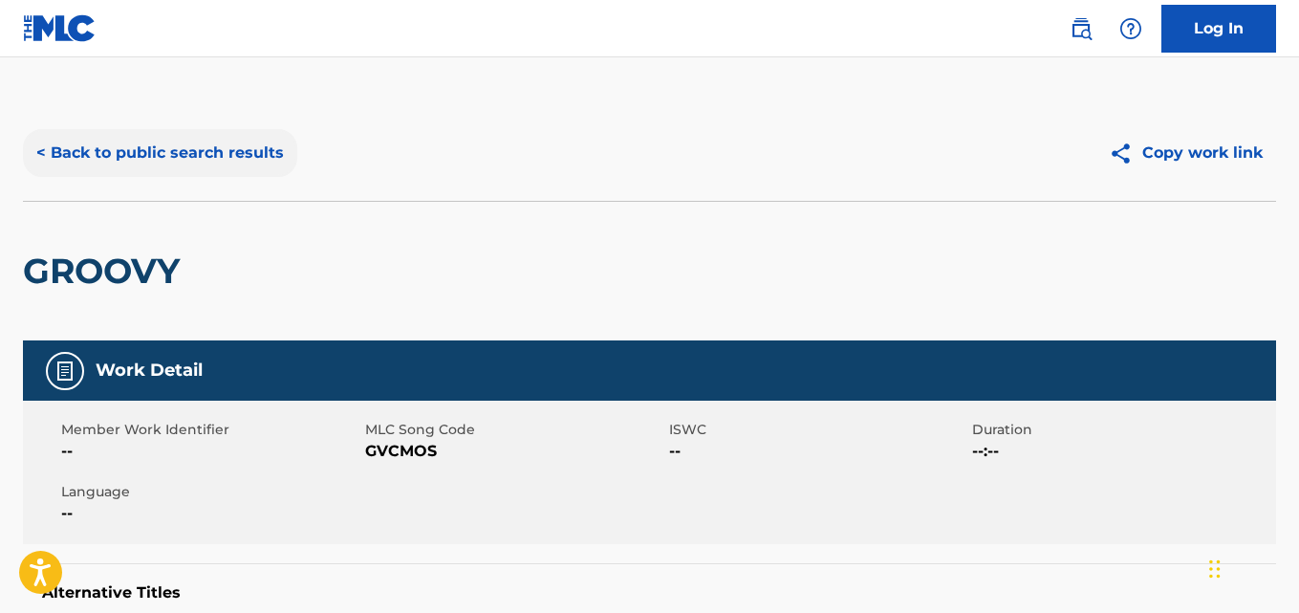
click at [240, 156] on button "< Back to public search results" at bounding box center [160, 153] width 274 height 48
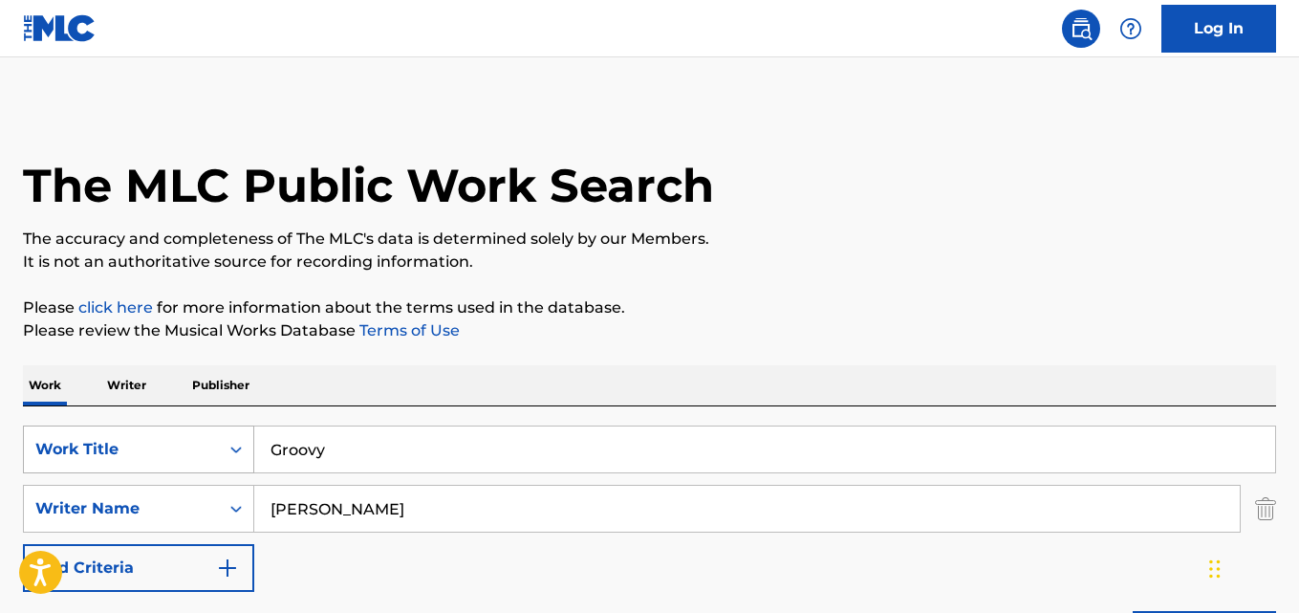
drag, startPoint x: 358, startPoint y: 464, endPoint x: 173, endPoint y: 467, distance: 184.5
click at [177, 473] on div "SearchWithCriteriad989629f-42e5-4f06-bc44-bd5e9be740e8 Work Title Groovy Search…" at bounding box center [649, 508] width 1253 height 166
paste input "Hold On To Your Heart"
type input "Hold On To Your Heart"
click at [449, 436] on input "Hold On To Your Heart" at bounding box center [764, 449] width 1021 height 46
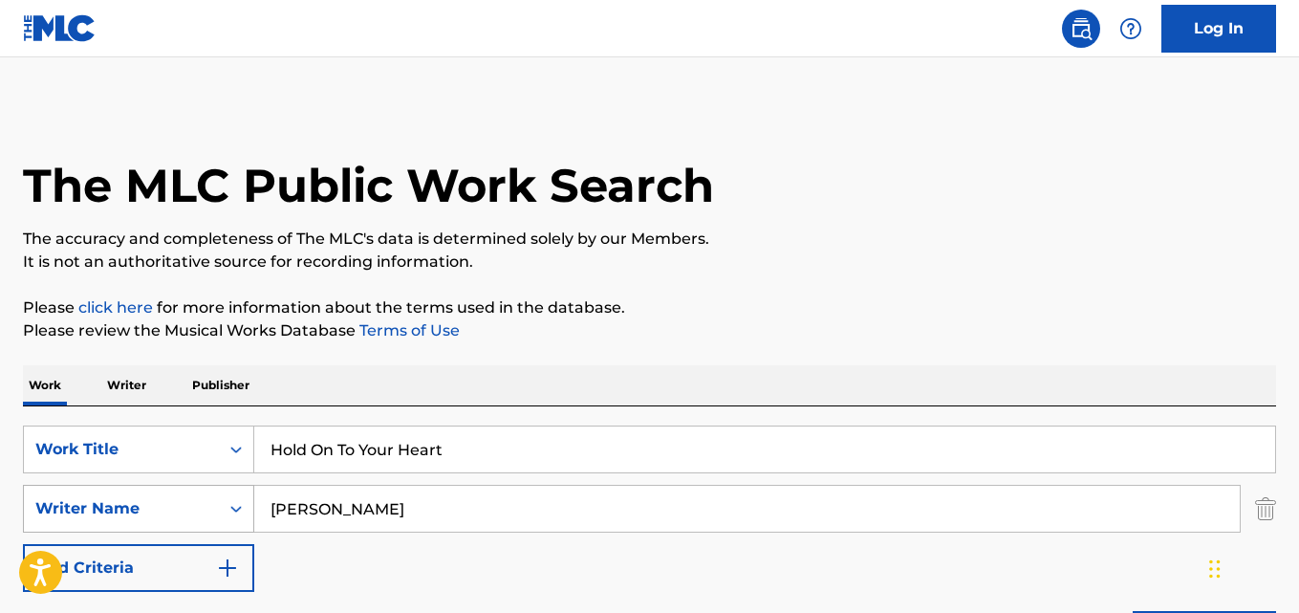
drag, startPoint x: 209, startPoint y: 527, endPoint x: 190, endPoint y: 527, distance: 19.1
click at [190, 527] on div "SearchWithCriteriad3342fd7-9985-4a1f-98fe-1155e49594e5 Writer Name [PERSON_NAME]" at bounding box center [649, 509] width 1253 height 48
paste input "[PERSON_NAME]"
type input "[PERSON_NAME]"
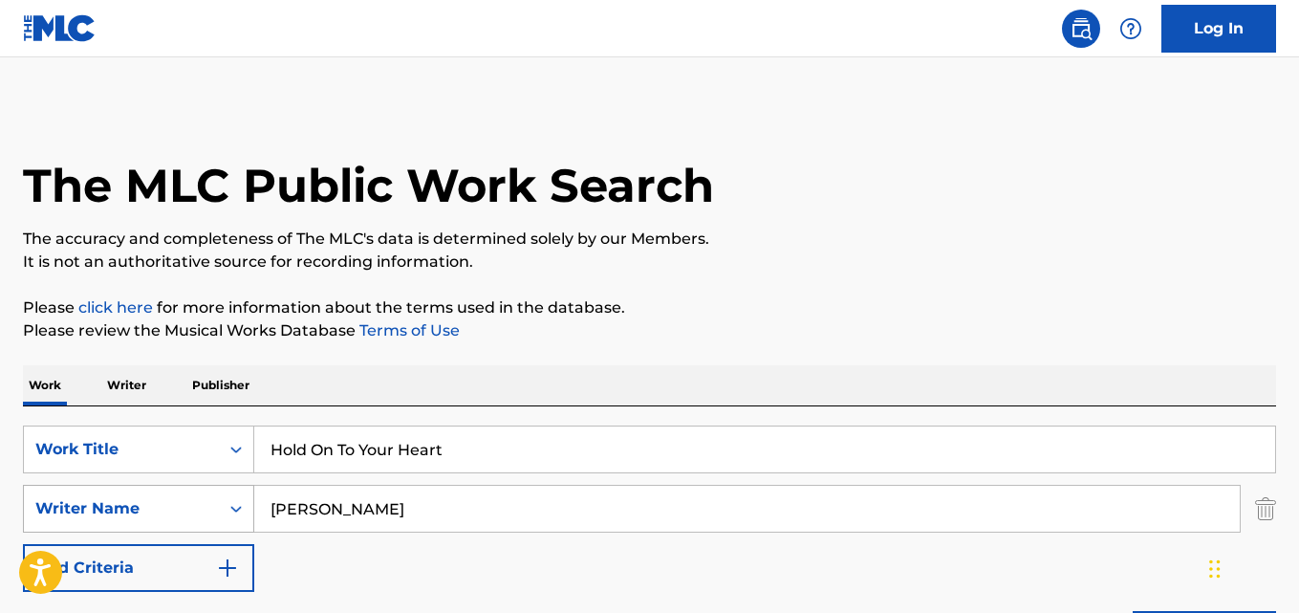
drag, startPoint x: 207, startPoint y: 512, endPoint x: 146, endPoint y: 512, distance: 60.2
click at [146, 512] on div "SearchWithCriteriad3342fd7-9985-4a1f-98fe-1155e49594e5 Writer Name [PERSON_NAME]" at bounding box center [649, 509] width 1253 height 48
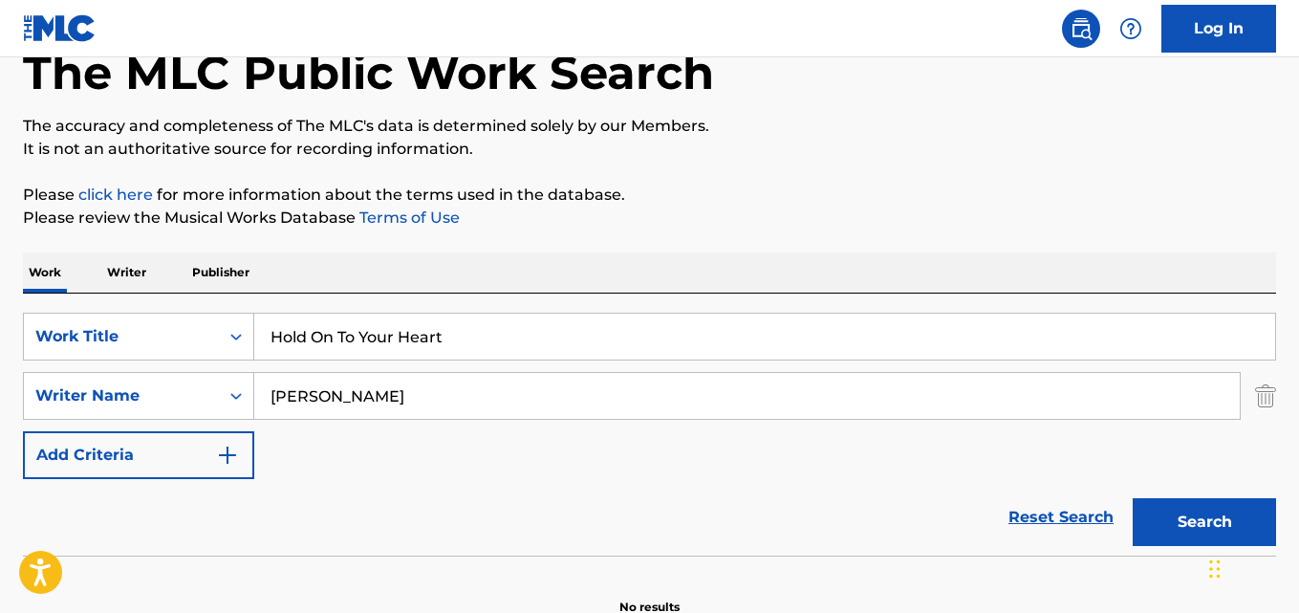
scroll to position [160, 0]
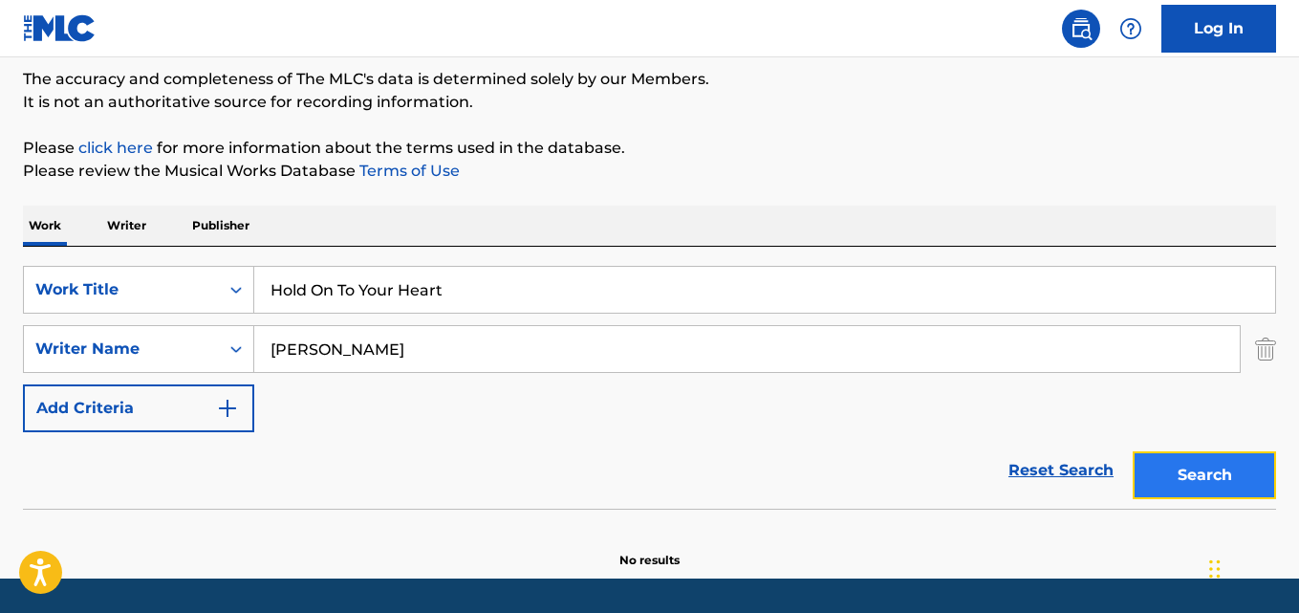
click at [1175, 462] on button "Search" at bounding box center [1204, 475] width 143 height 48
drag, startPoint x: 507, startPoint y: 306, endPoint x: 531, endPoint y: 316, distance: 25.7
click at [508, 307] on input "Hold On To Your Heart" at bounding box center [764, 290] width 1021 height 46
click at [1177, 446] on div "Search" at bounding box center [1199, 470] width 153 height 76
drag, startPoint x: 1177, startPoint y: 454, endPoint x: 1135, endPoint y: 436, distance: 45.8
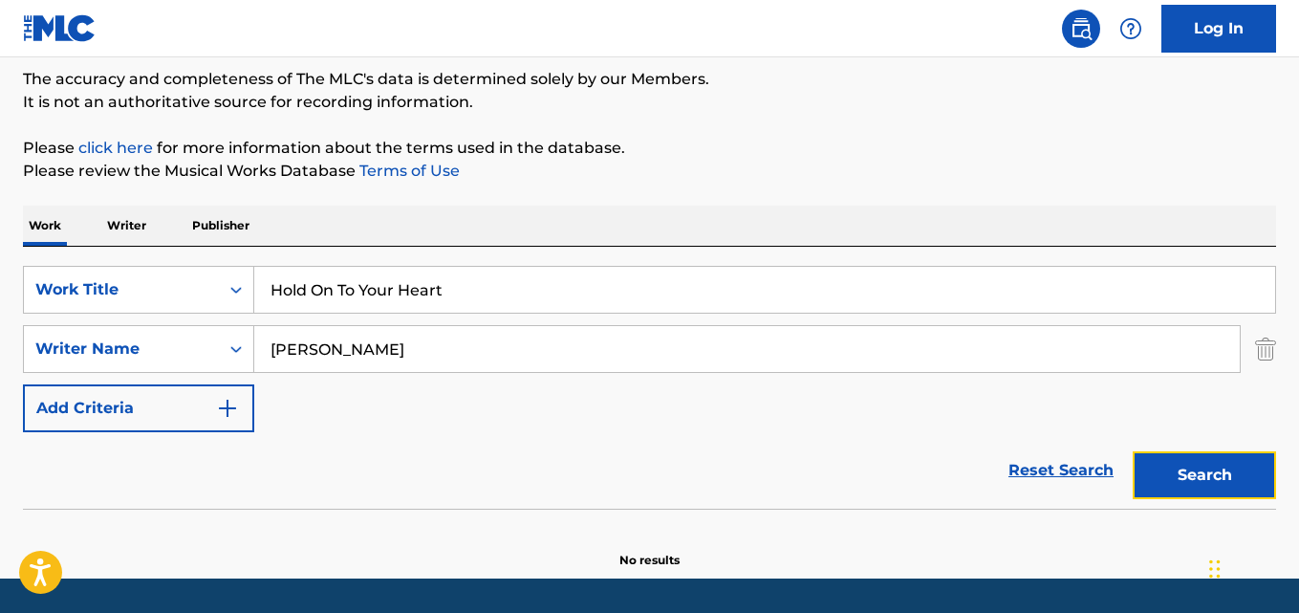
click at [1177, 455] on button "Search" at bounding box center [1204, 475] width 143 height 48
drag, startPoint x: 553, startPoint y: 295, endPoint x: 73, endPoint y: 307, distance: 480.1
click at [73, 307] on div "SearchWithCriteriad989629f-42e5-4f06-bc44-bd5e9be740e8 Work Title Hold On To Yo…" at bounding box center [649, 290] width 1253 height 48
paste input "Tied Up With A Black Velvet Band"
type input "Tied Up With A Black Velvet Band"
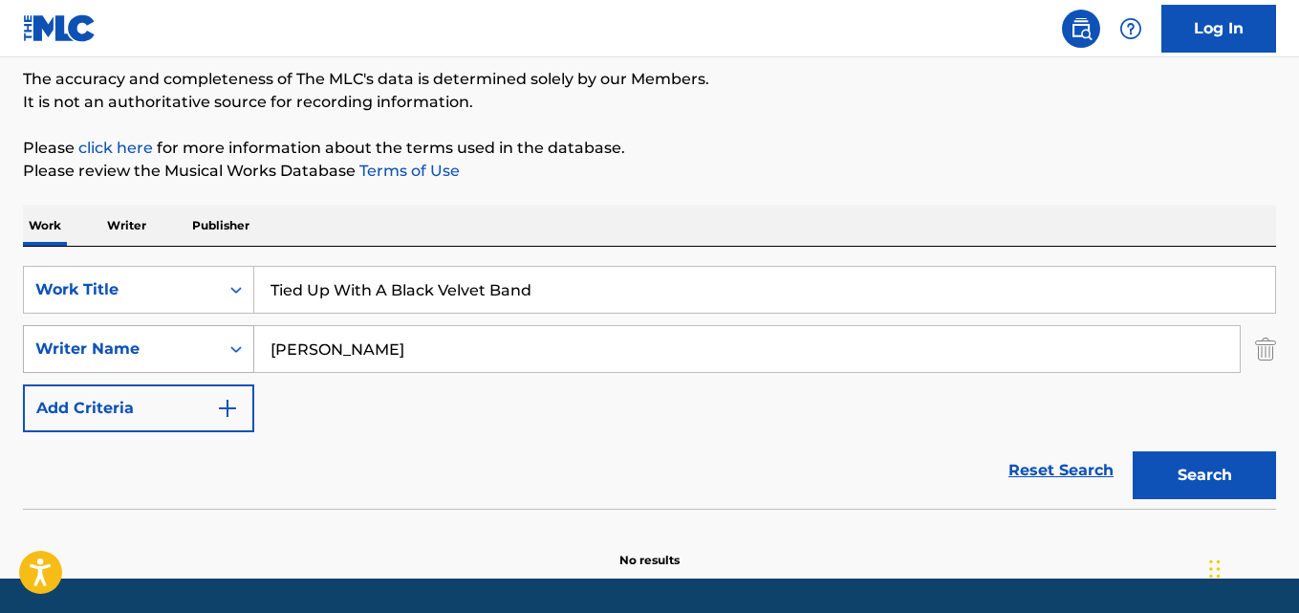
drag, startPoint x: 359, startPoint y: 352, endPoint x: 182, endPoint y: 359, distance: 178.0
click at [182, 359] on div "SearchWithCriteriad3342fd7-9985-4a1f-98fe-1155e49594e5 Writer Name [PERSON_NAME]" at bounding box center [649, 349] width 1253 height 48
paste input "The Irish Rover"
type input "[PERSON_NAME]"
click at [1133, 451] on button "Search" at bounding box center [1204, 475] width 143 height 48
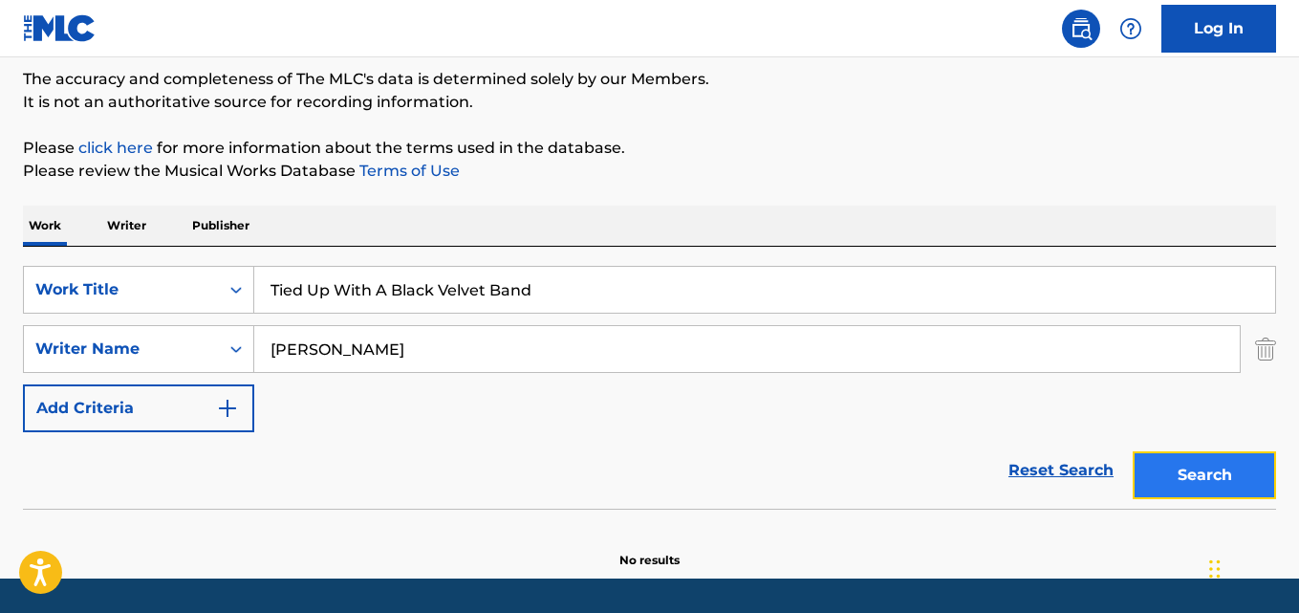
click at [1240, 470] on button "Search" at bounding box center [1204, 475] width 143 height 48
drag, startPoint x: 619, startPoint y: 302, endPoint x: 142, endPoint y: 282, distance: 476.6
click at [142, 282] on div "SearchWithCriteriad989629f-42e5-4f06-bc44-bd5e9be740e8 Work Title Tied Up With …" at bounding box center [649, 290] width 1253 height 48
paste input "here's A Long, Long Trail"
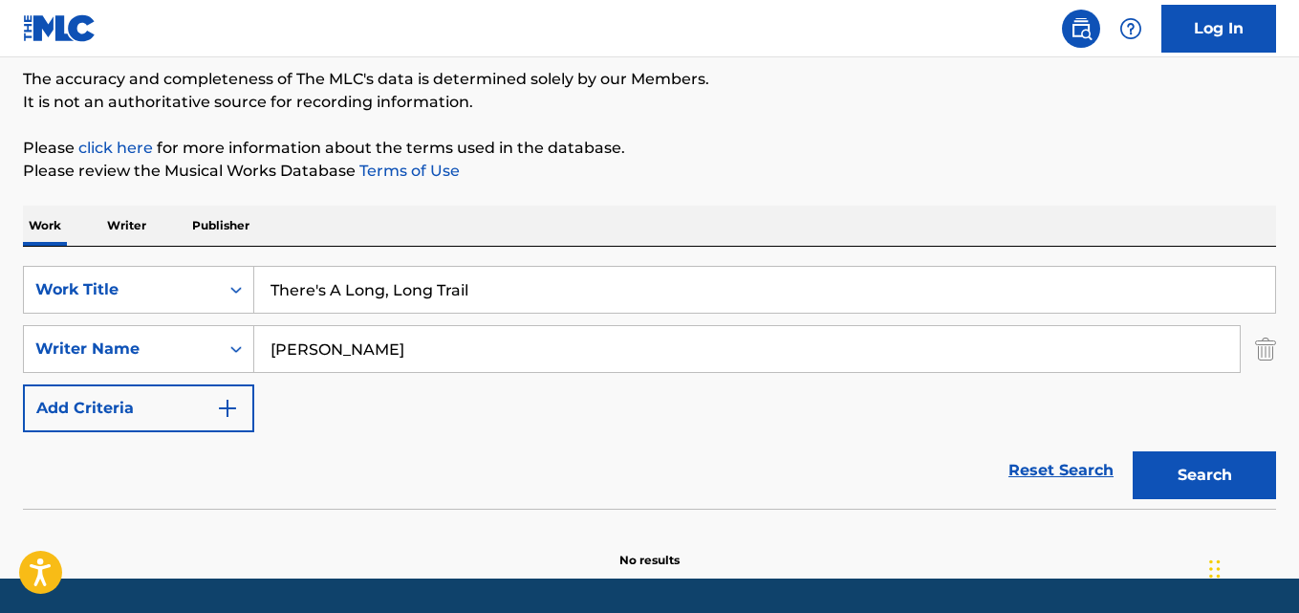
type input "There's A Long, Long Trail"
drag, startPoint x: 394, startPoint y: 343, endPoint x: 172, endPoint y: 343, distance: 221.8
click at [172, 343] on div "SearchWithCriteriad3342fd7-9985-4a1f-98fe-1155e49594e5 Writer Name [PERSON_NAME]" at bounding box center [649, 349] width 1253 height 48
paste input "[PERSON_NAME]"
click at [1133, 451] on button "Search" at bounding box center [1204, 475] width 143 height 48
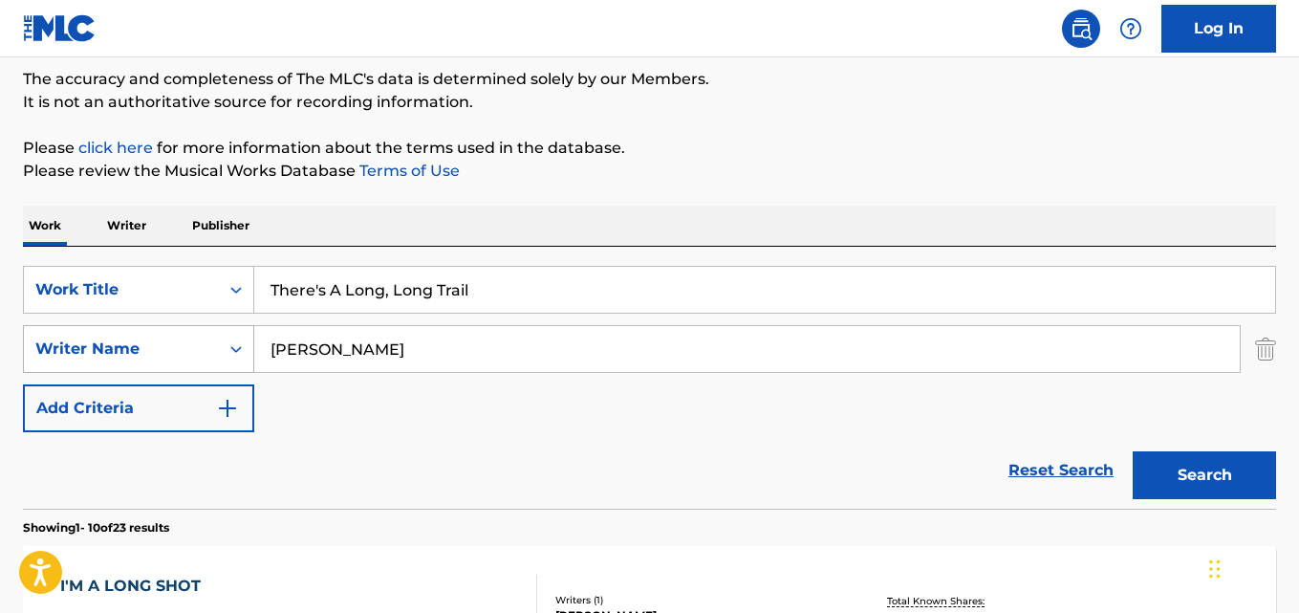
drag, startPoint x: 334, startPoint y: 340, endPoint x: 84, endPoint y: 340, distance: 249.5
click at [84, 340] on div "SearchWithCriteriad3342fd7-9985-4a1f-98fe-1155e49594e5 Writer Name [PERSON_NAME]" at bounding box center [649, 349] width 1253 height 48
paste input "[PERSON_NAME] [PERSON_NAME]"
type input "[PERSON_NAME] [PERSON_NAME]"
click at [1133, 451] on button "Search" at bounding box center [1204, 475] width 143 height 48
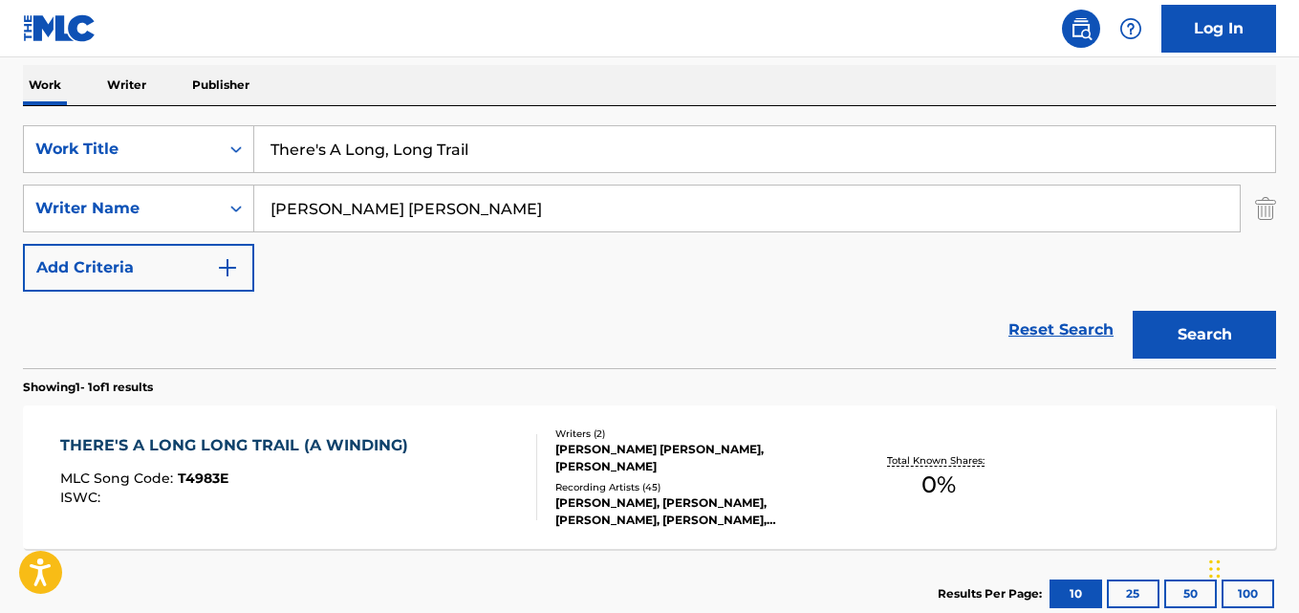
scroll to position [427, 0]
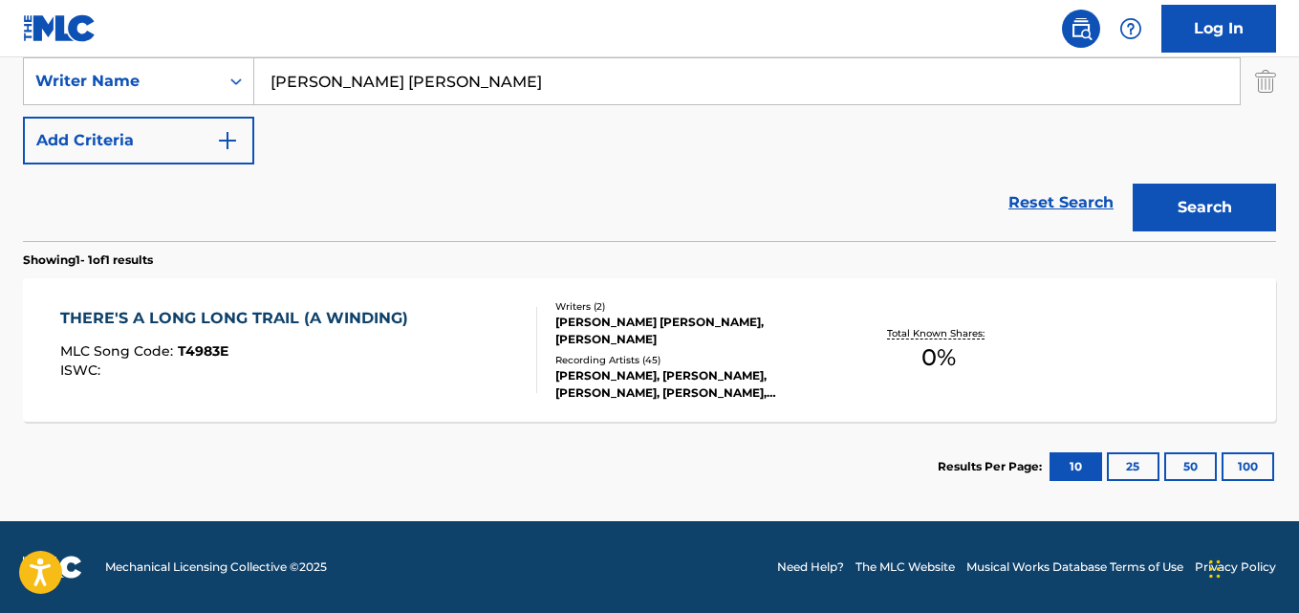
click at [338, 319] on div "THERE'S A LONG LONG TRAIL (A WINDING)" at bounding box center [239, 318] width 358 height 23
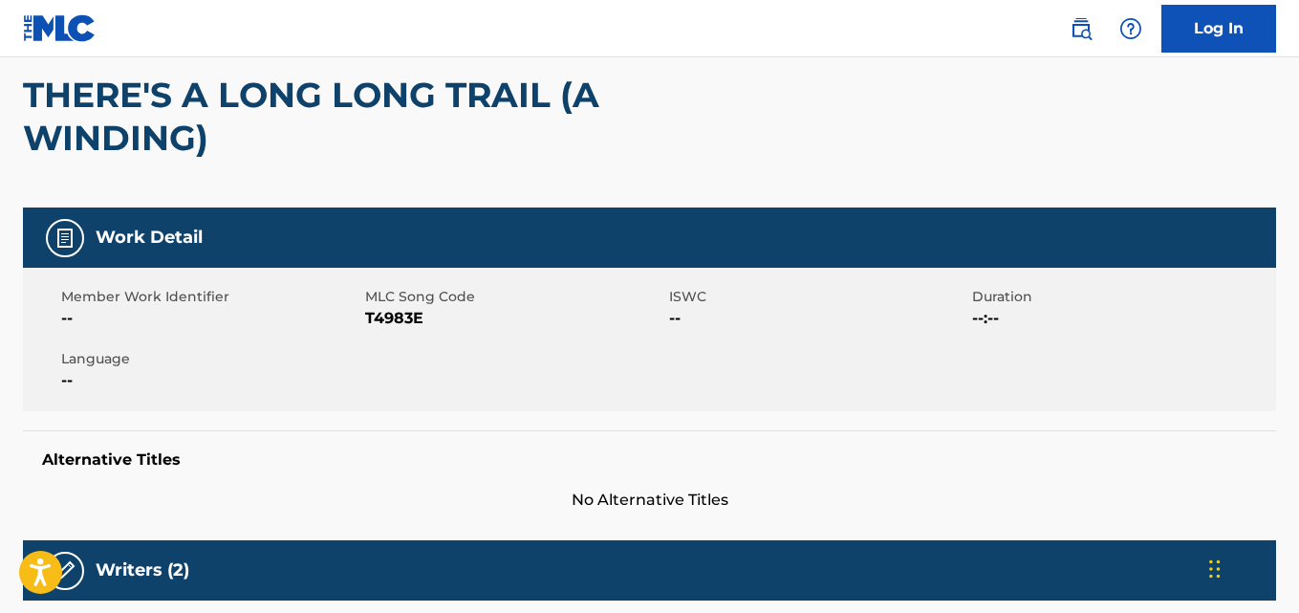
scroll to position [478, 0]
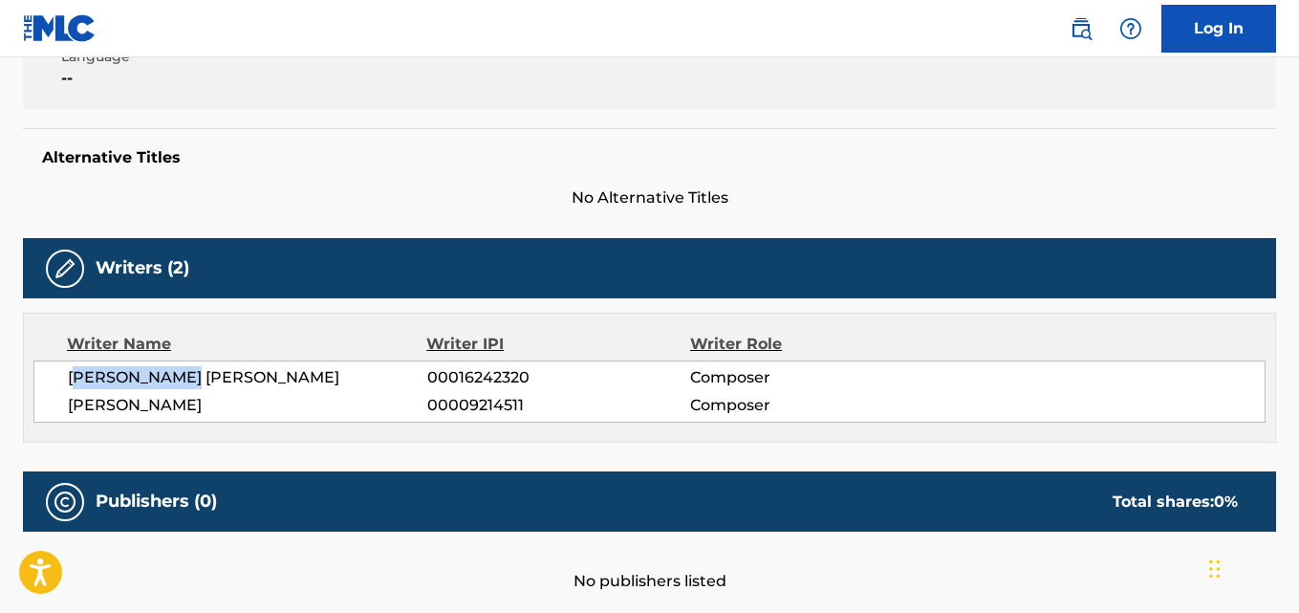
drag, startPoint x: 77, startPoint y: 377, endPoint x: 250, endPoint y: 377, distance: 172.1
click at [250, 377] on span "[PERSON_NAME] [PERSON_NAME]" at bounding box center [247, 377] width 359 height 23
drag, startPoint x: 62, startPoint y: 382, endPoint x: 215, endPoint y: 382, distance: 153.0
click at [215, 382] on div "[PERSON_NAME] [PERSON_NAME] 00016242320 Composer [PERSON_NAME] 00009214511 Comp…" at bounding box center [649, 391] width 1232 height 62
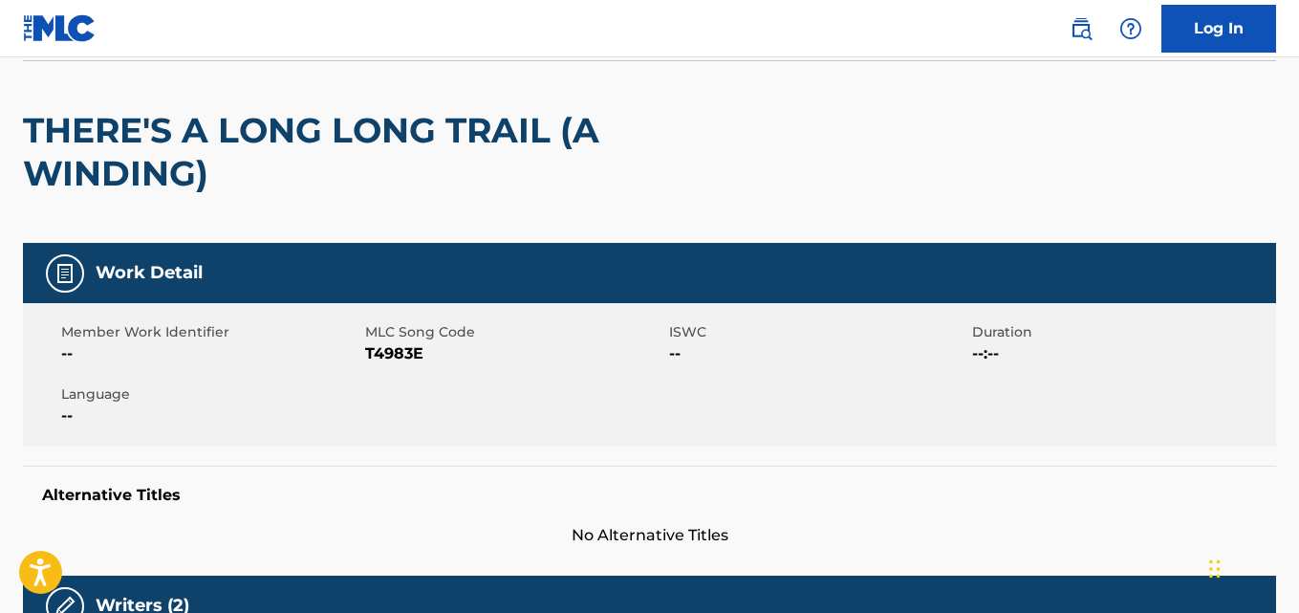
scroll to position [0, 0]
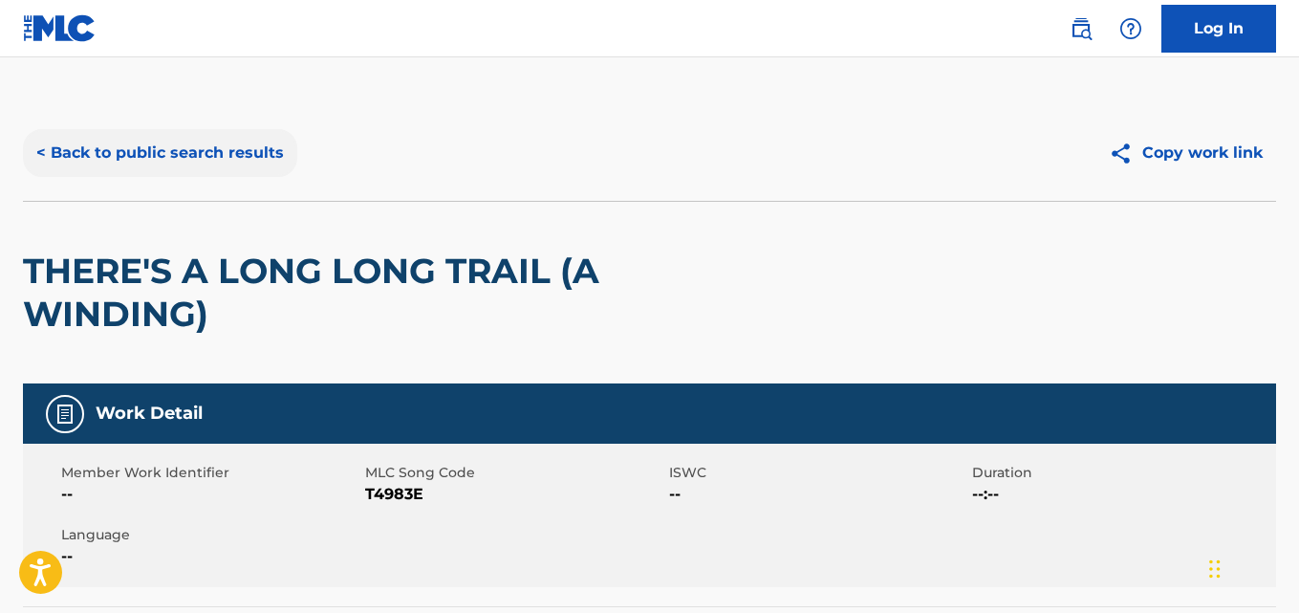
click at [196, 158] on button "< Back to public search results" at bounding box center [160, 153] width 274 height 48
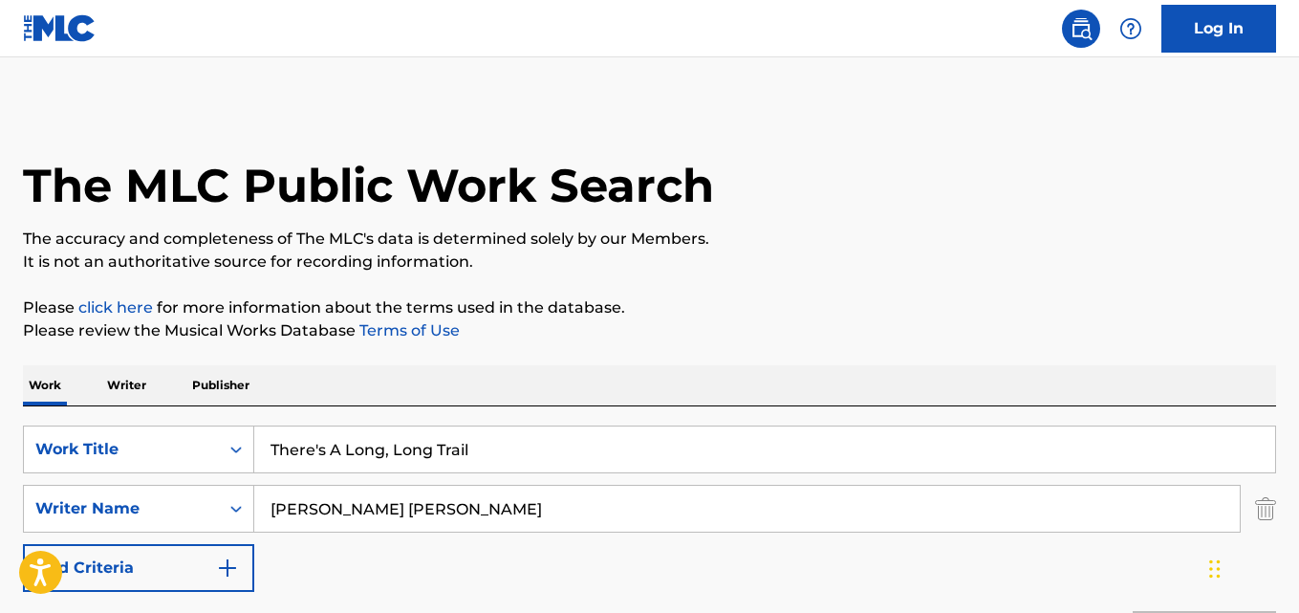
scroll to position [318, 0]
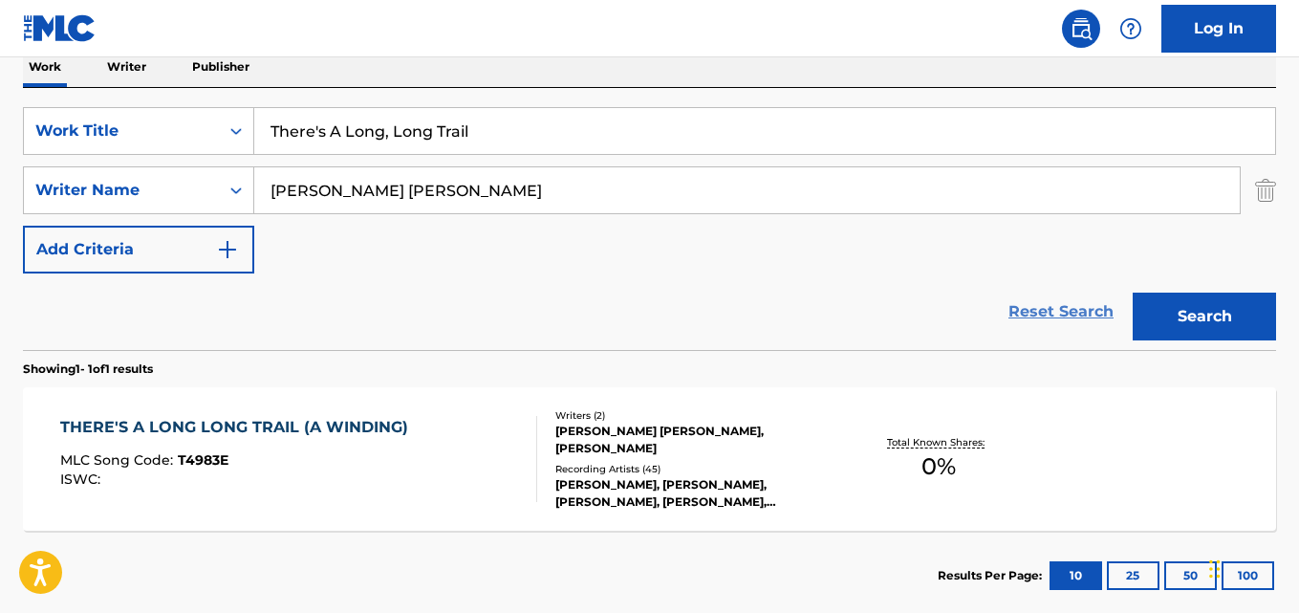
click at [1062, 319] on link "Reset Search" at bounding box center [1061, 312] width 124 height 42
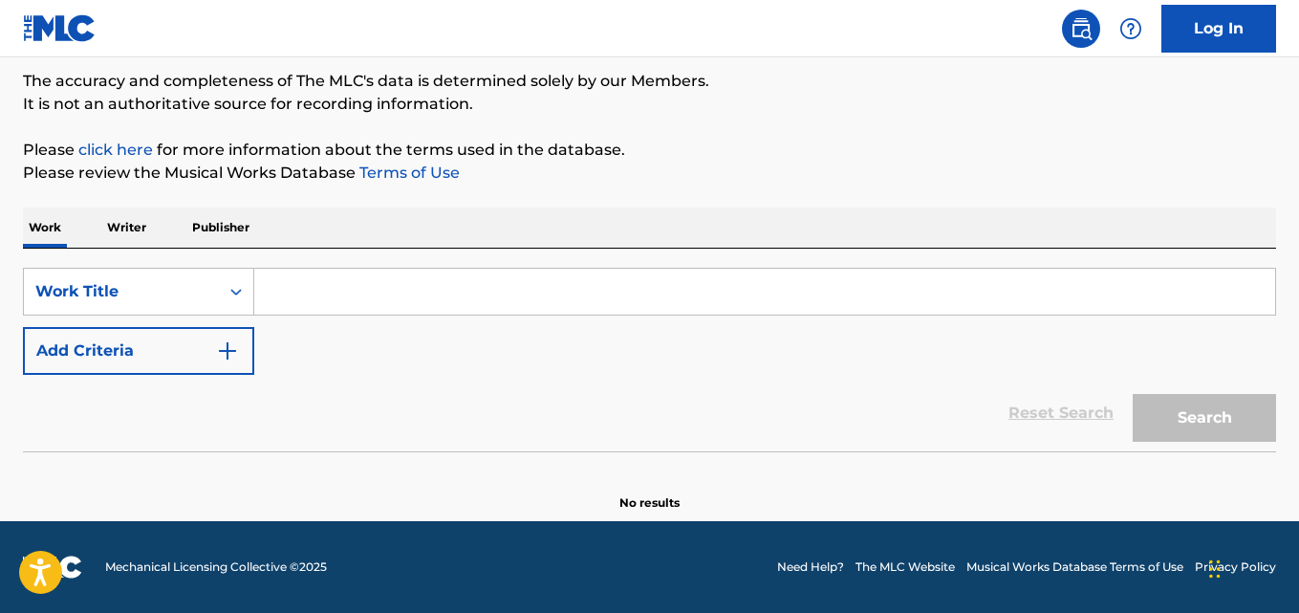
scroll to position [158, 0]
click at [701, 376] on div "Reset Search Search" at bounding box center [649, 413] width 1253 height 76
click at [428, 322] on div "SearchWithCriteriad989629f-42e5-4f06-bc44-bd5e9be740e8 Work Title Add Criteria" at bounding box center [649, 321] width 1253 height 107
click at [427, 291] on input "Search Form" at bounding box center [764, 292] width 1021 height 46
